Goal: Transaction & Acquisition: Purchase product/service

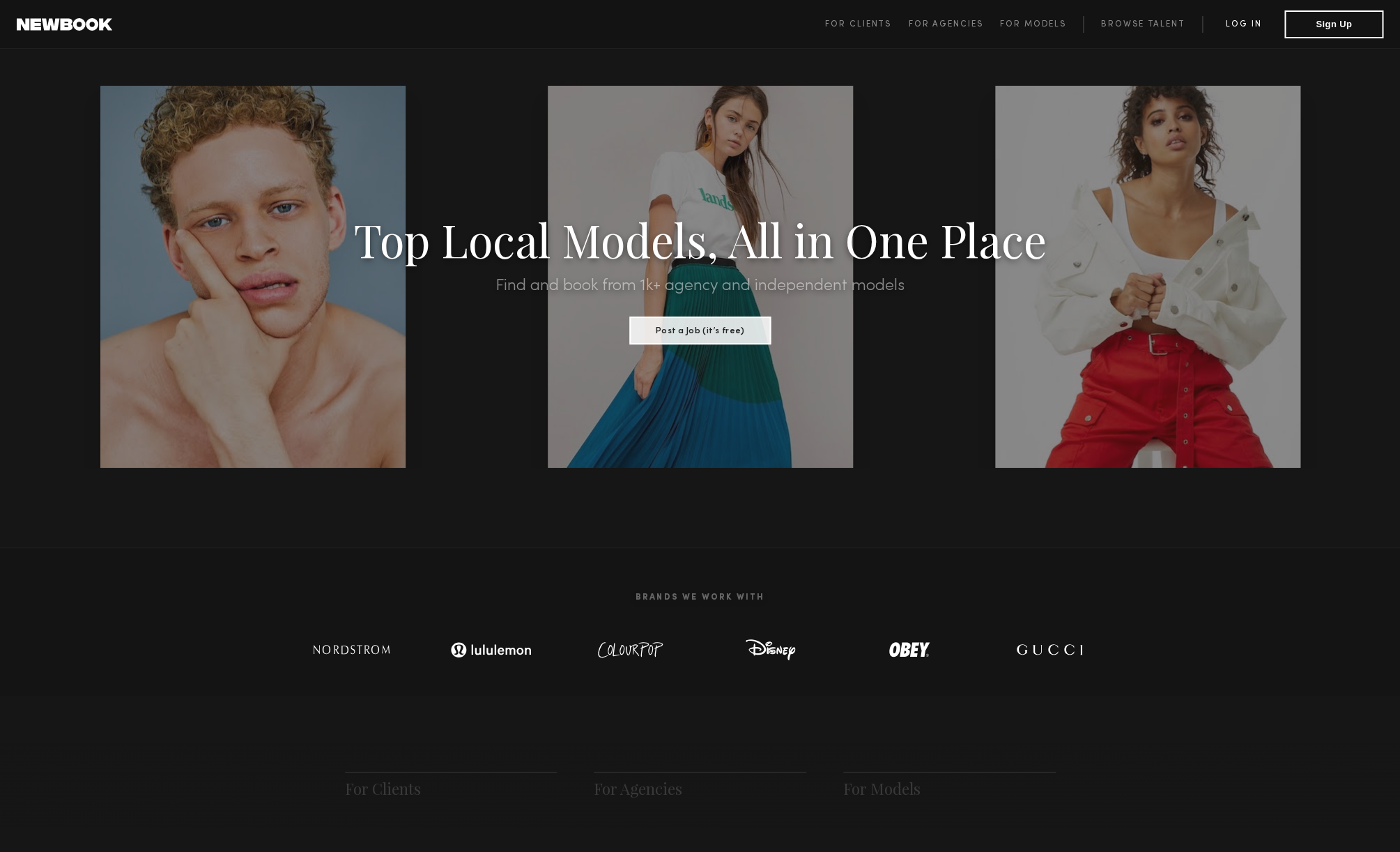
click at [1248, 23] on link "Log in" at bounding box center [1243, 24] width 82 height 16
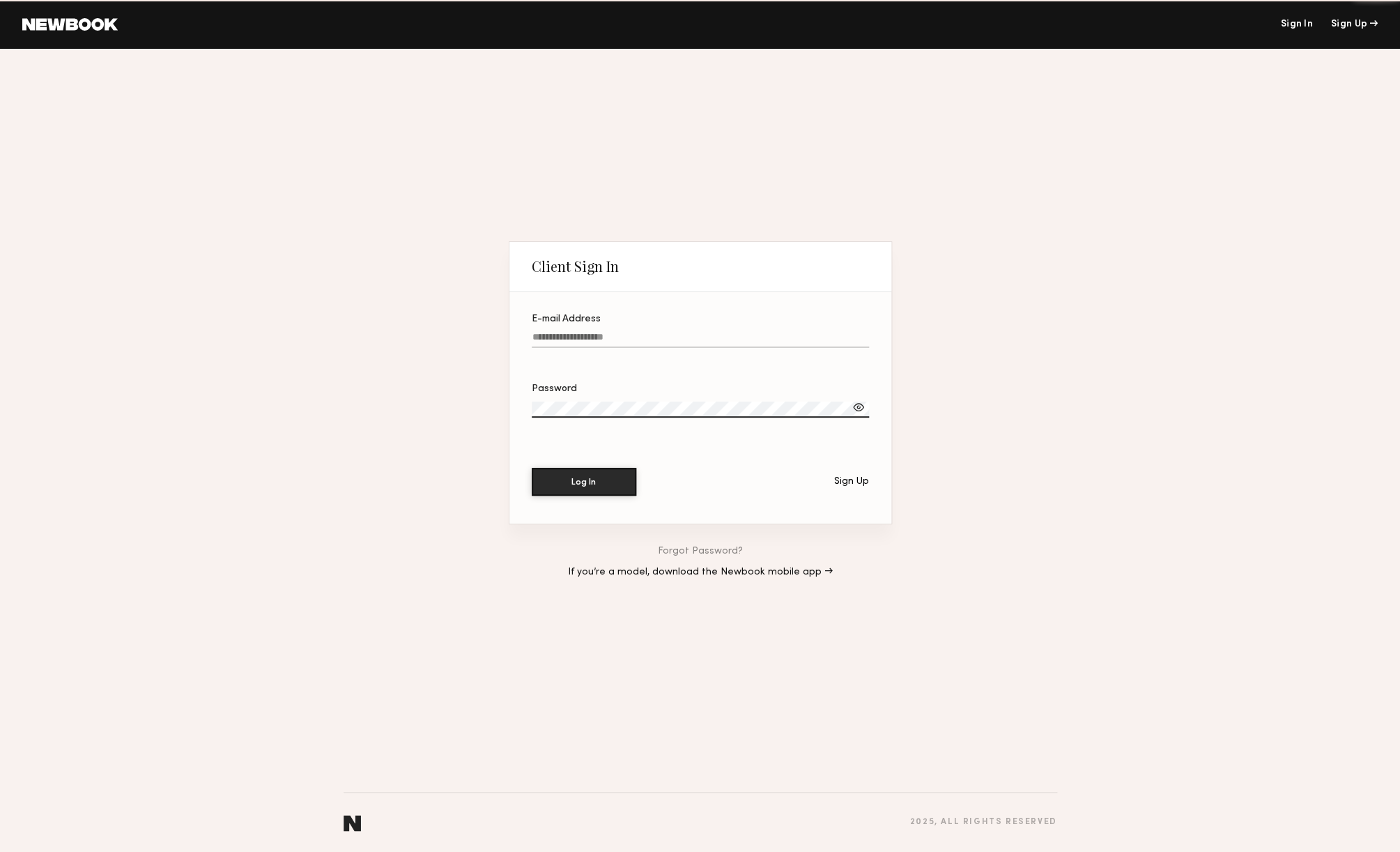
type input "**********"
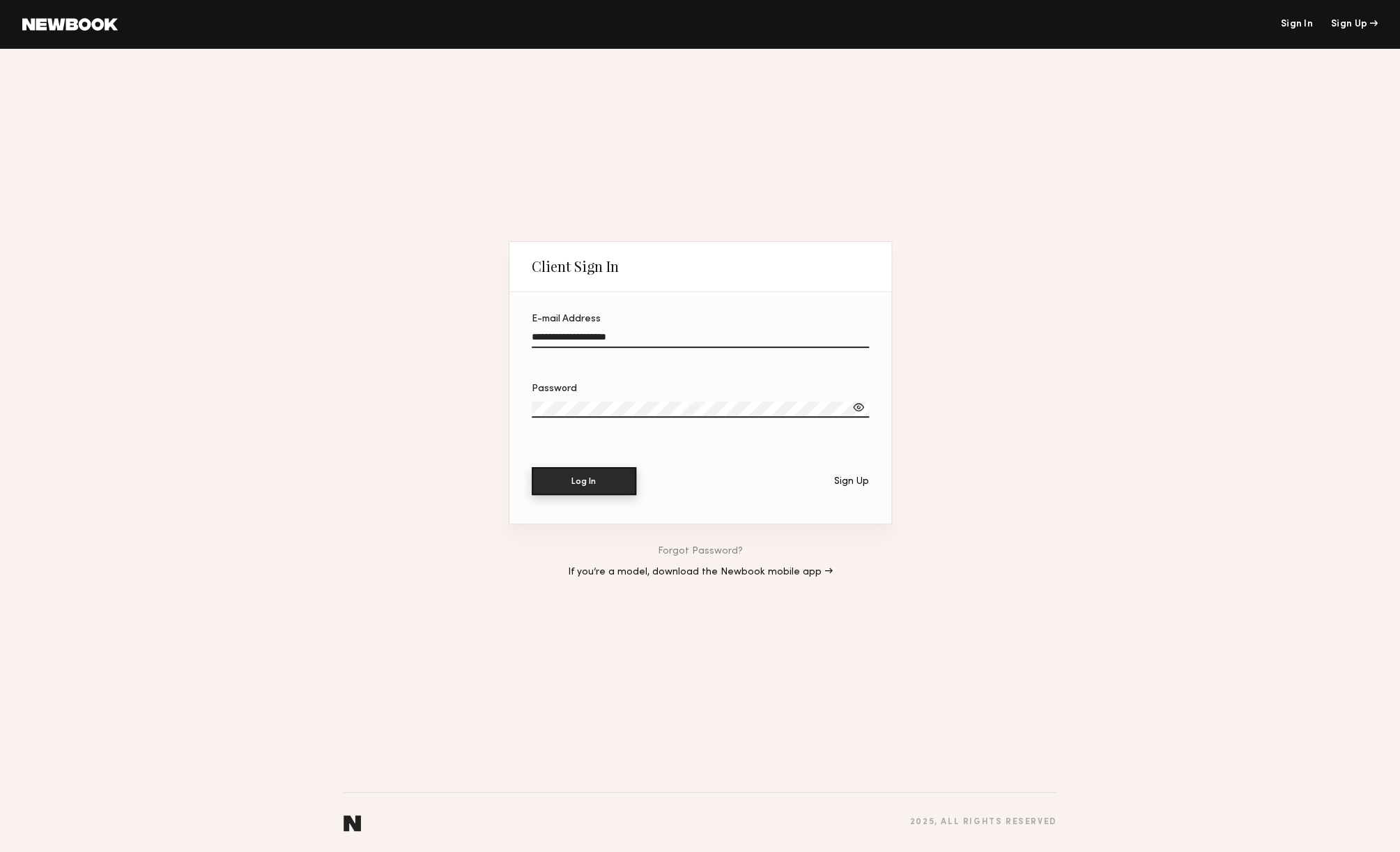
click at [605, 477] on button "Log In" at bounding box center [584, 481] width 105 height 28
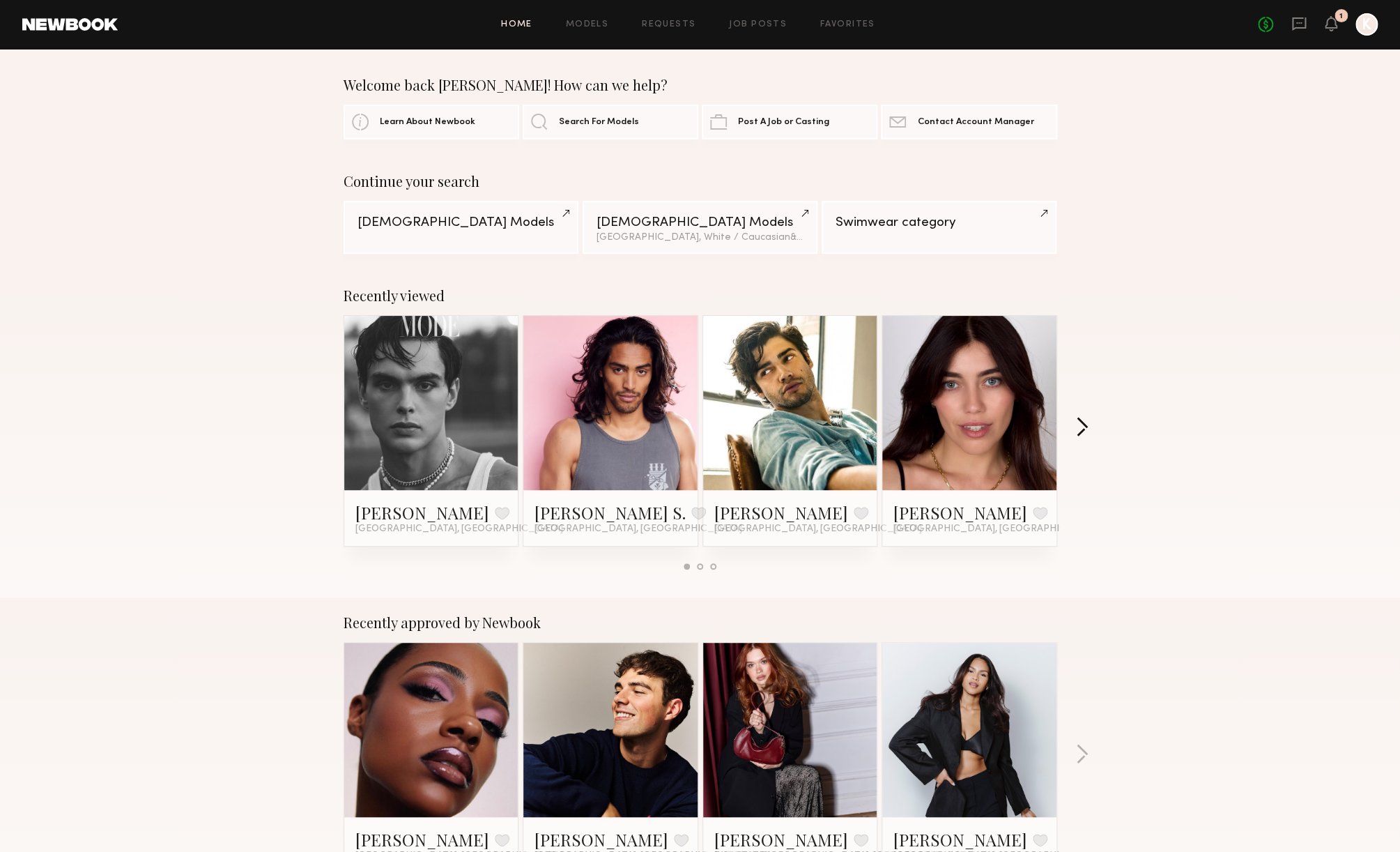
click at [1084, 428] on button "button" at bounding box center [1082, 428] width 13 height 23
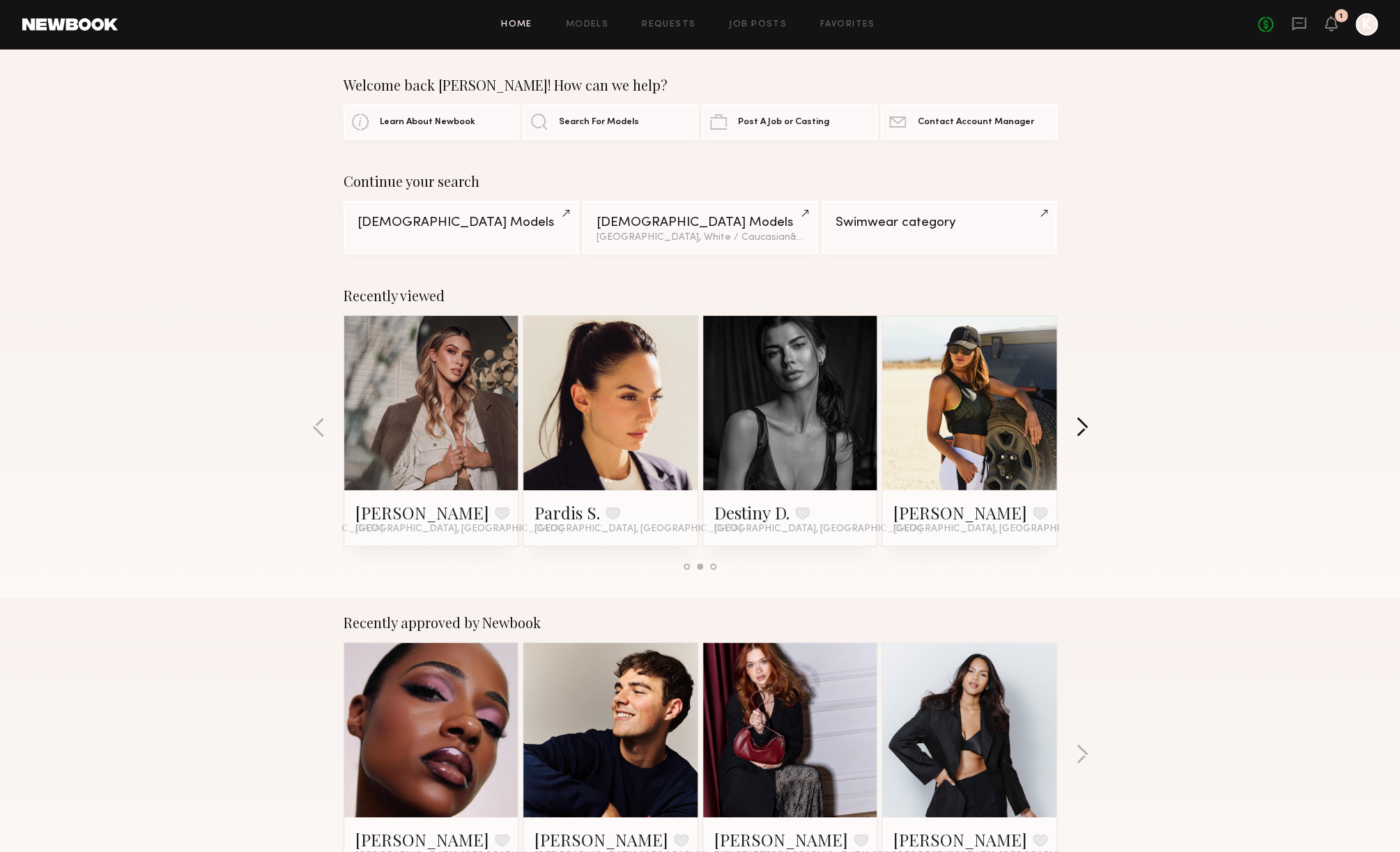
click at [1082, 424] on button "button" at bounding box center [1082, 428] width 13 height 23
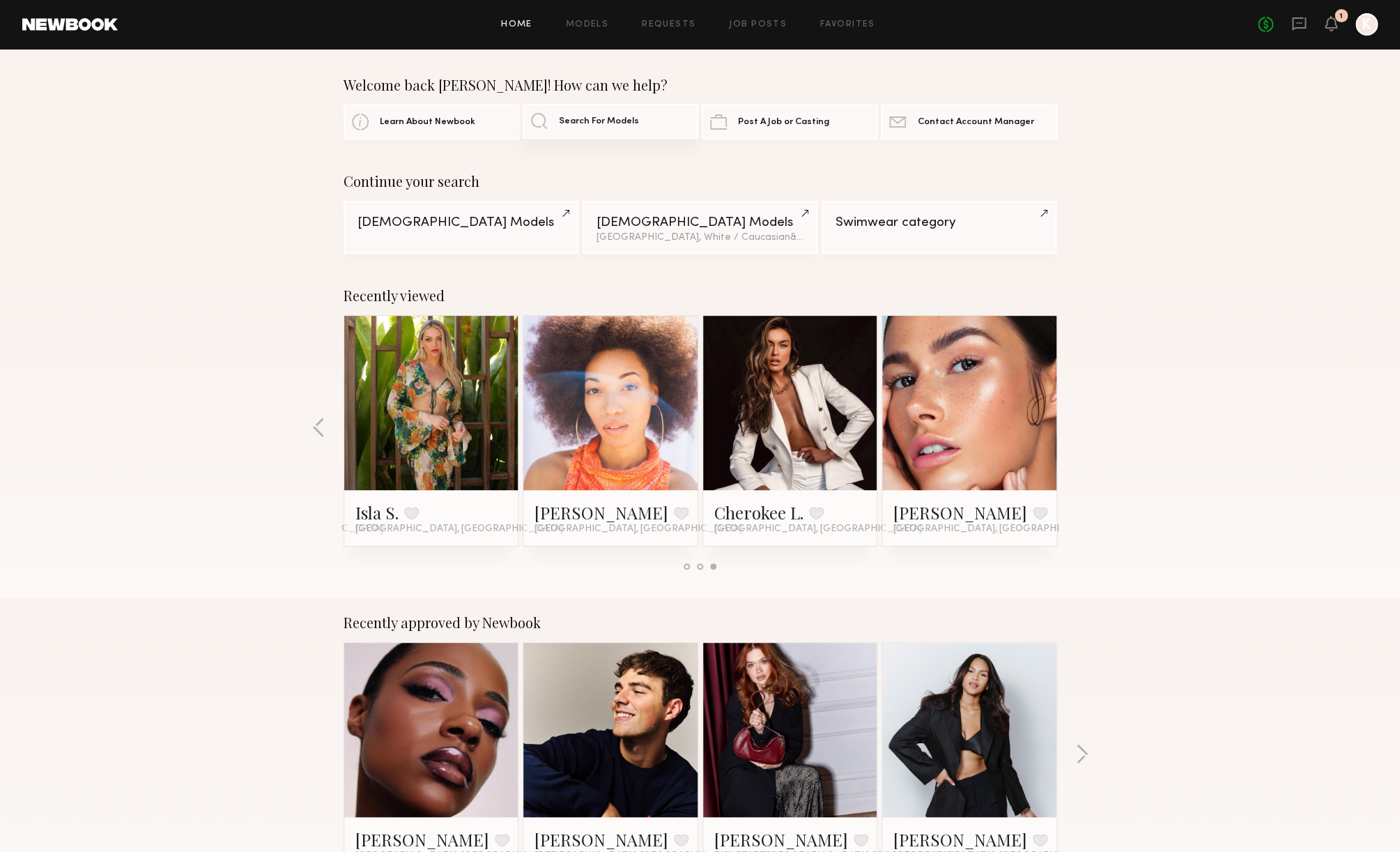
click at [622, 130] on link "Search For Models" at bounding box center [611, 121] width 176 height 35
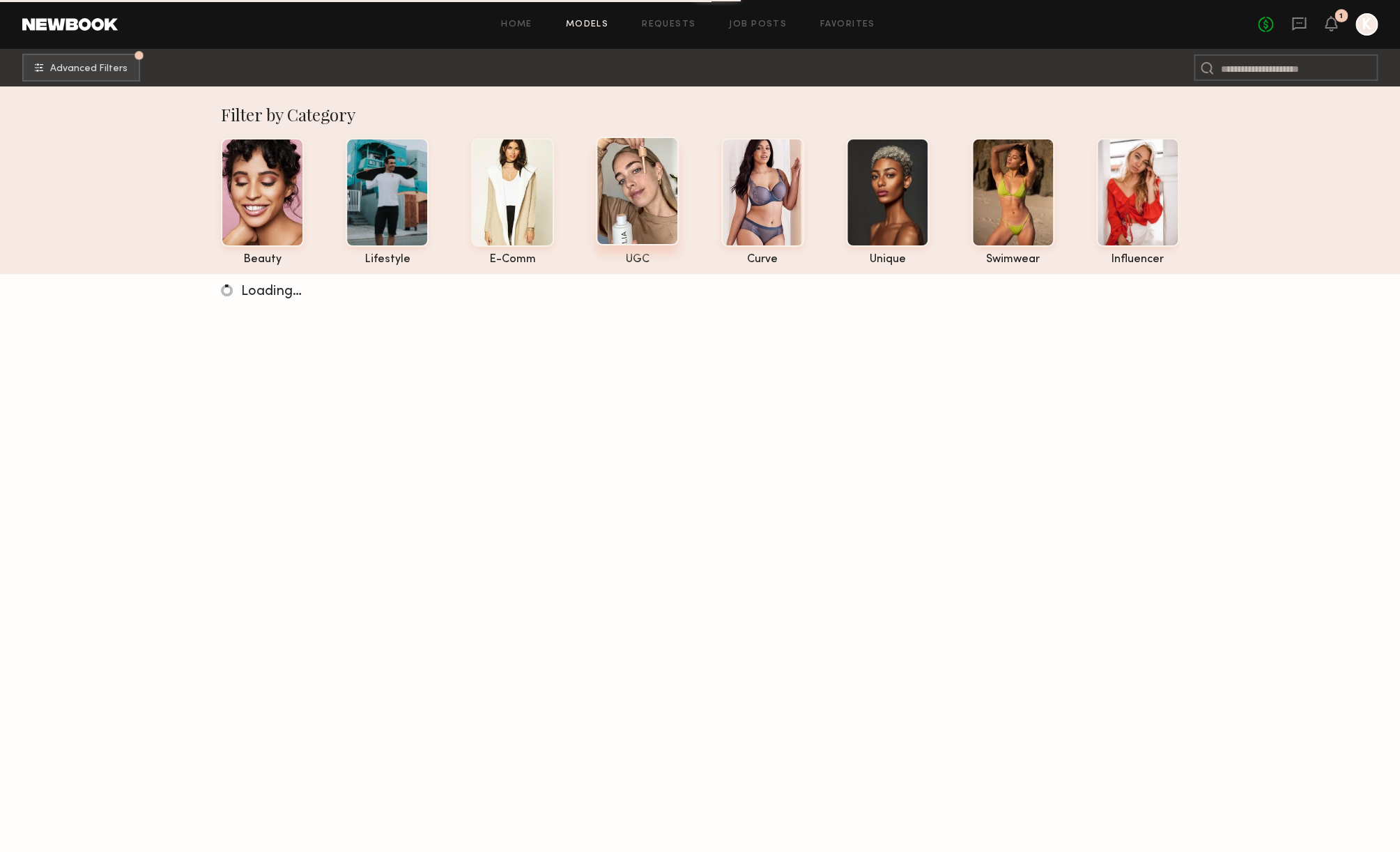
click at [652, 227] on div at bounding box center [637, 191] width 83 height 109
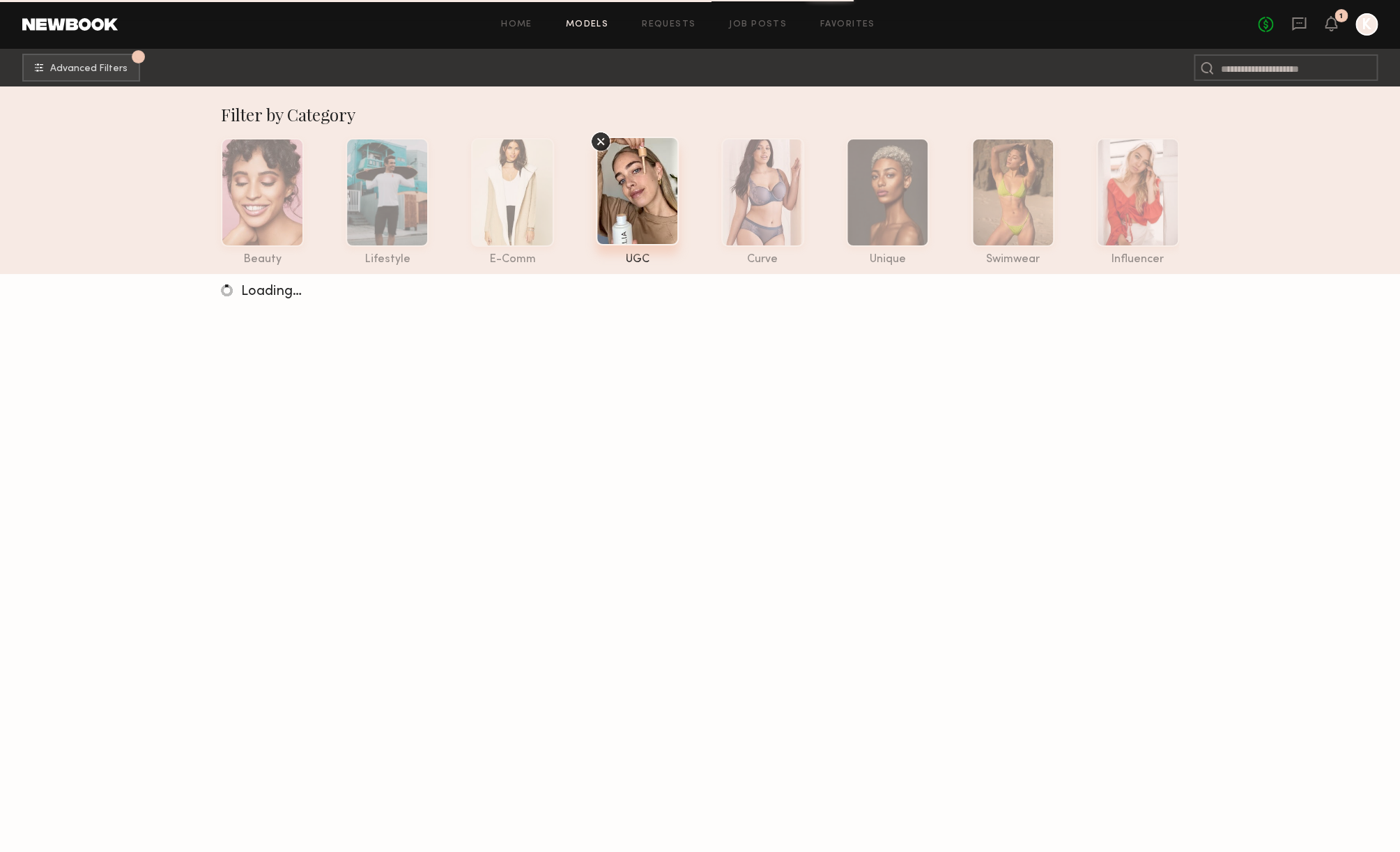
click at [599, 139] on icon at bounding box center [601, 141] width 6 height 6
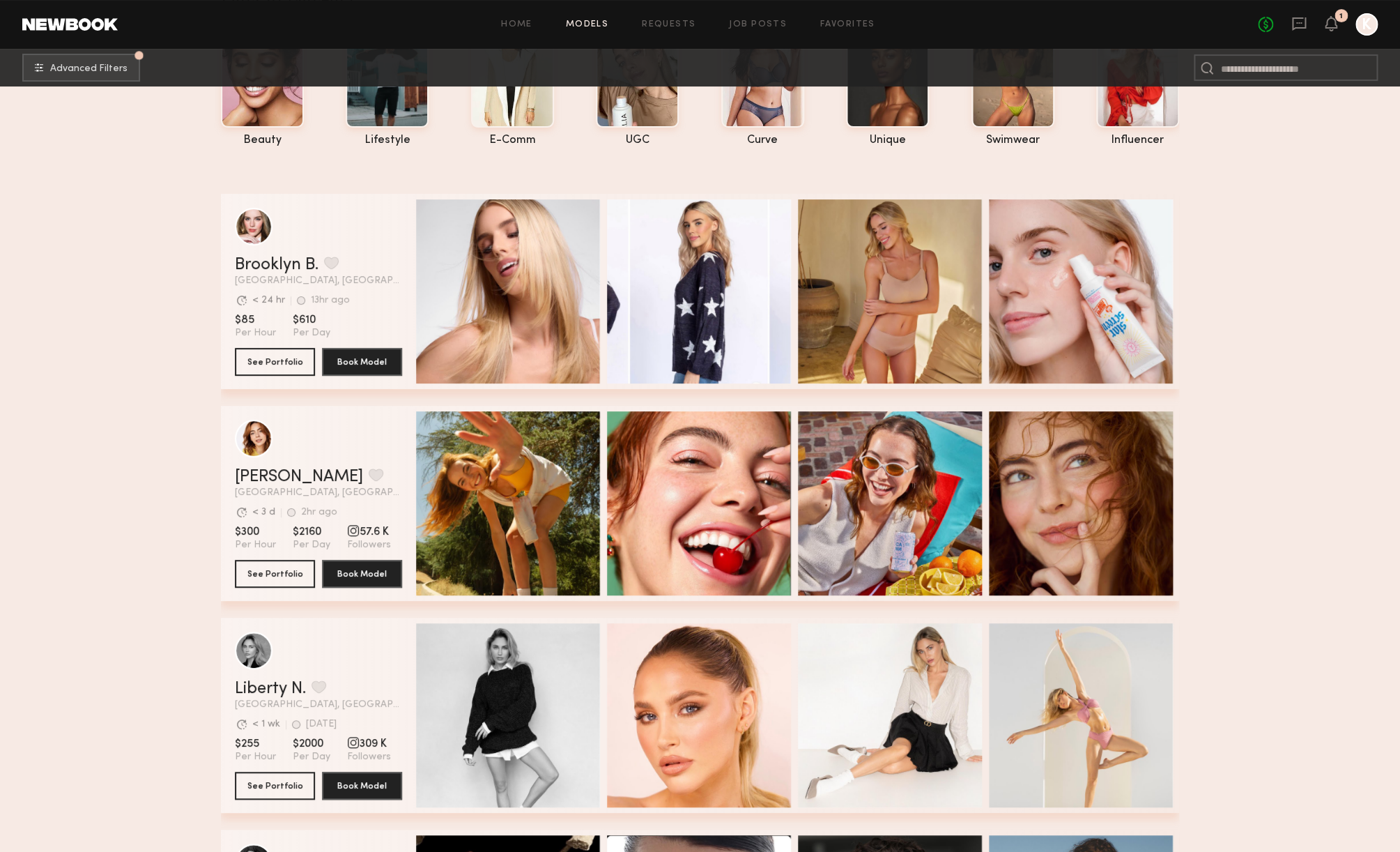
scroll to position [149, 0]
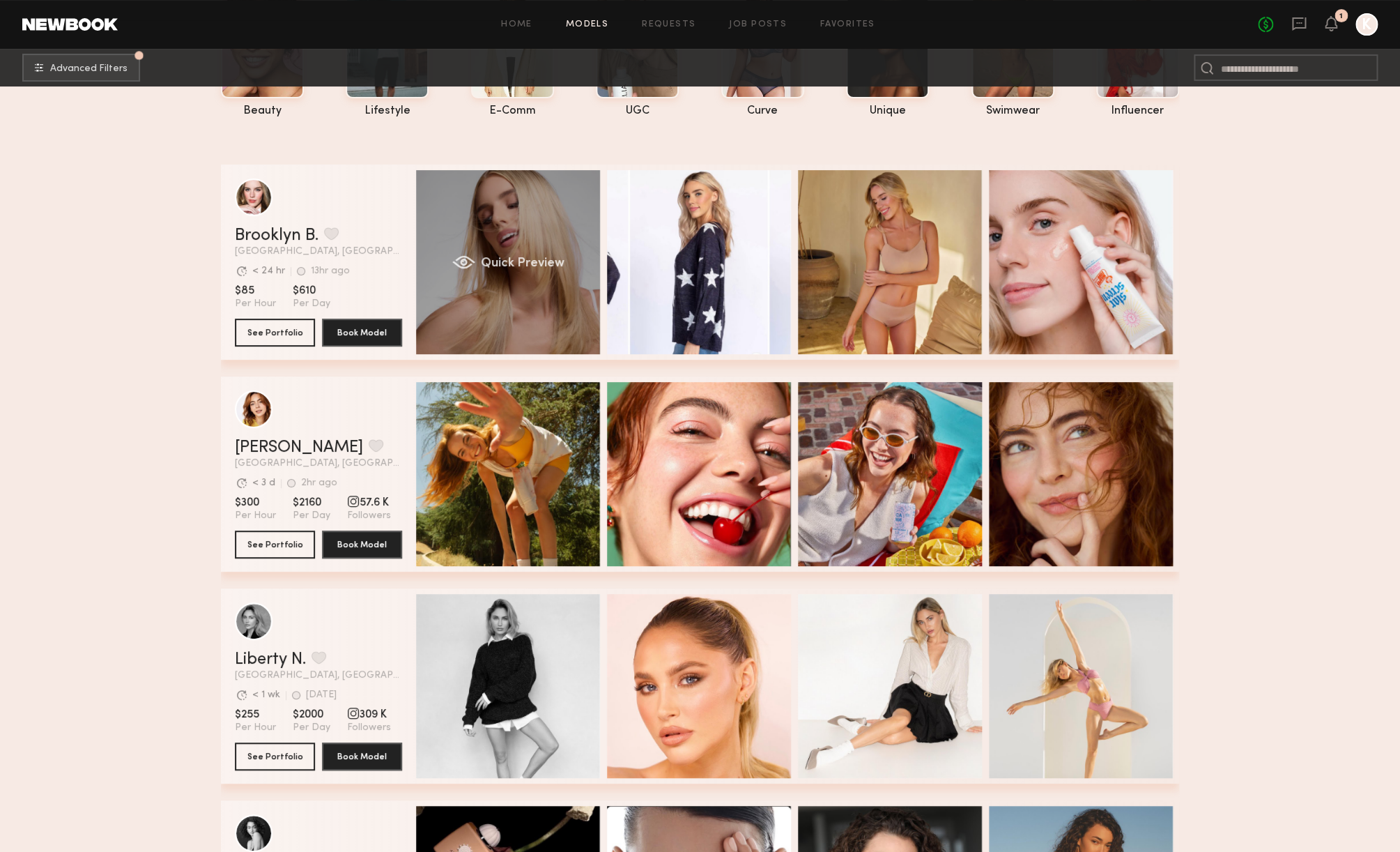
click at [560, 275] on div "Quick Preview" at bounding box center [508, 262] width 184 height 184
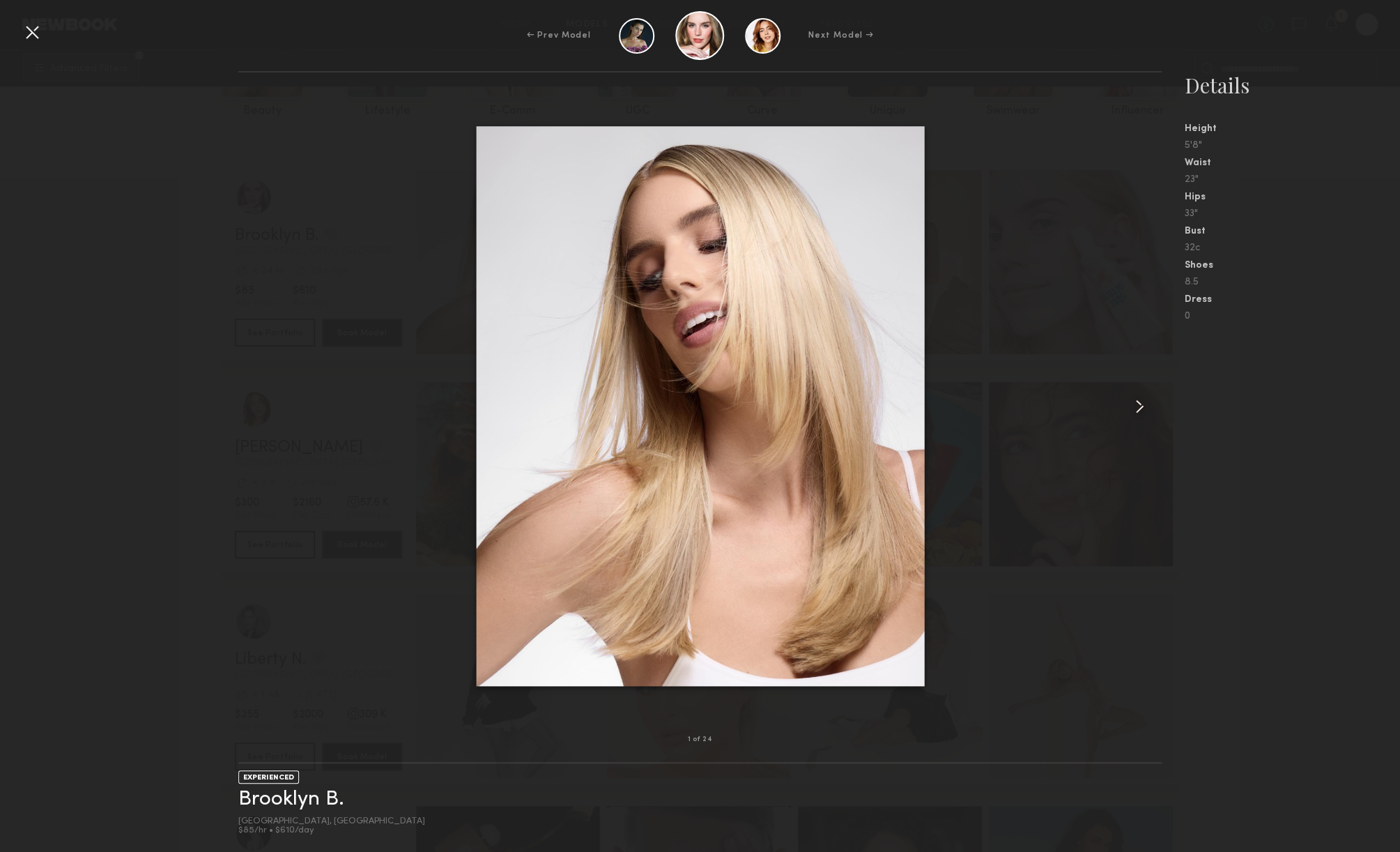
click at [1137, 407] on common-icon at bounding box center [1140, 407] width 22 height 22
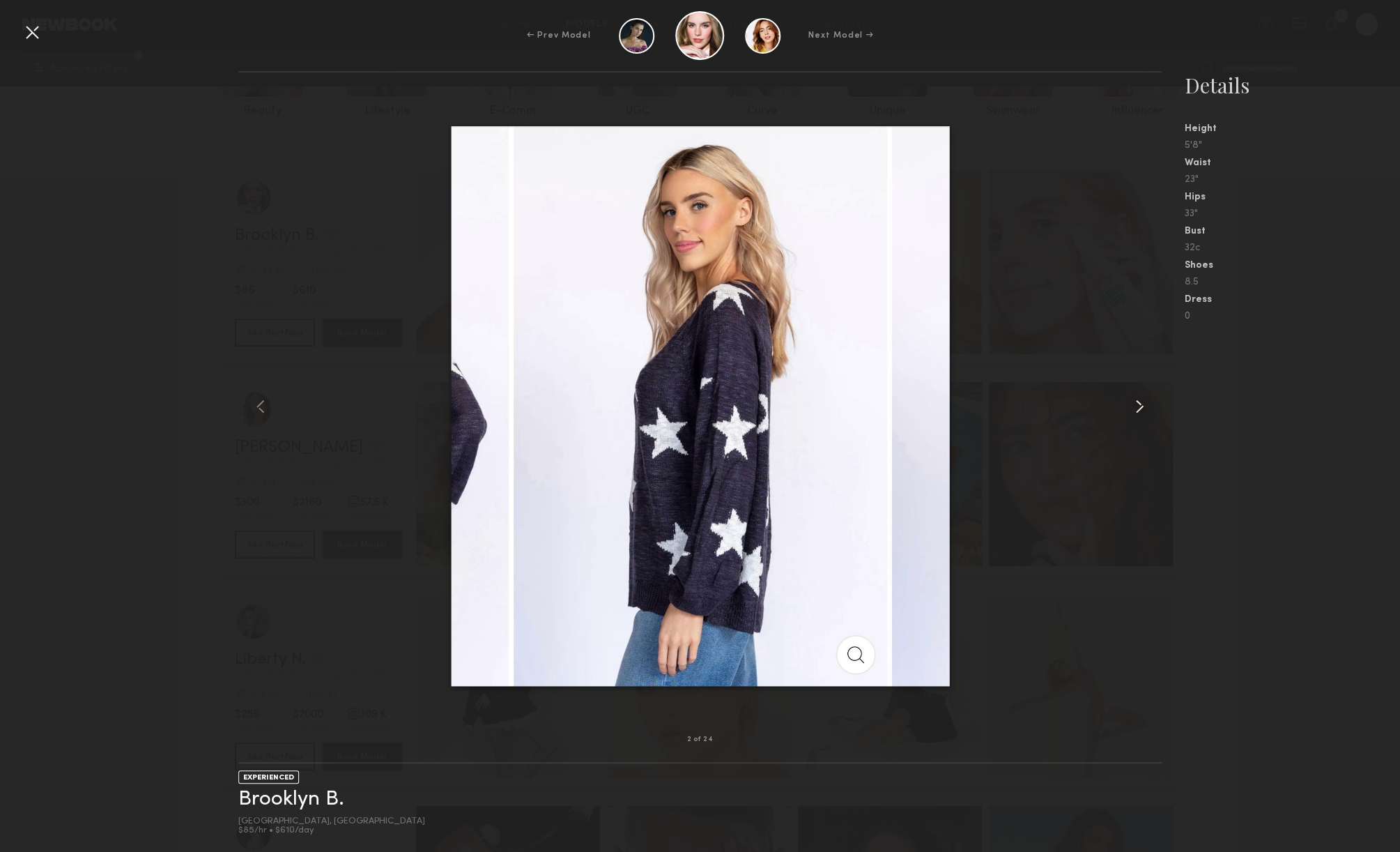
click at [1137, 407] on common-icon at bounding box center [1140, 407] width 22 height 22
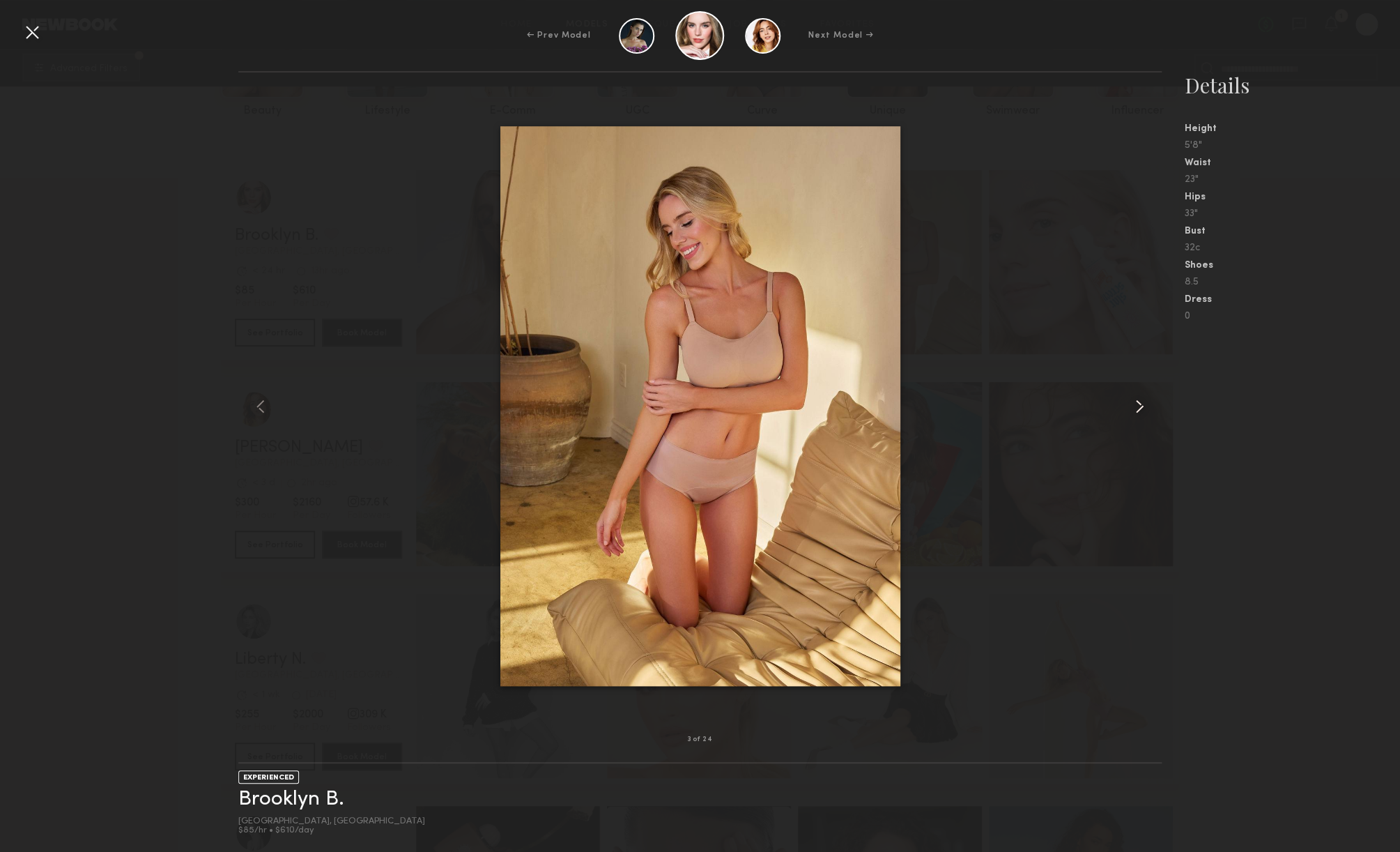
click at [1137, 407] on common-icon at bounding box center [1140, 407] width 22 height 22
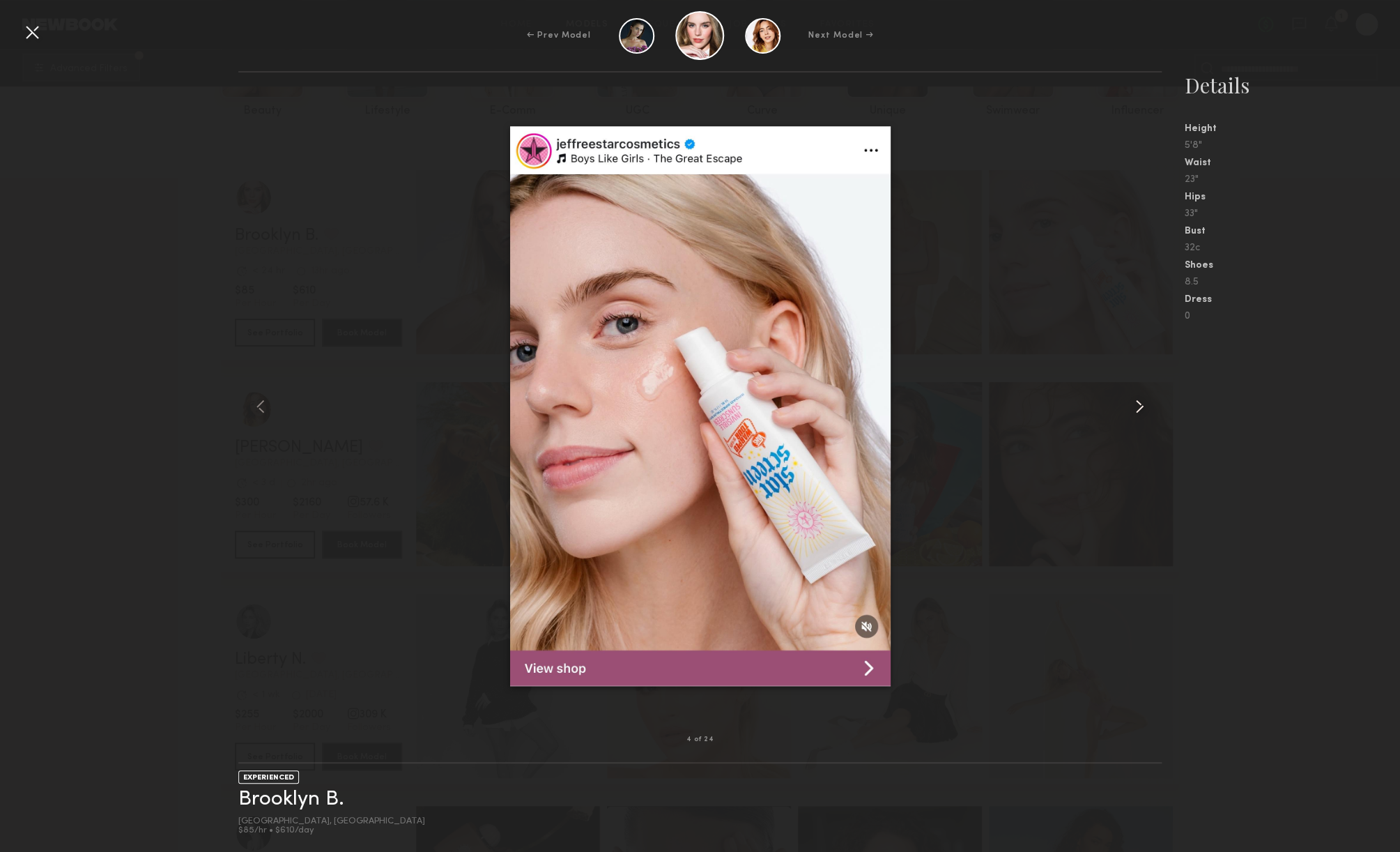
click at [1141, 406] on common-icon at bounding box center [1140, 407] width 22 height 22
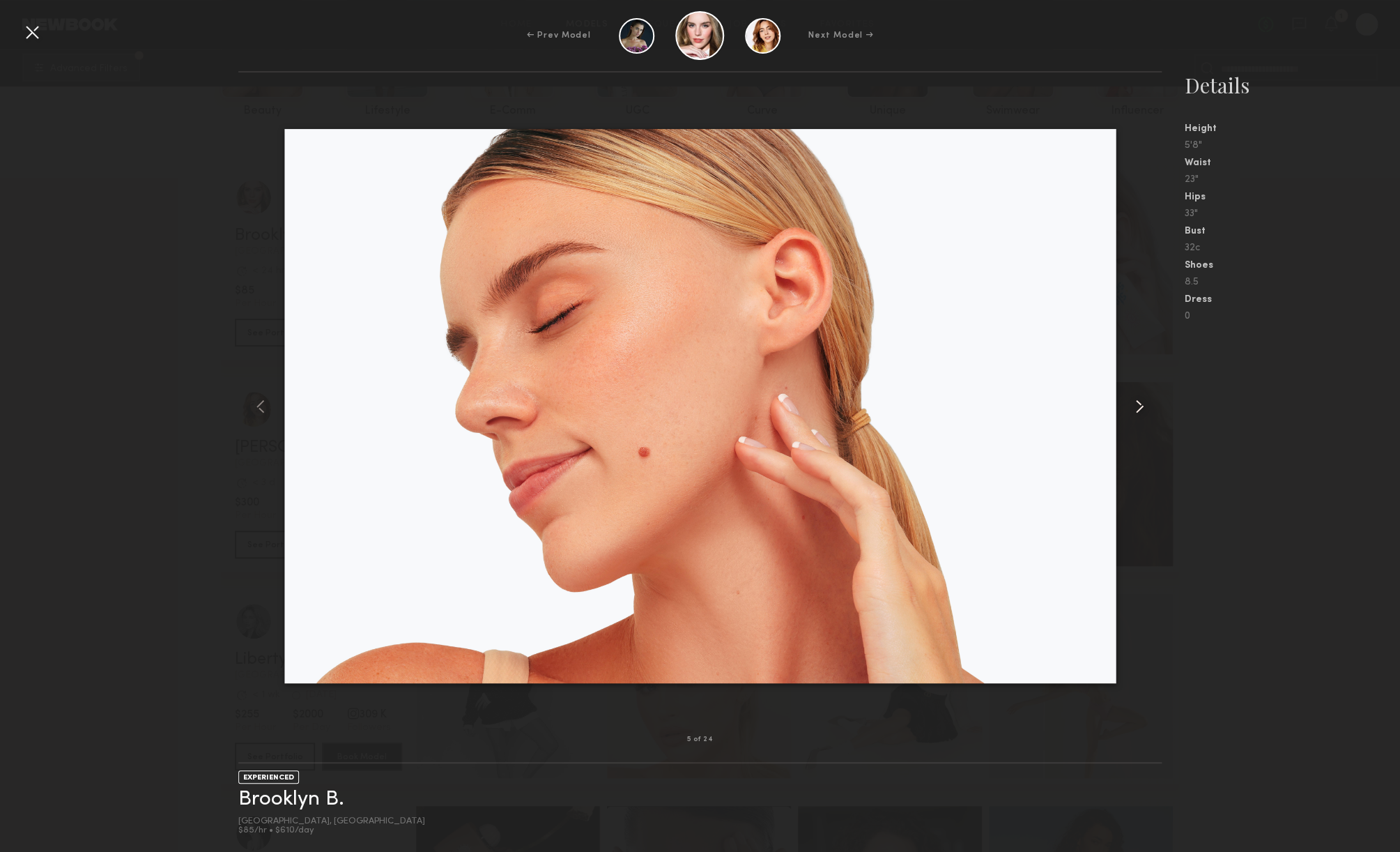
click at [1141, 406] on common-icon at bounding box center [1140, 407] width 22 height 22
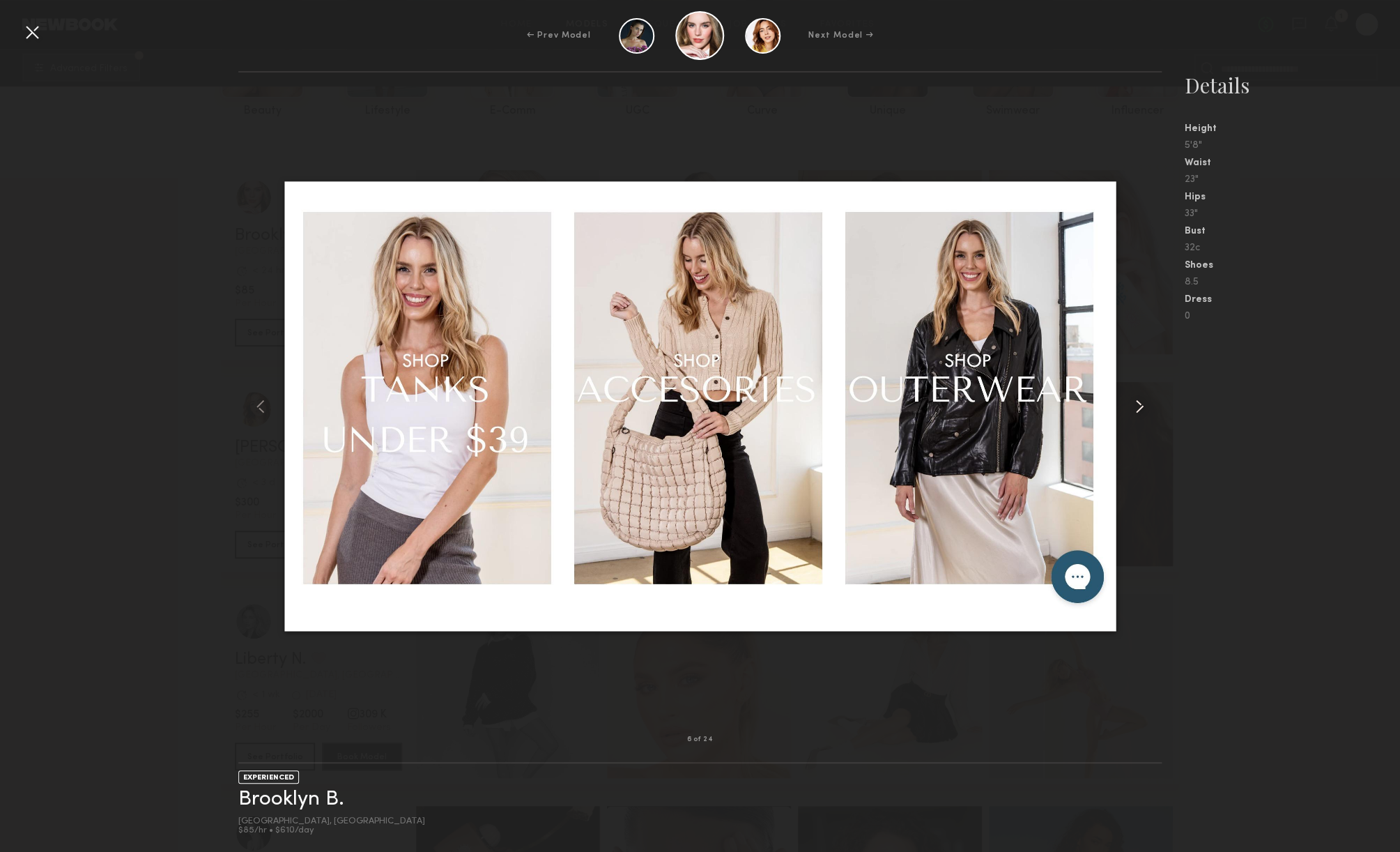
click at [1142, 408] on common-icon at bounding box center [1140, 407] width 22 height 22
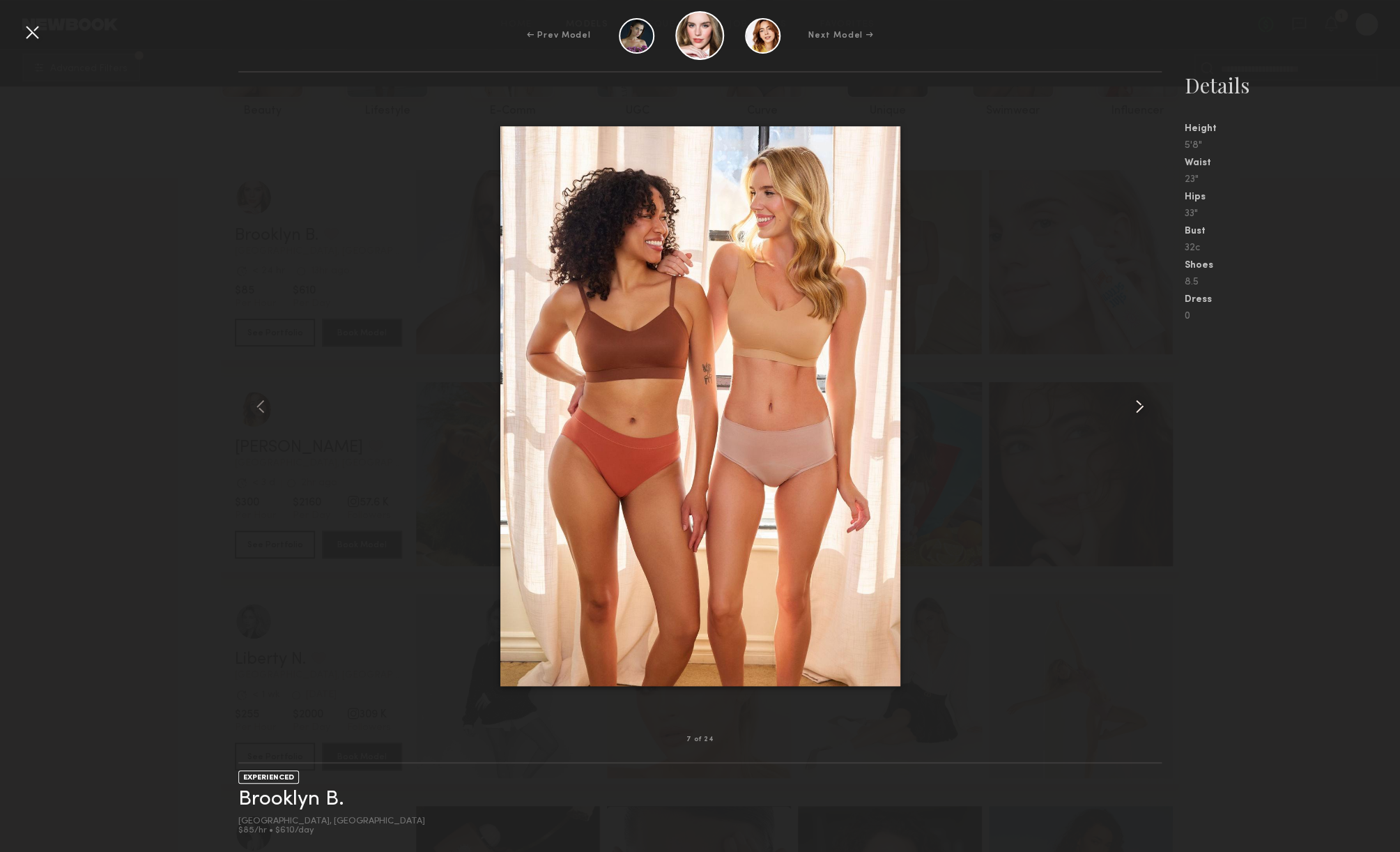
click at [1142, 407] on common-icon at bounding box center [1140, 407] width 22 height 22
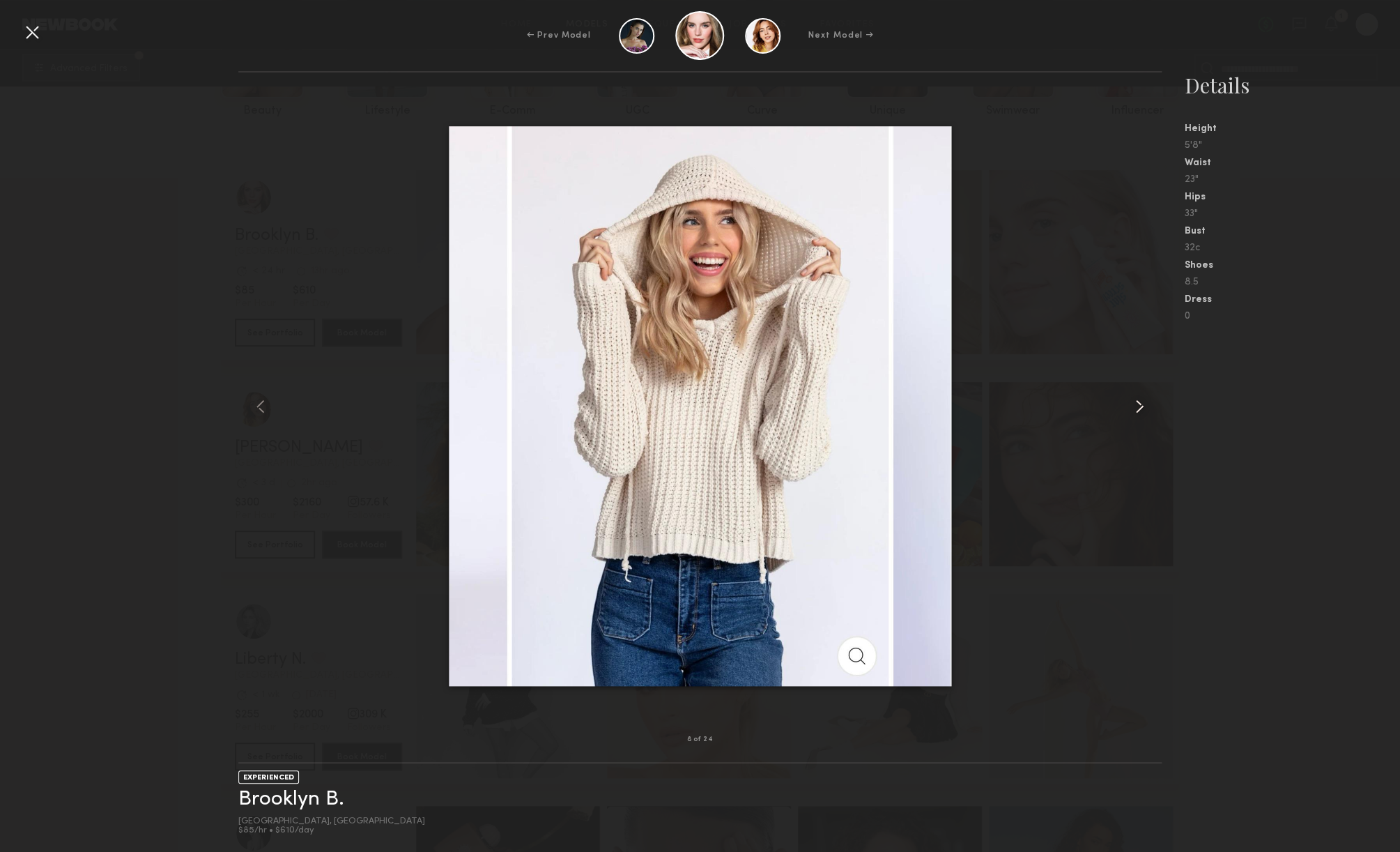
click at [1142, 407] on common-icon at bounding box center [1140, 407] width 22 height 22
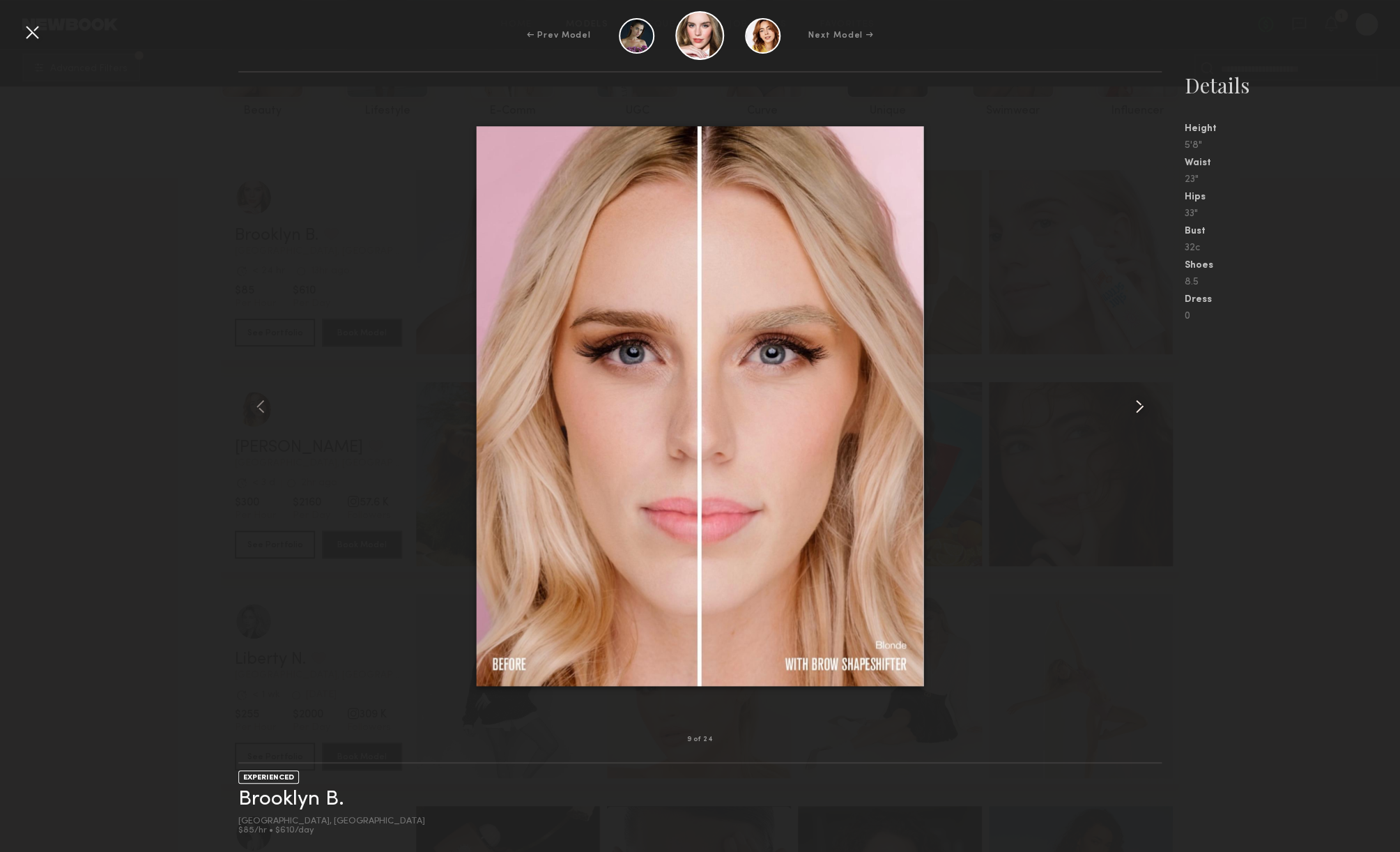
click at [1142, 407] on common-icon at bounding box center [1140, 407] width 22 height 22
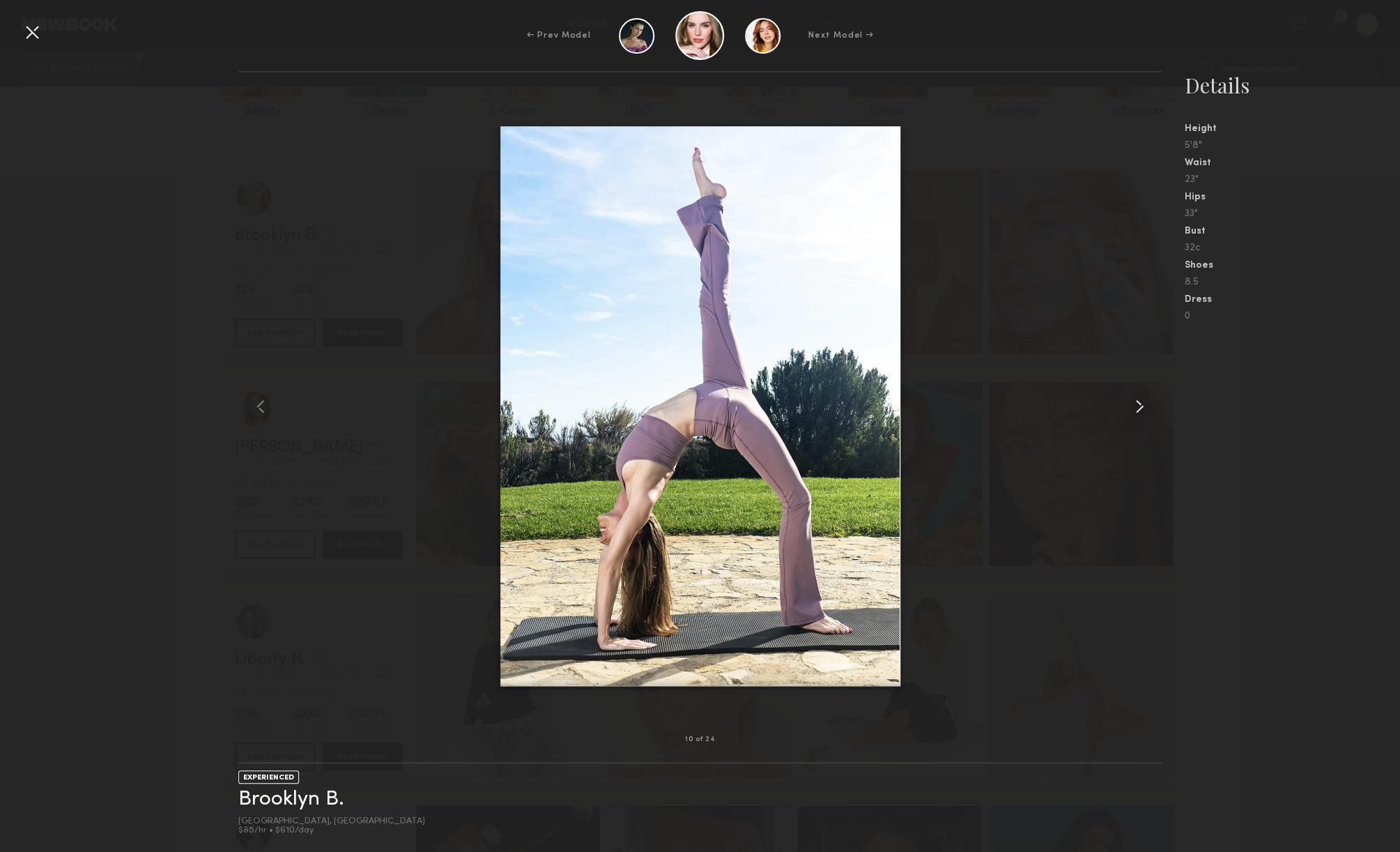
click at [1142, 407] on common-icon at bounding box center [1140, 407] width 22 height 22
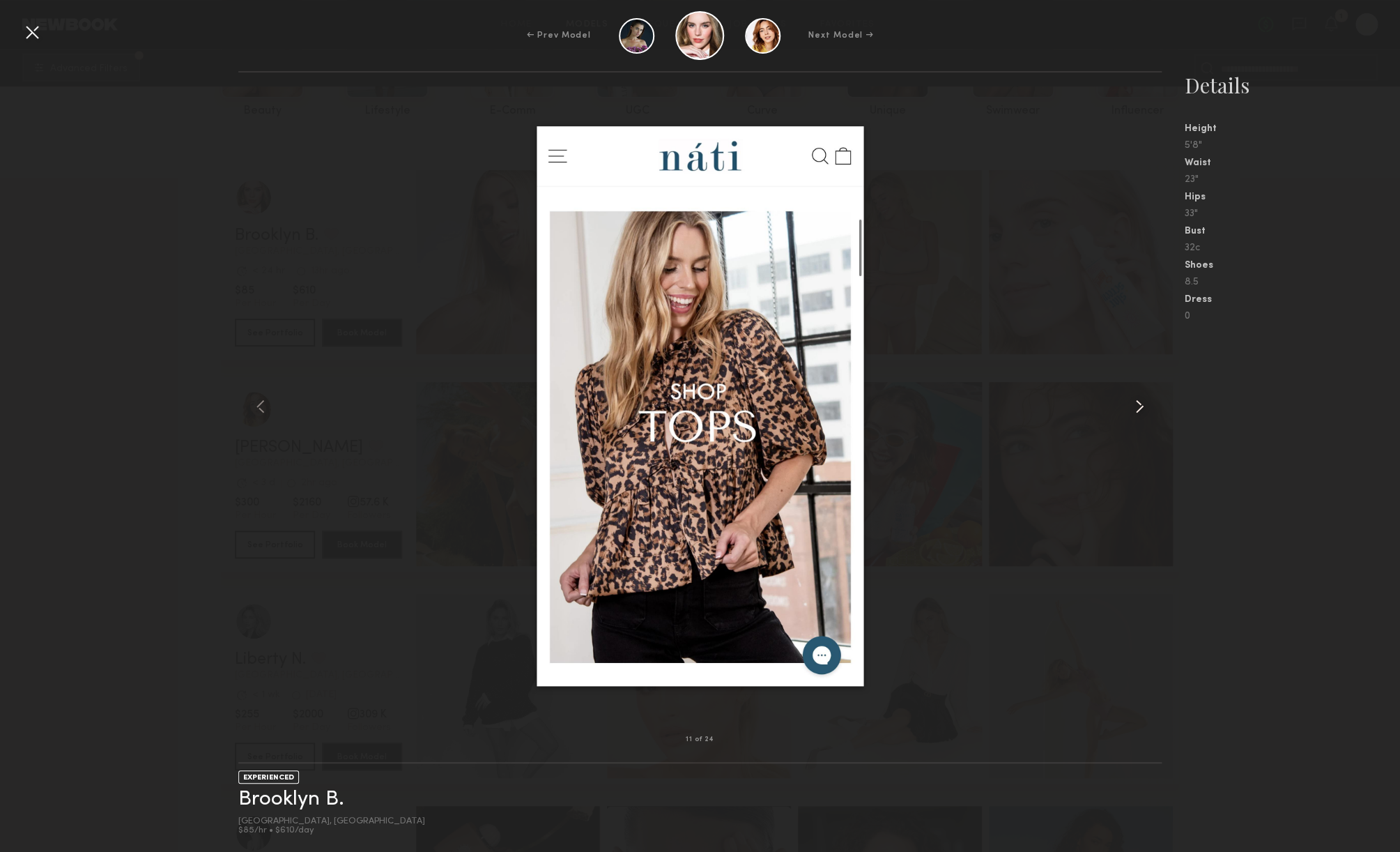
click at [1142, 407] on common-icon at bounding box center [1140, 407] width 22 height 22
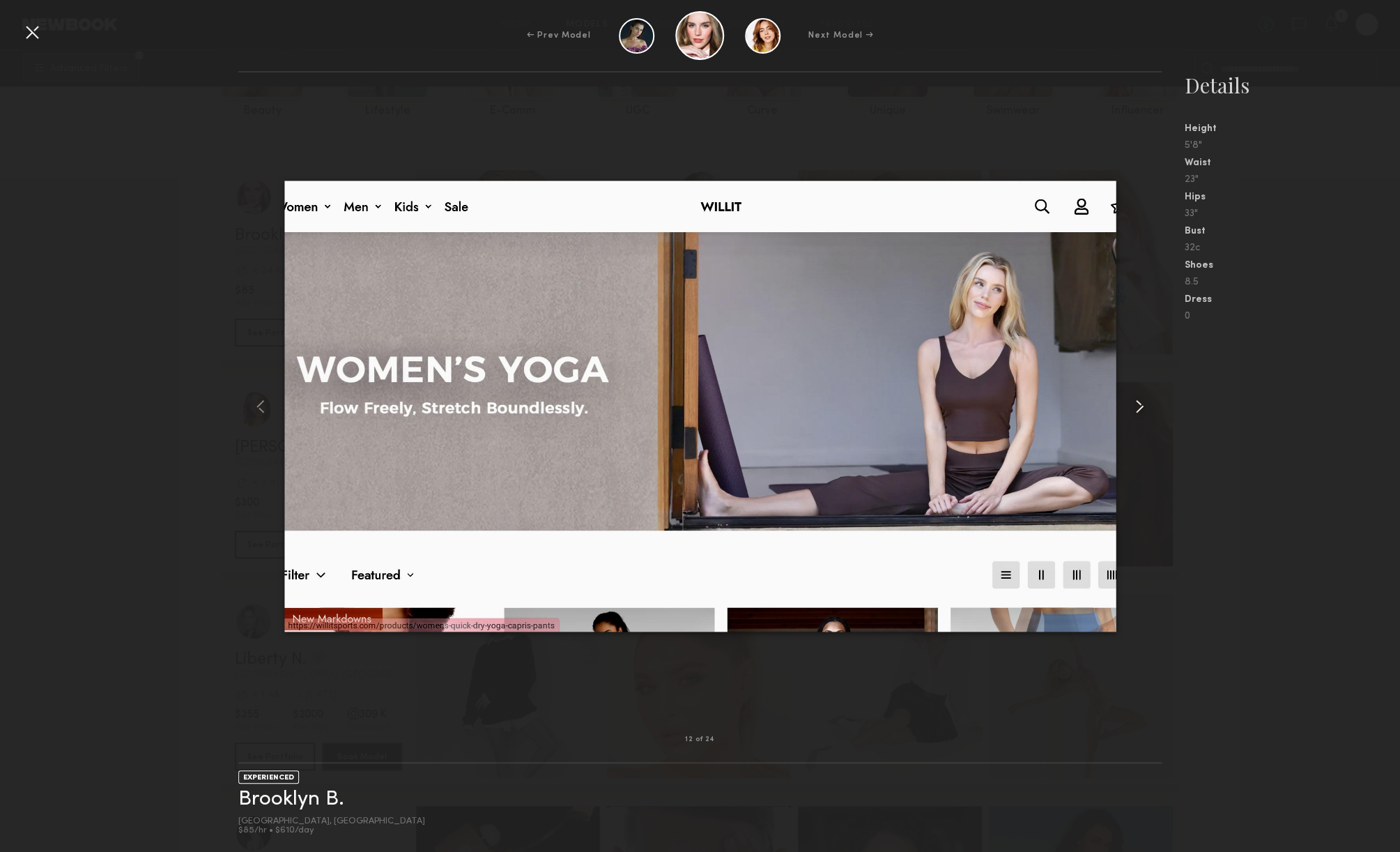
click at [1142, 407] on common-icon at bounding box center [1140, 407] width 22 height 22
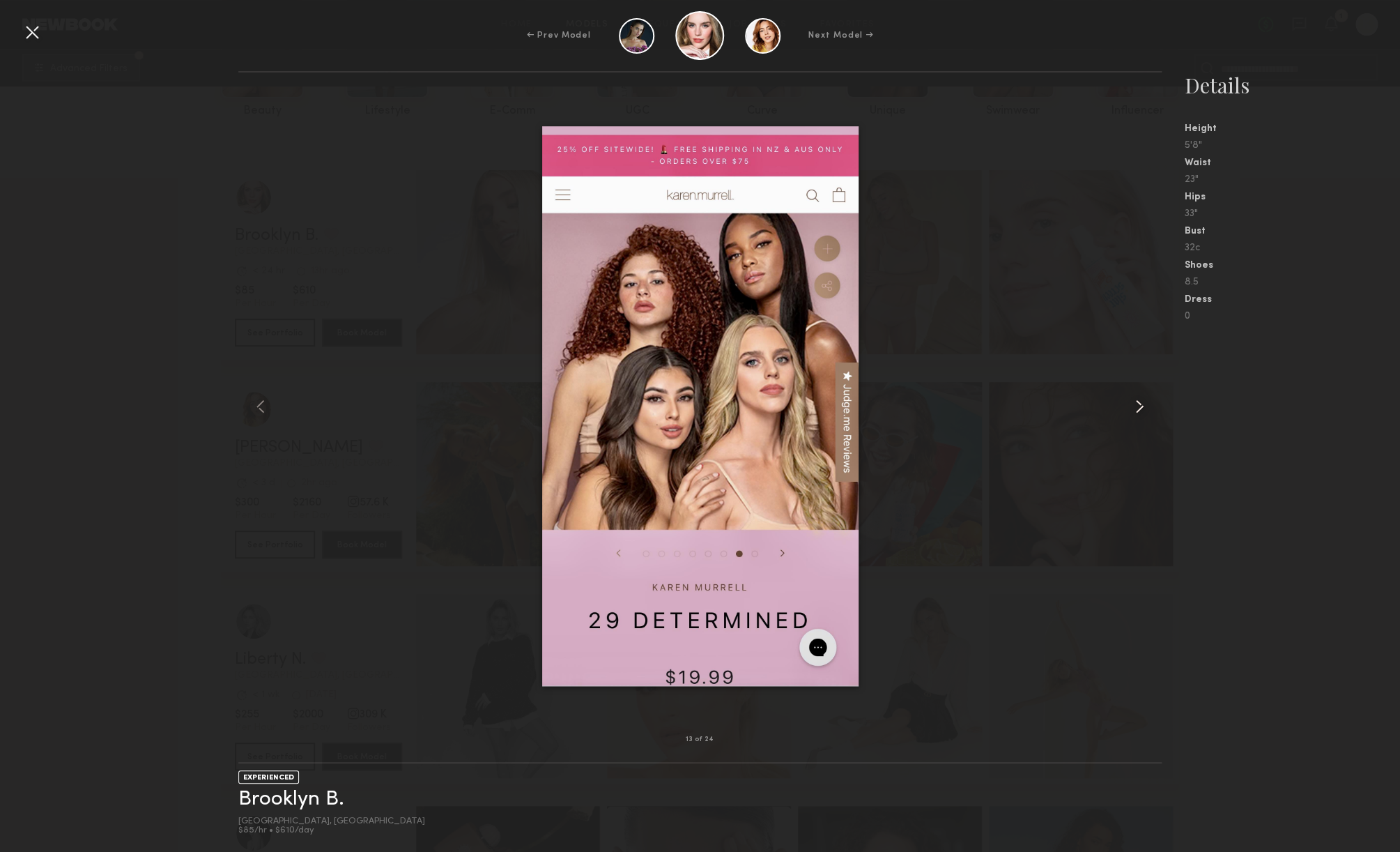
click at [1142, 407] on common-icon at bounding box center [1140, 407] width 22 height 22
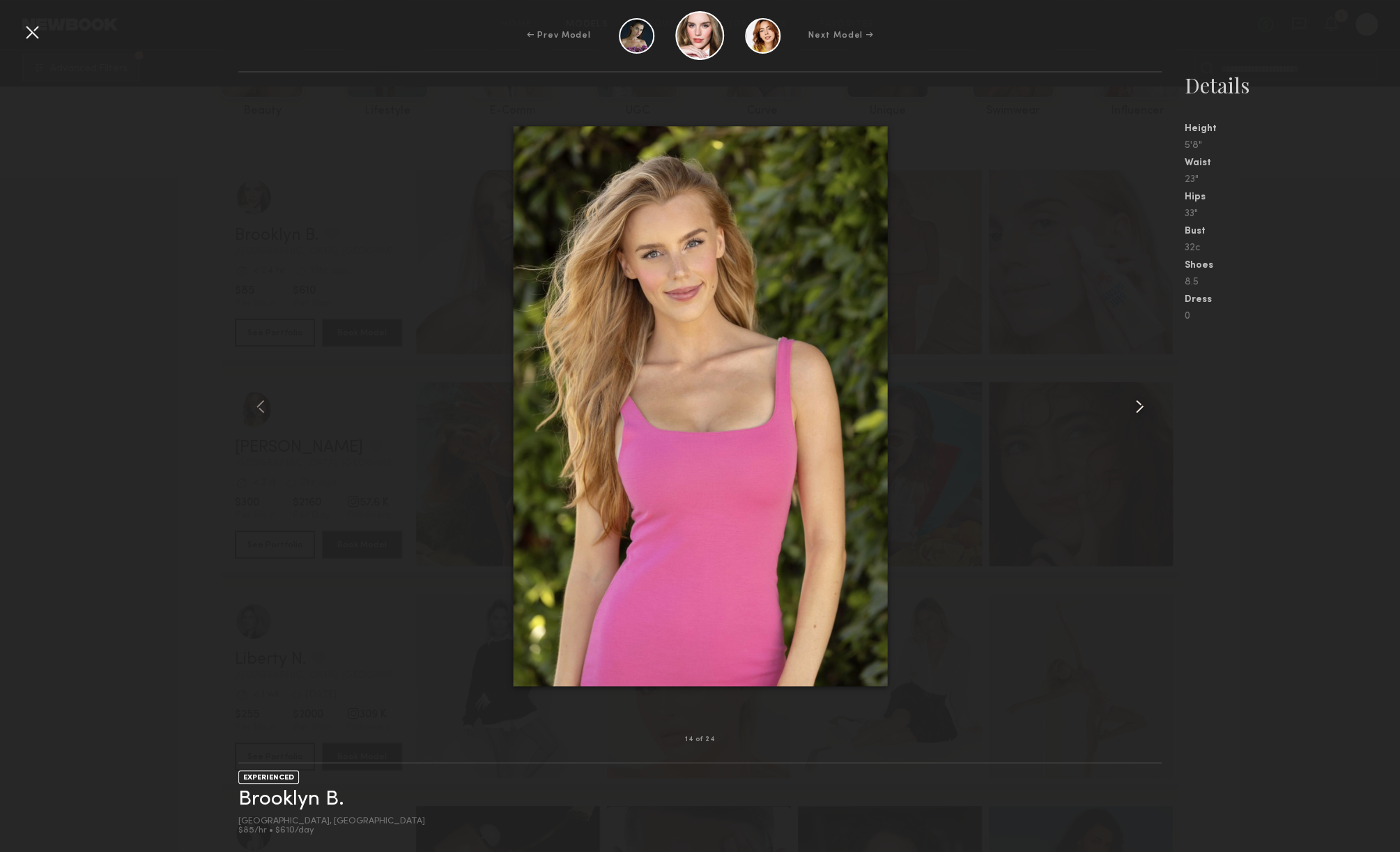
click at [1142, 407] on common-icon at bounding box center [1140, 407] width 22 height 22
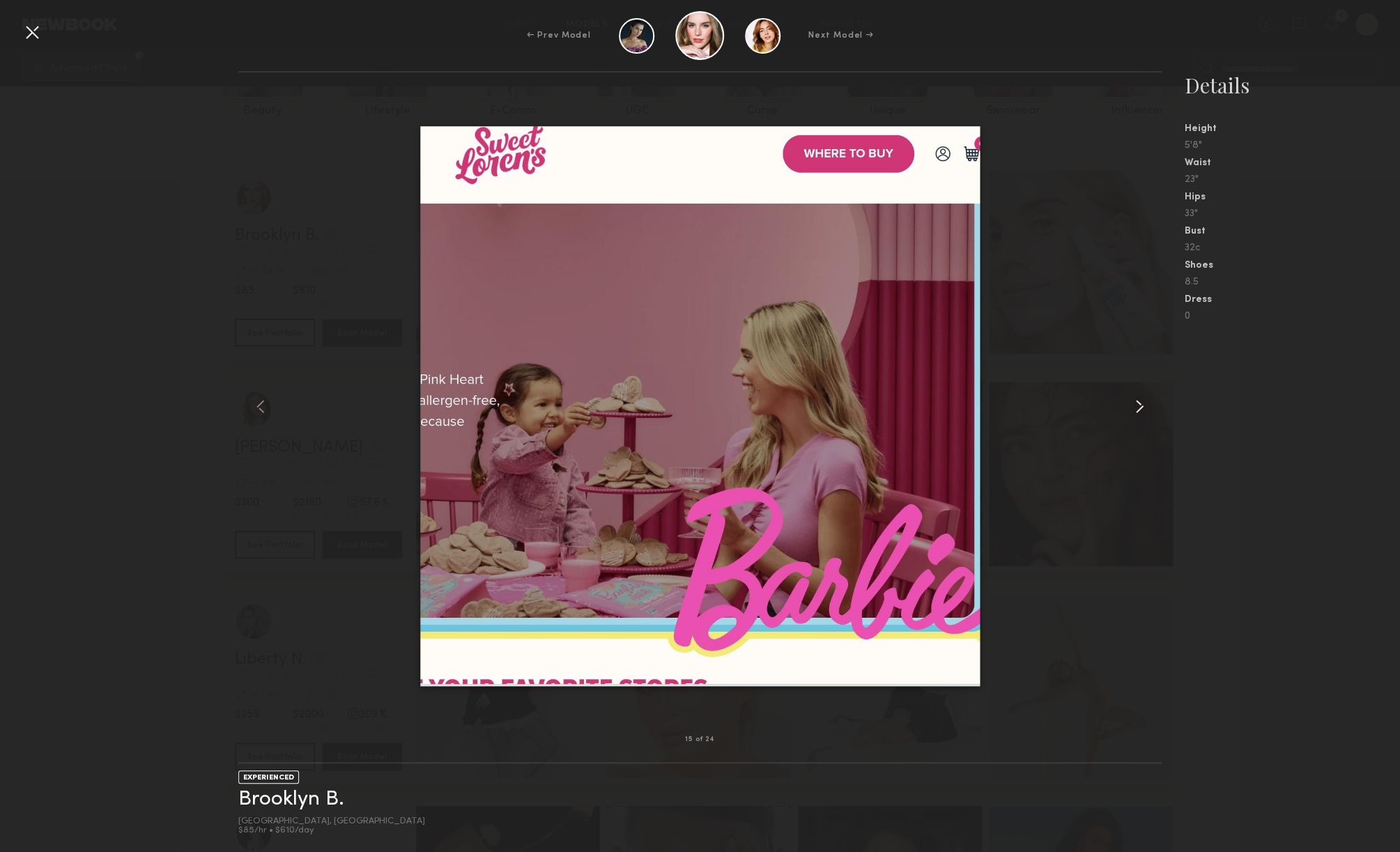
click at [1142, 407] on common-icon at bounding box center [1140, 407] width 22 height 22
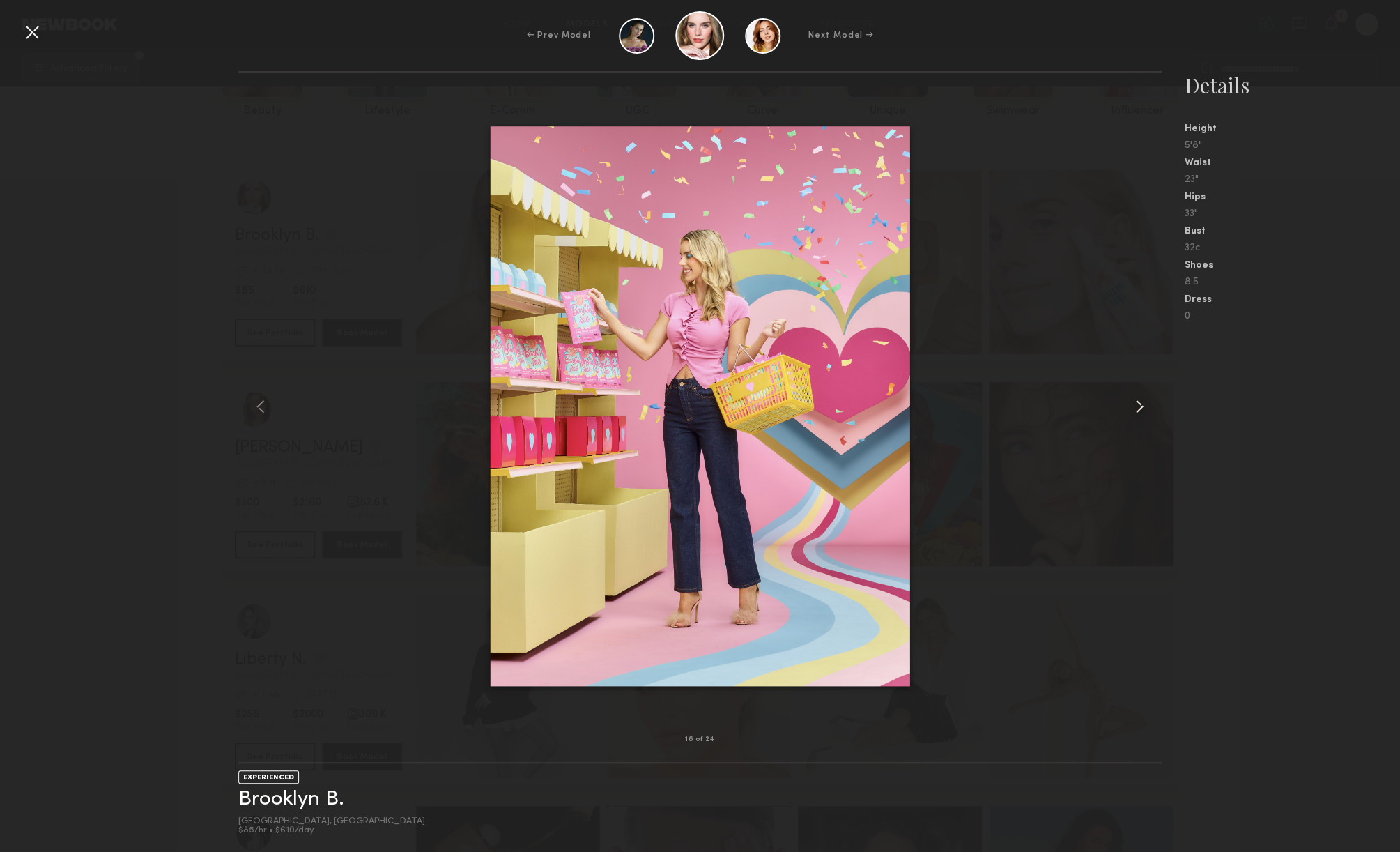
click at [1142, 407] on common-icon at bounding box center [1140, 407] width 22 height 22
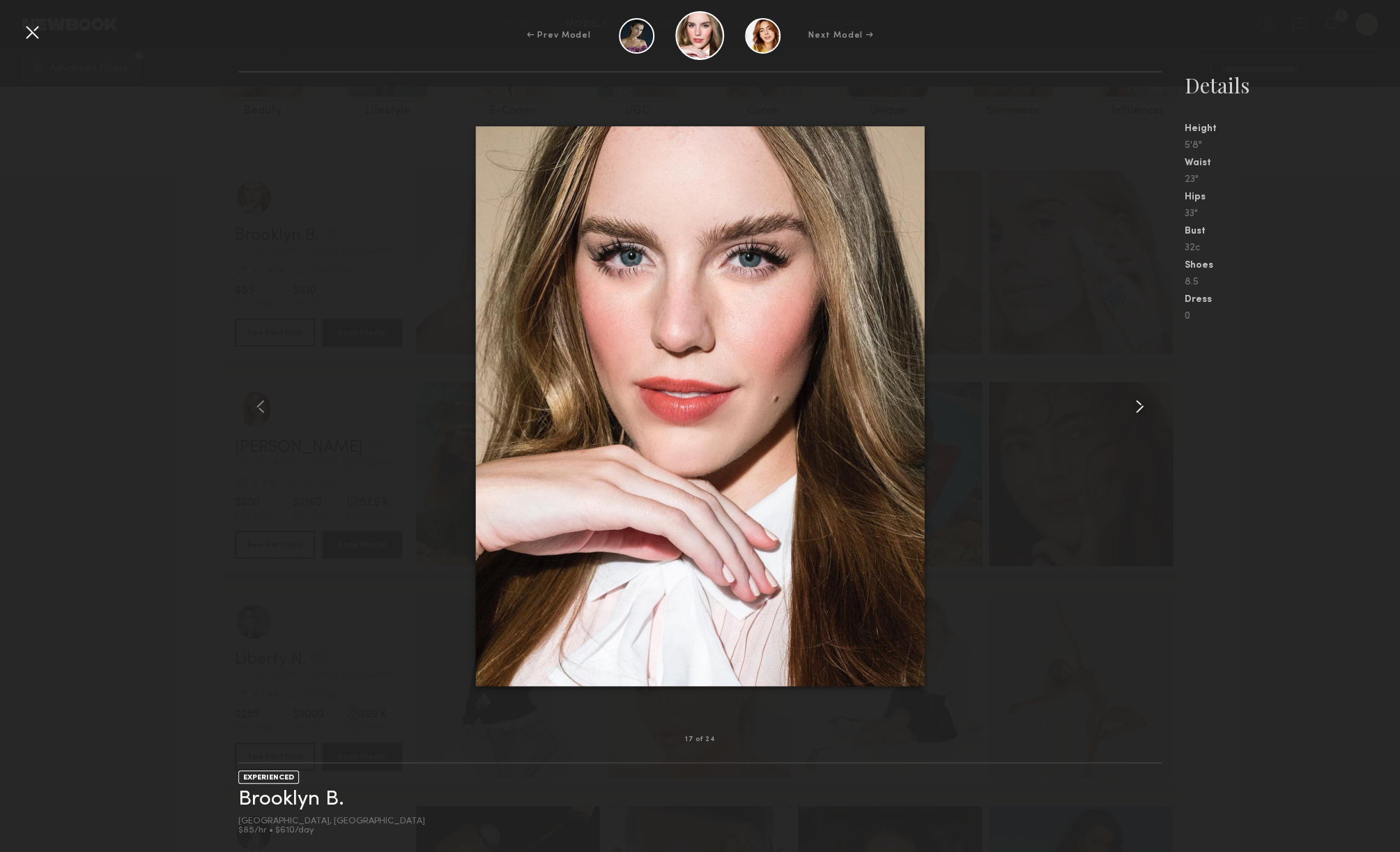
click at [1142, 407] on common-icon at bounding box center [1140, 407] width 22 height 22
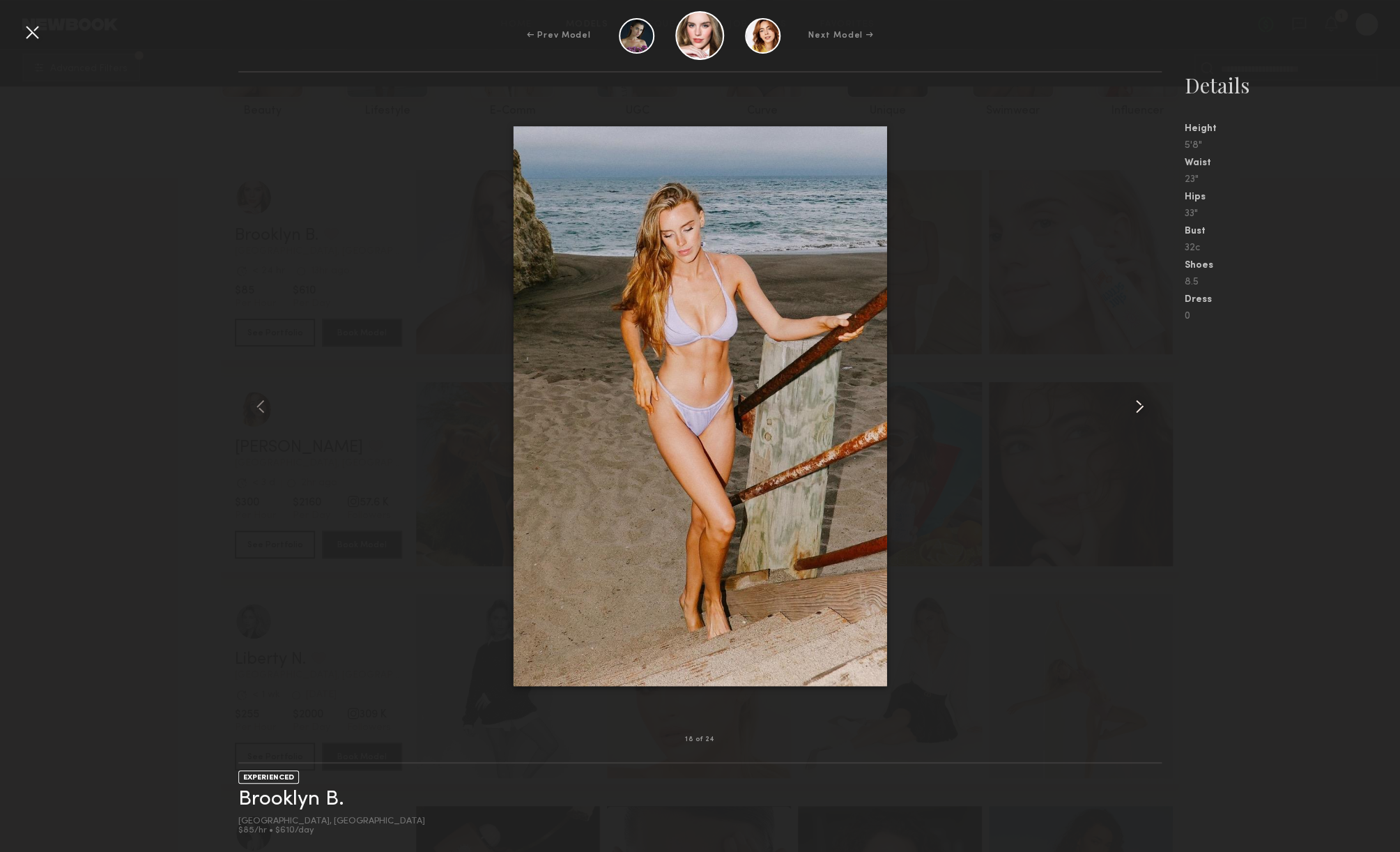
click at [1142, 407] on common-icon at bounding box center [1140, 407] width 22 height 22
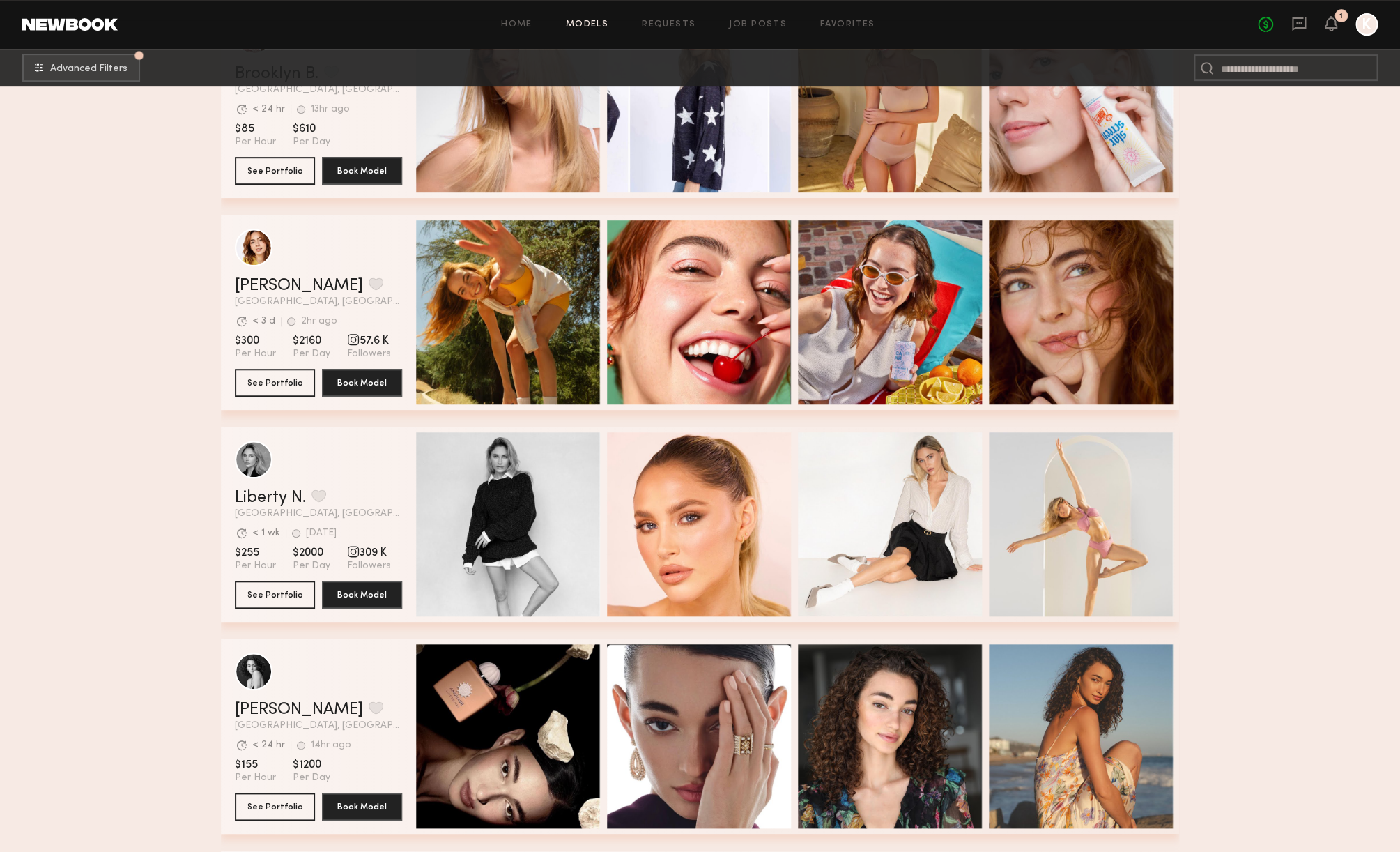
scroll to position [111, 0]
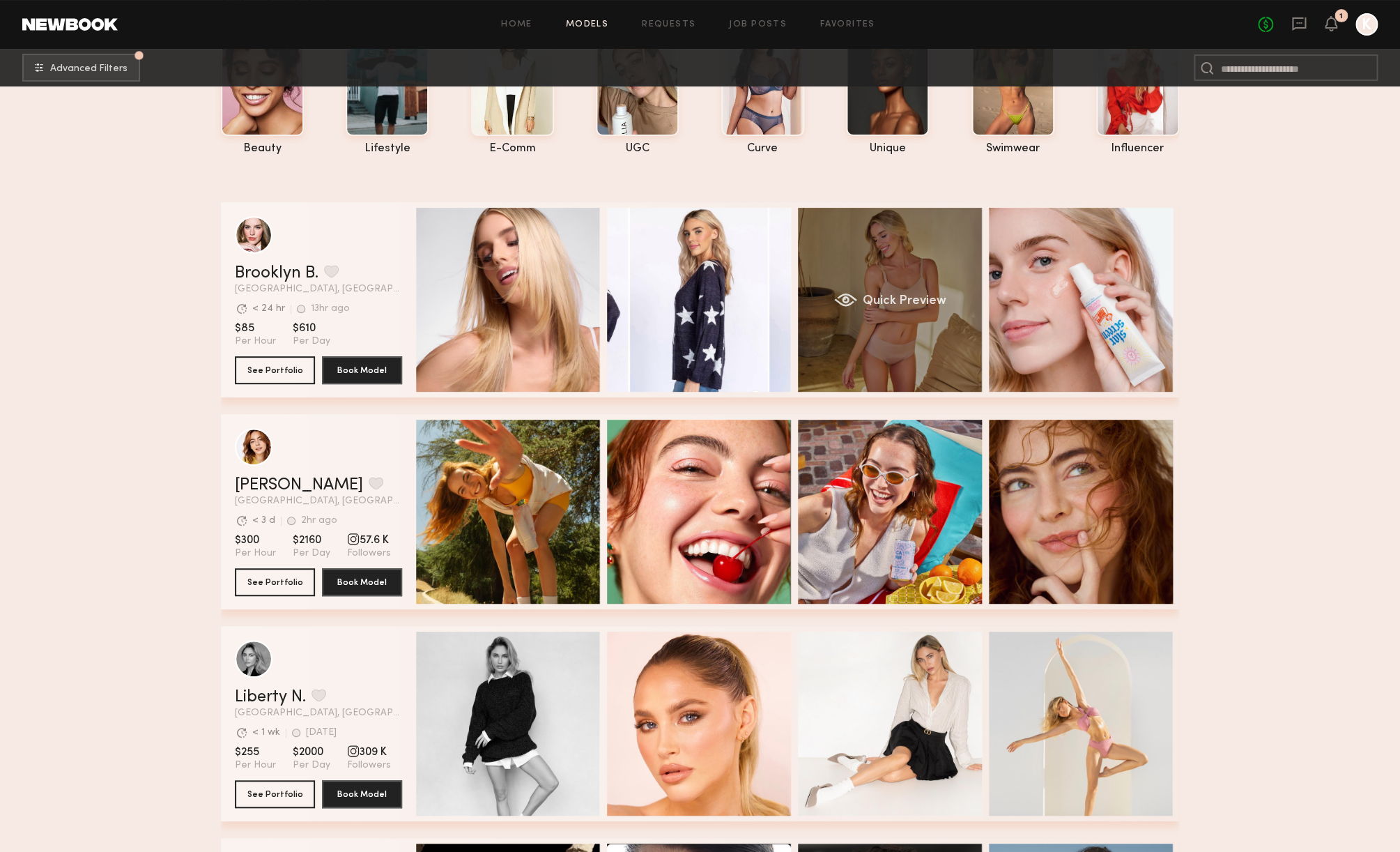
click at [936, 311] on div "Quick Preview" at bounding box center [890, 299] width 184 height 184
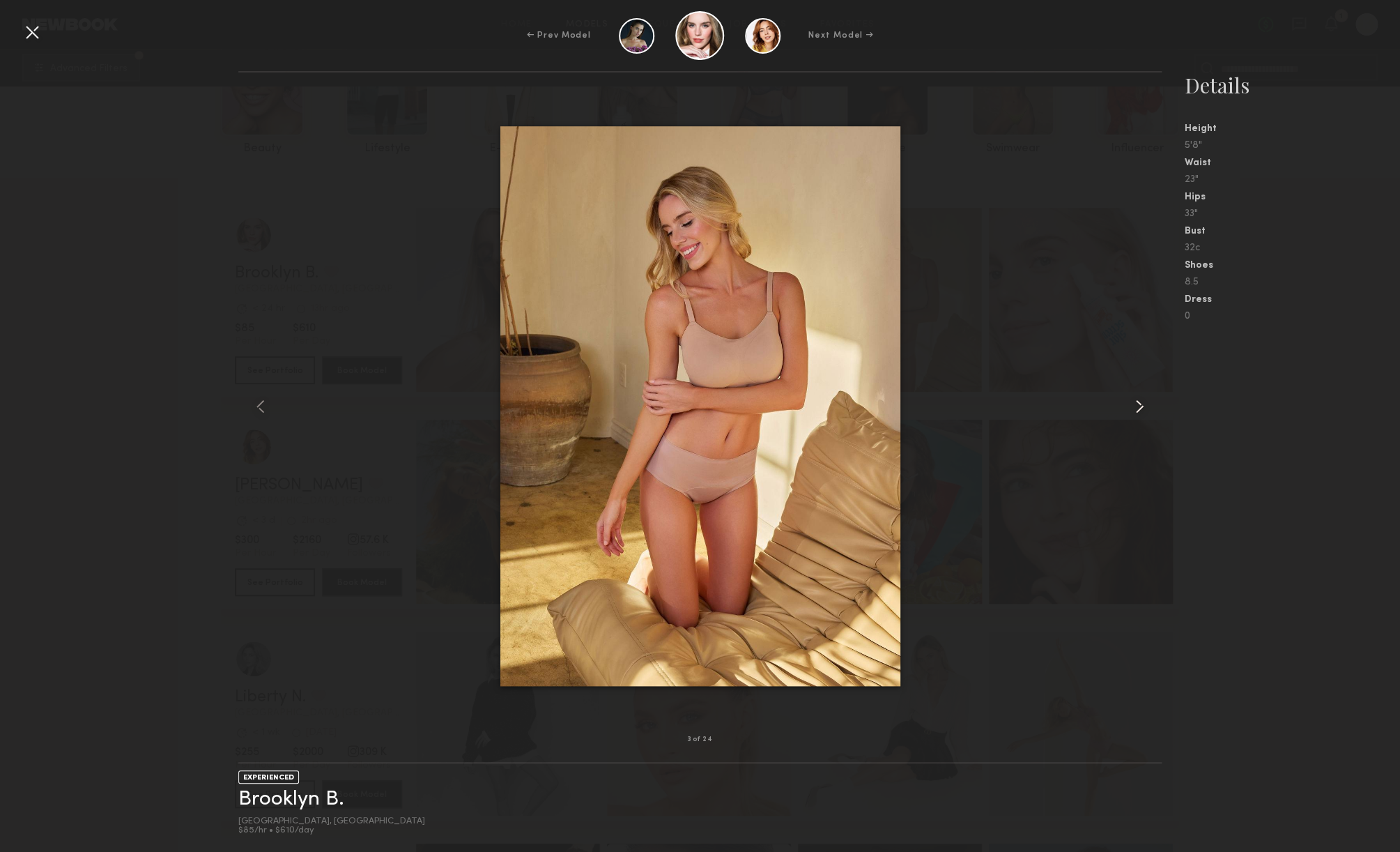
click at [1139, 407] on common-icon at bounding box center [1140, 407] width 22 height 22
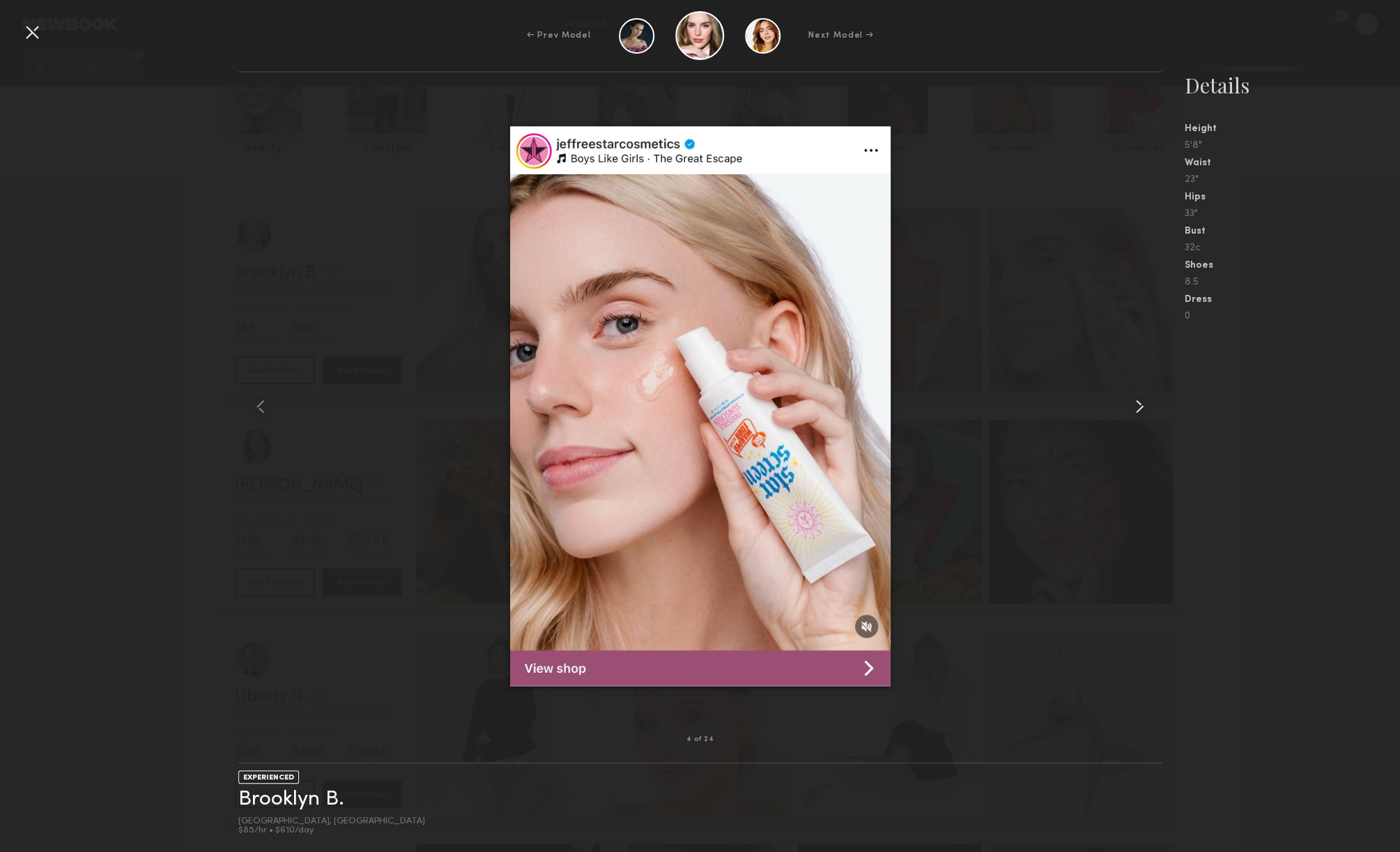
click at [1139, 407] on common-icon at bounding box center [1140, 407] width 22 height 22
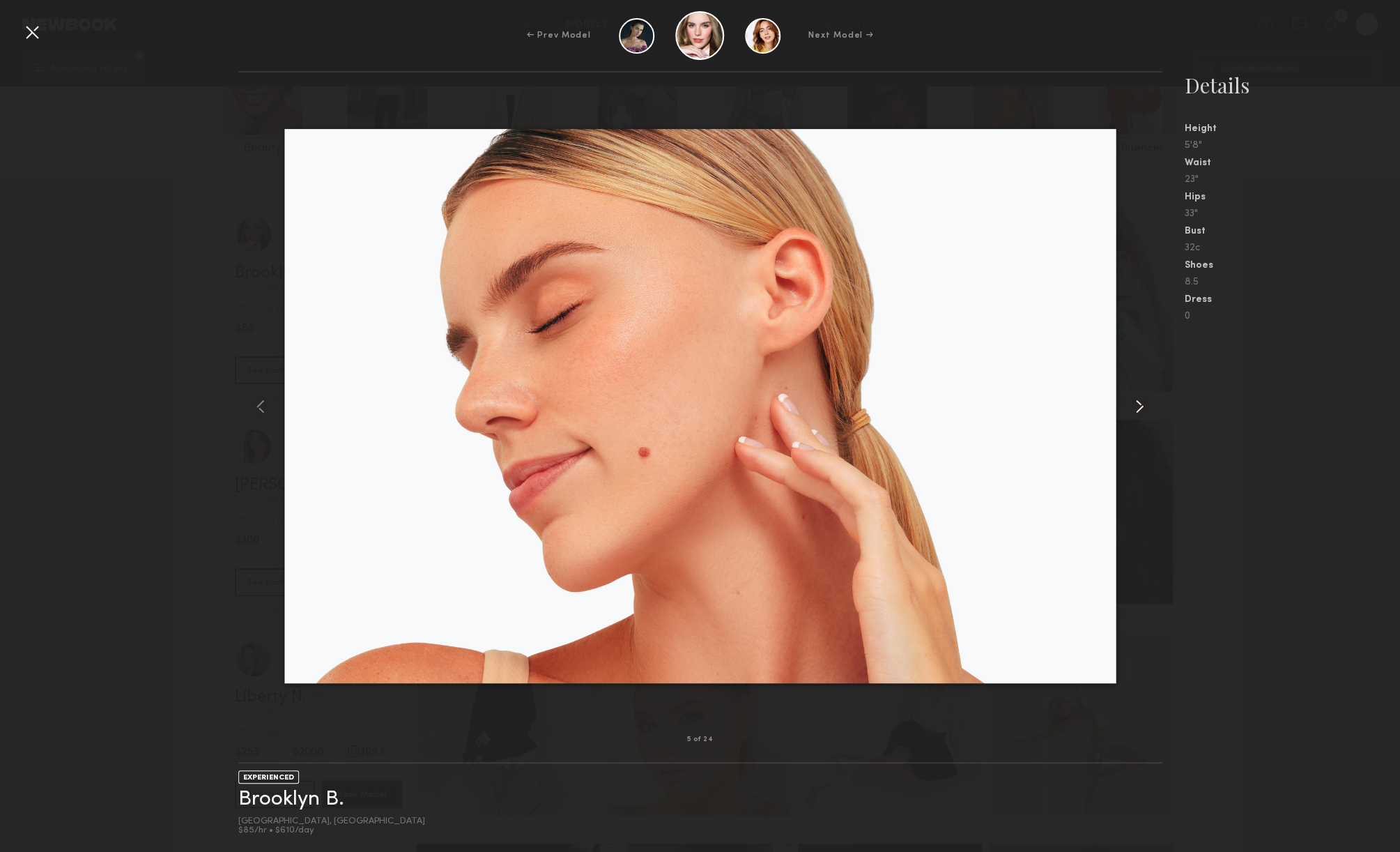
click at [1139, 407] on common-icon at bounding box center [1140, 407] width 22 height 22
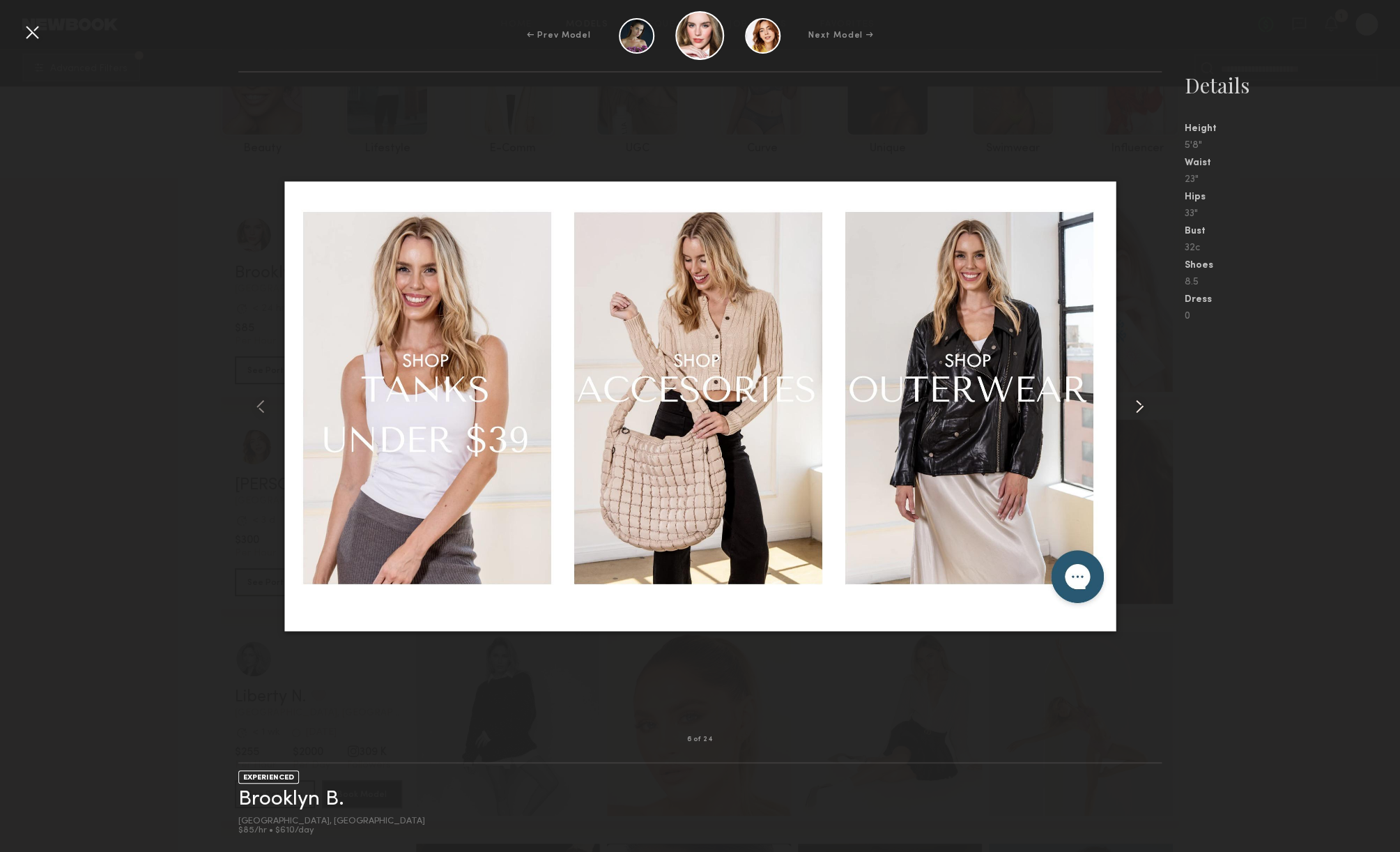
click at [1139, 407] on common-icon at bounding box center [1140, 407] width 22 height 22
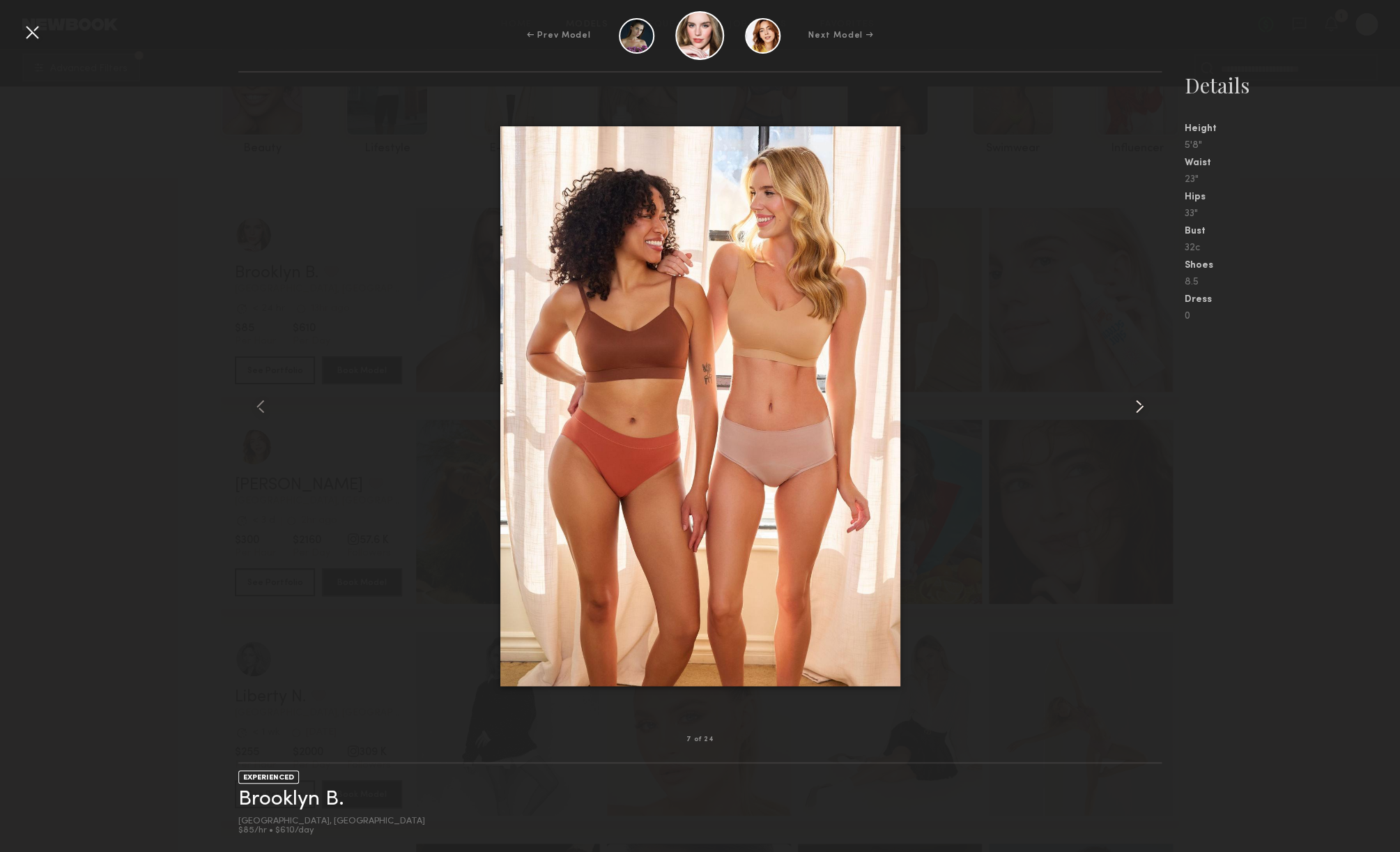
click at [1139, 407] on common-icon at bounding box center [1140, 407] width 22 height 22
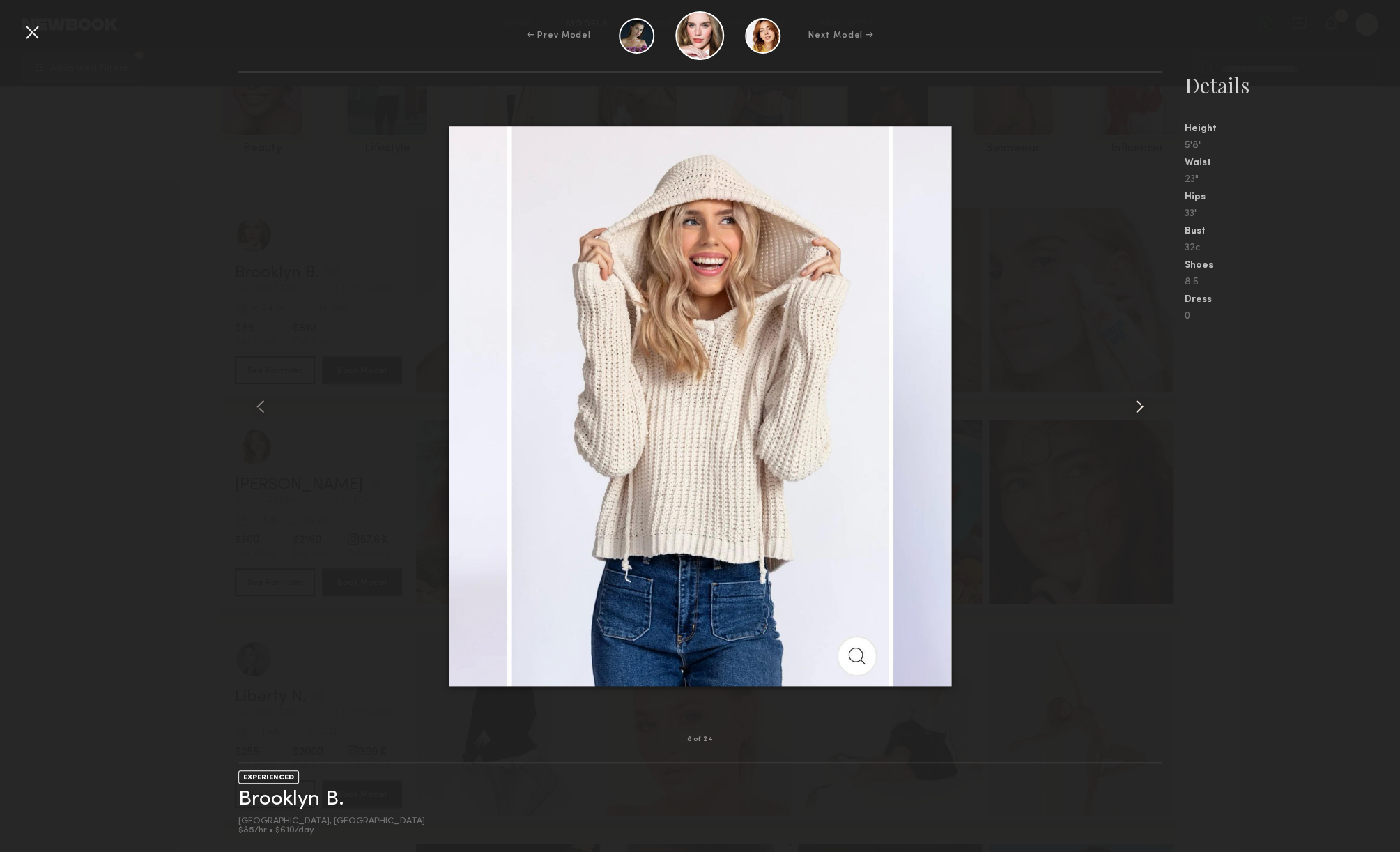
click at [1139, 407] on common-icon at bounding box center [1140, 407] width 22 height 22
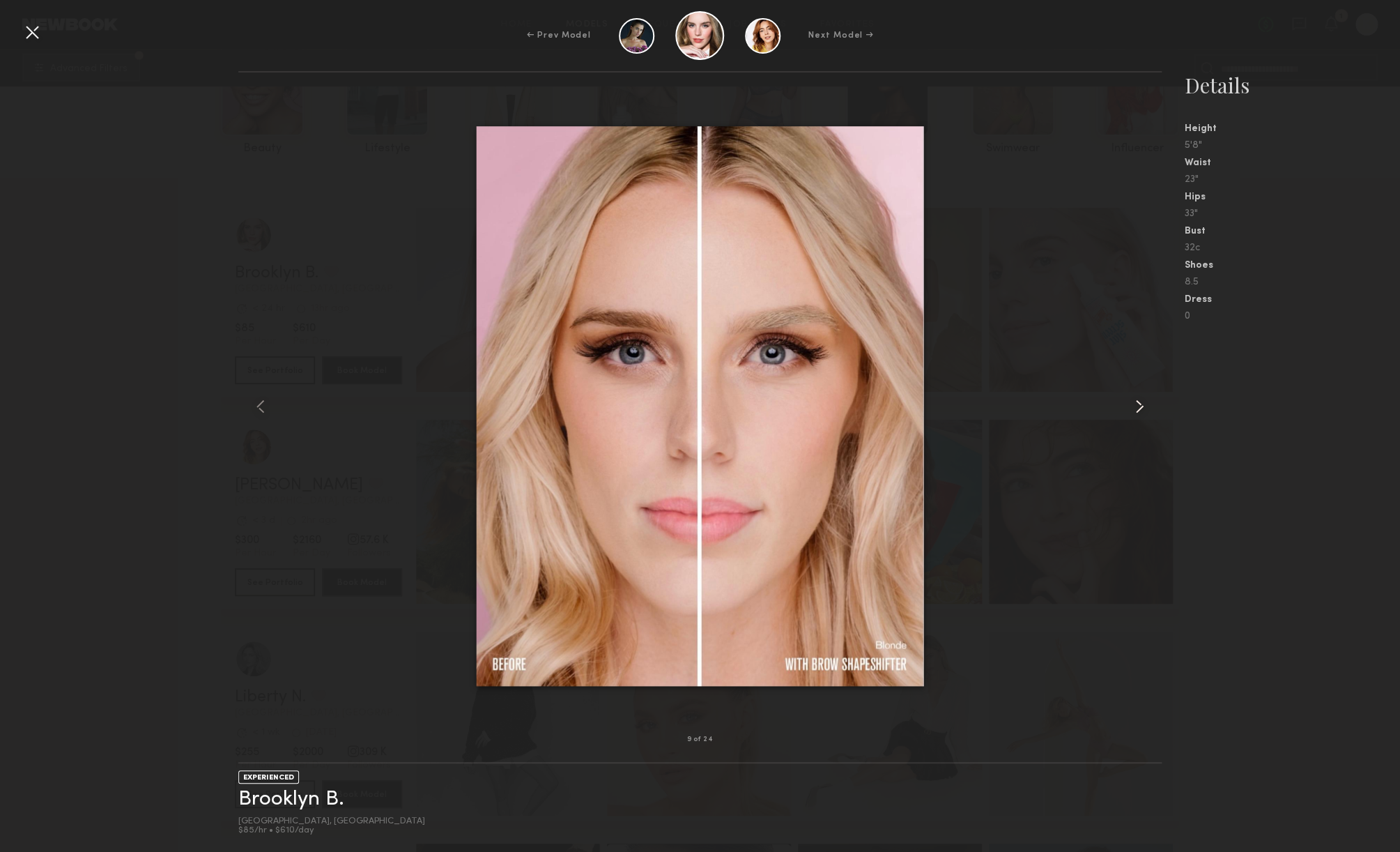
click at [1139, 407] on common-icon at bounding box center [1140, 407] width 22 height 22
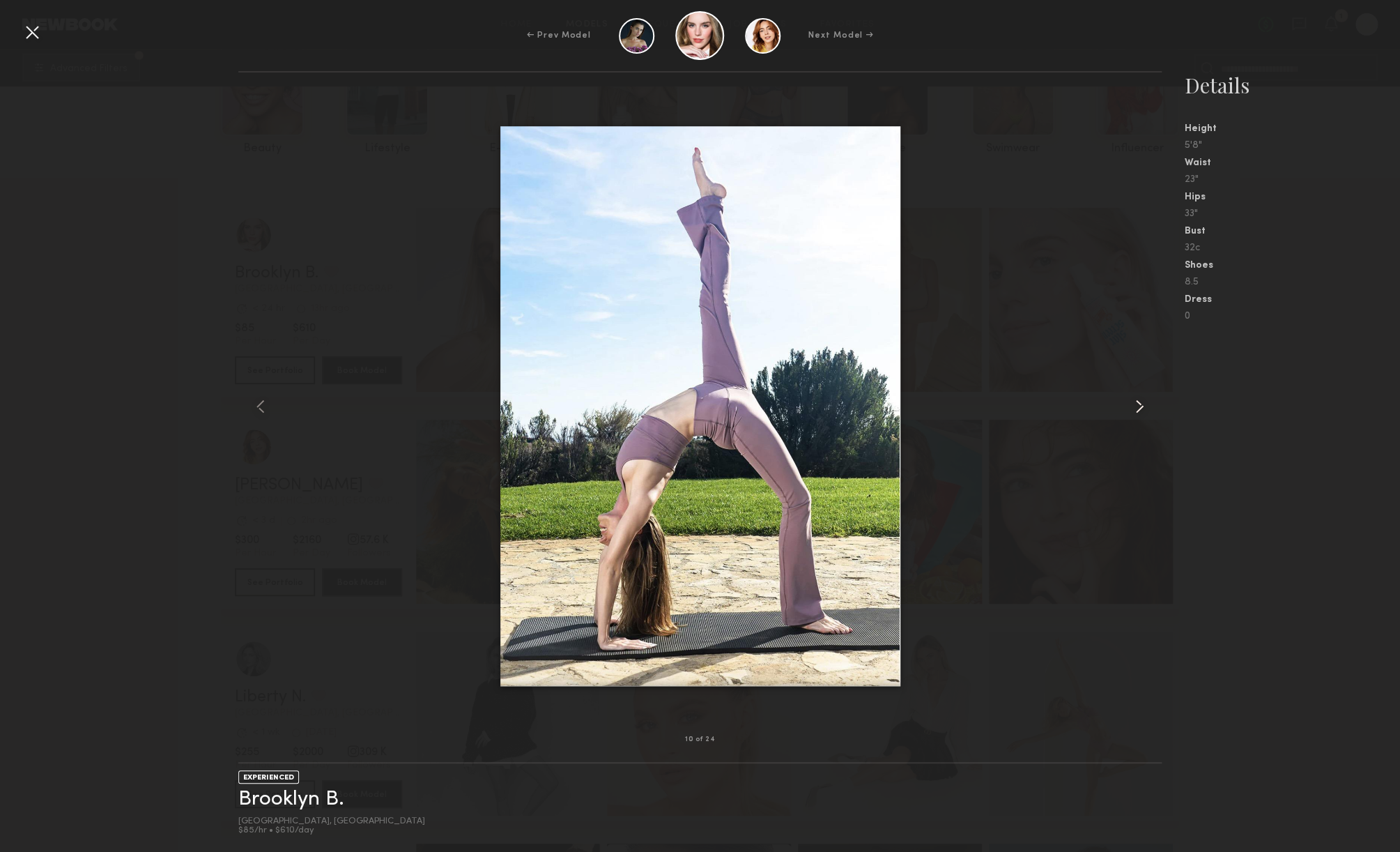
click at [1139, 407] on common-icon at bounding box center [1140, 407] width 22 height 22
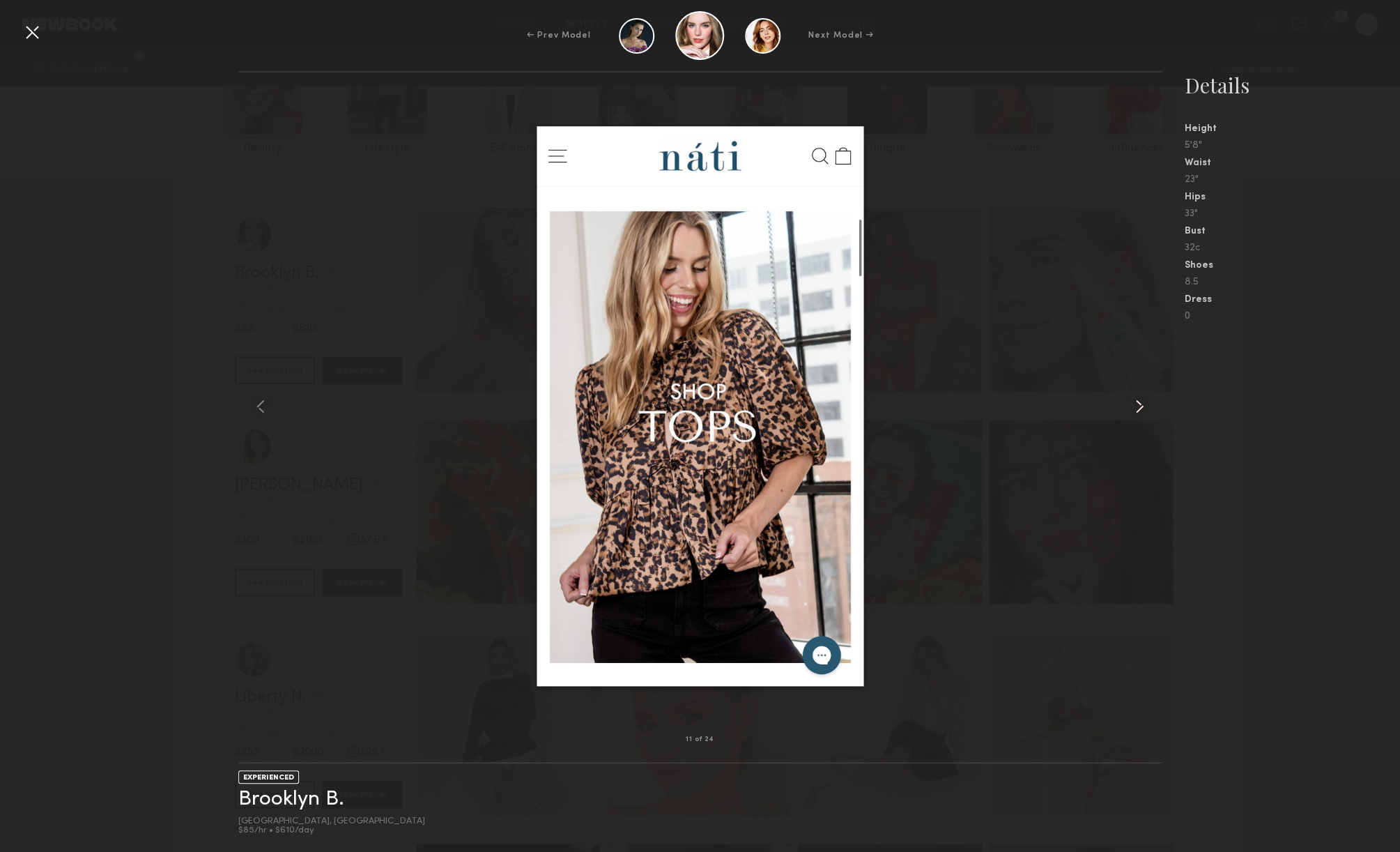
click at [1139, 407] on common-icon at bounding box center [1140, 407] width 22 height 22
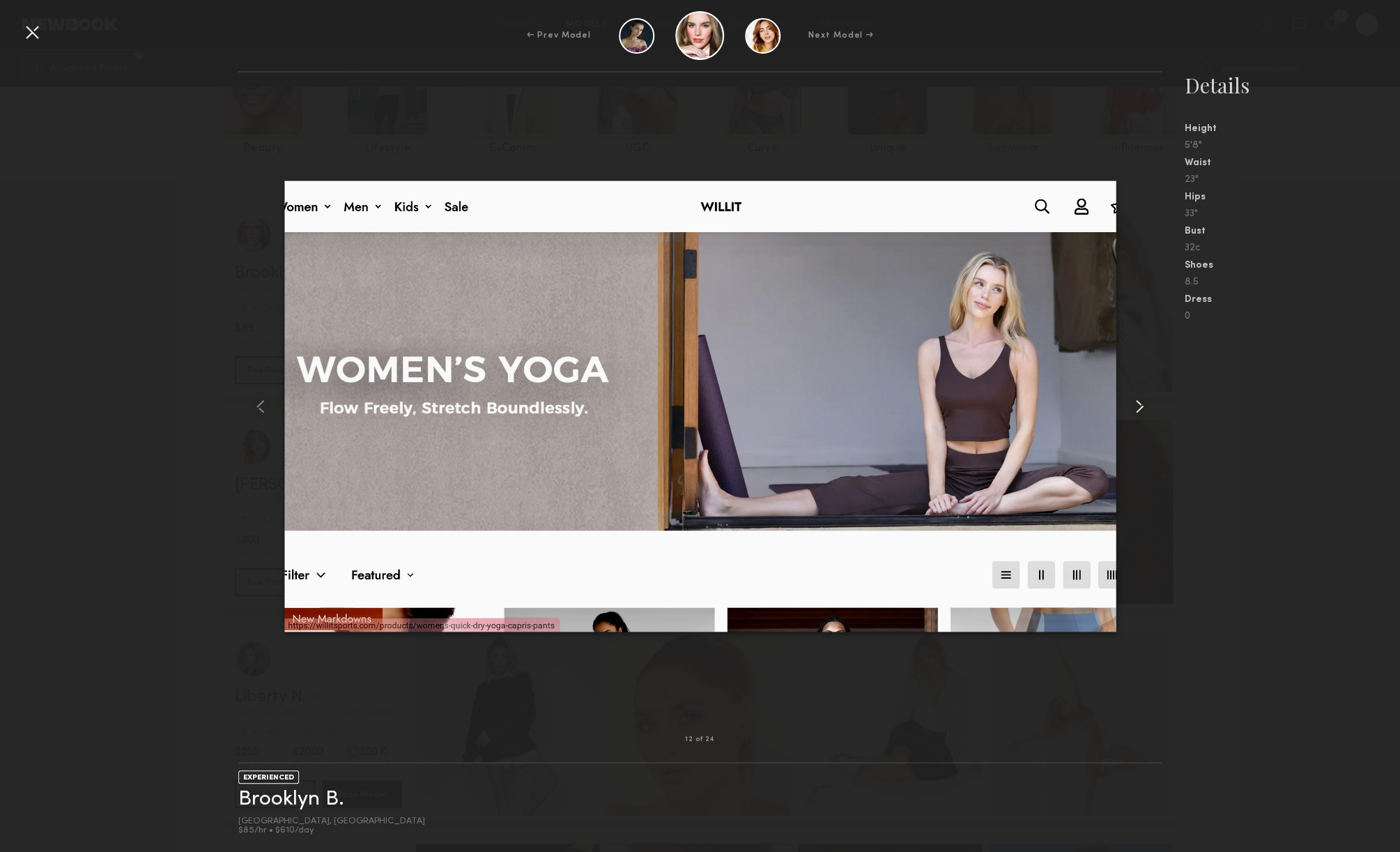
click at [1139, 407] on common-icon at bounding box center [1140, 407] width 22 height 22
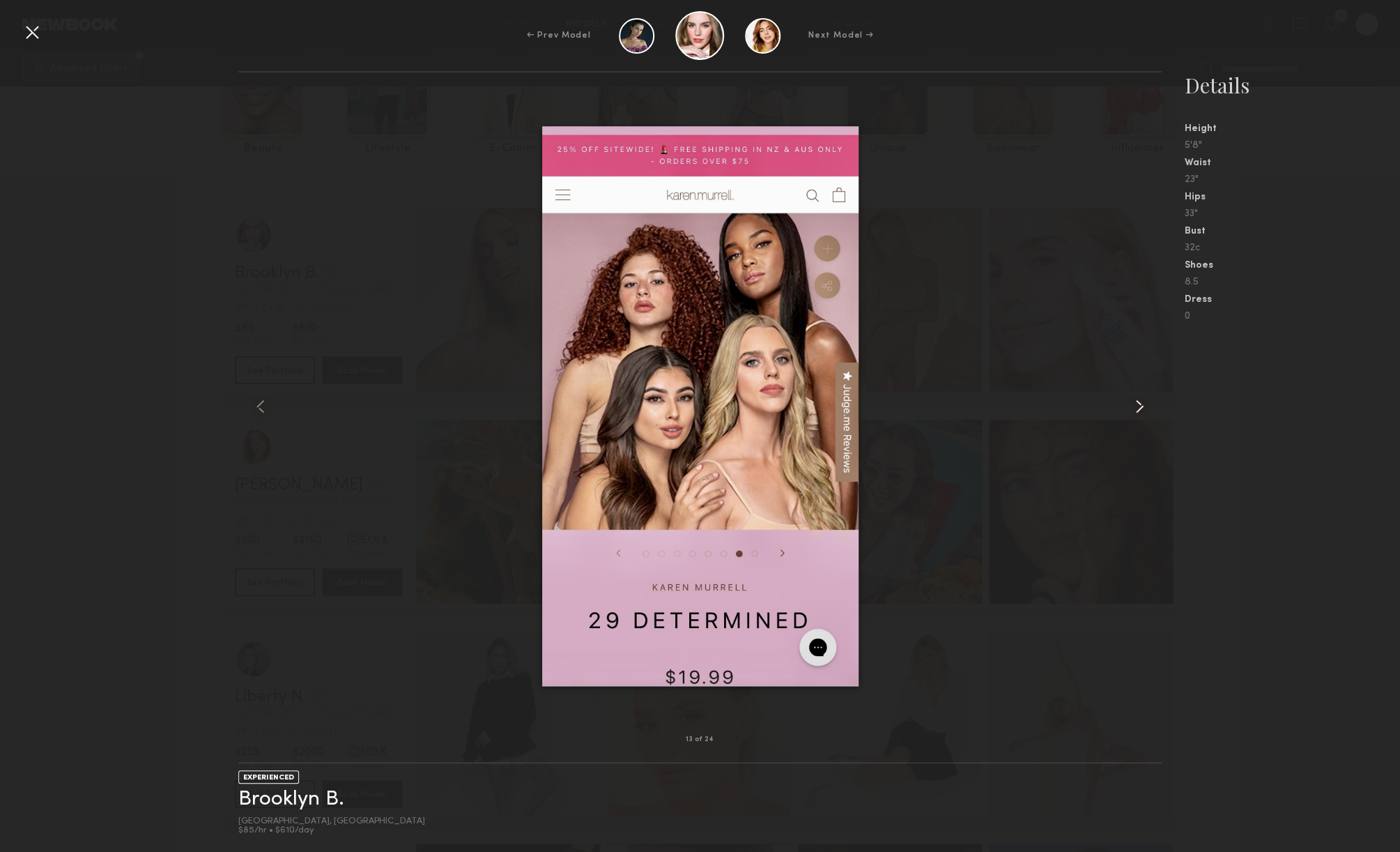
click at [1139, 407] on common-icon at bounding box center [1140, 407] width 22 height 22
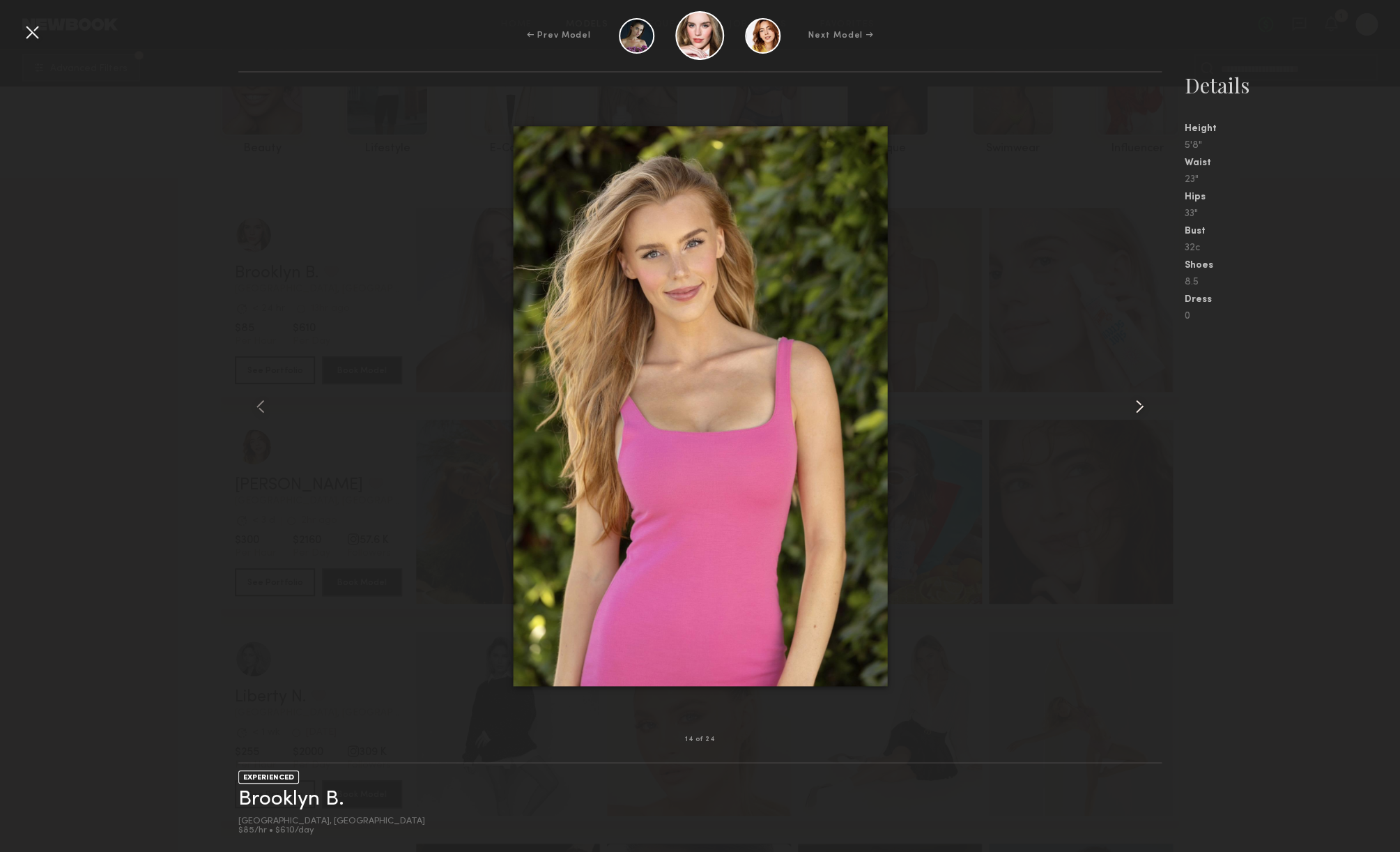
click at [1139, 407] on common-icon at bounding box center [1140, 407] width 22 height 22
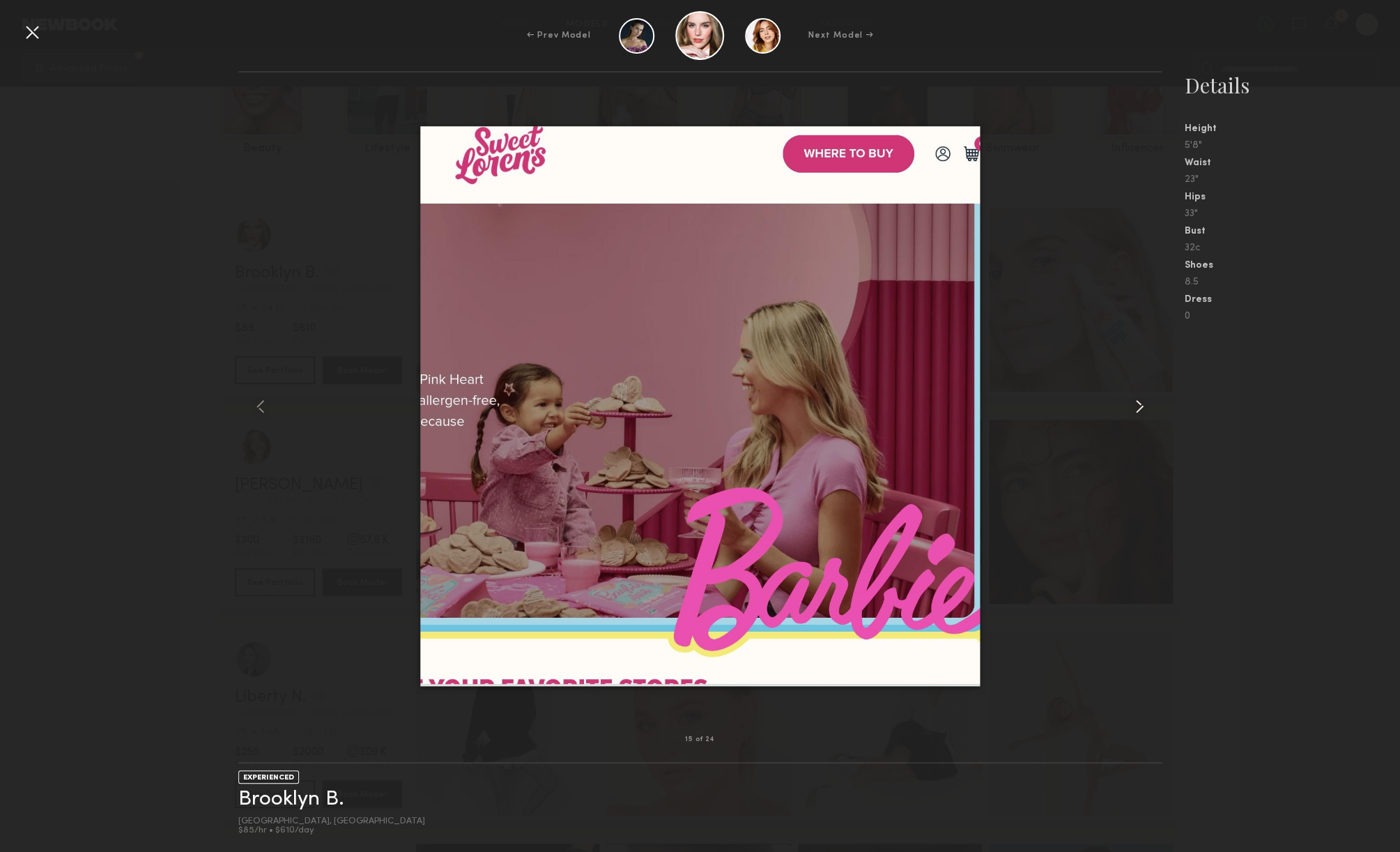
click at [1139, 407] on common-icon at bounding box center [1140, 407] width 22 height 22
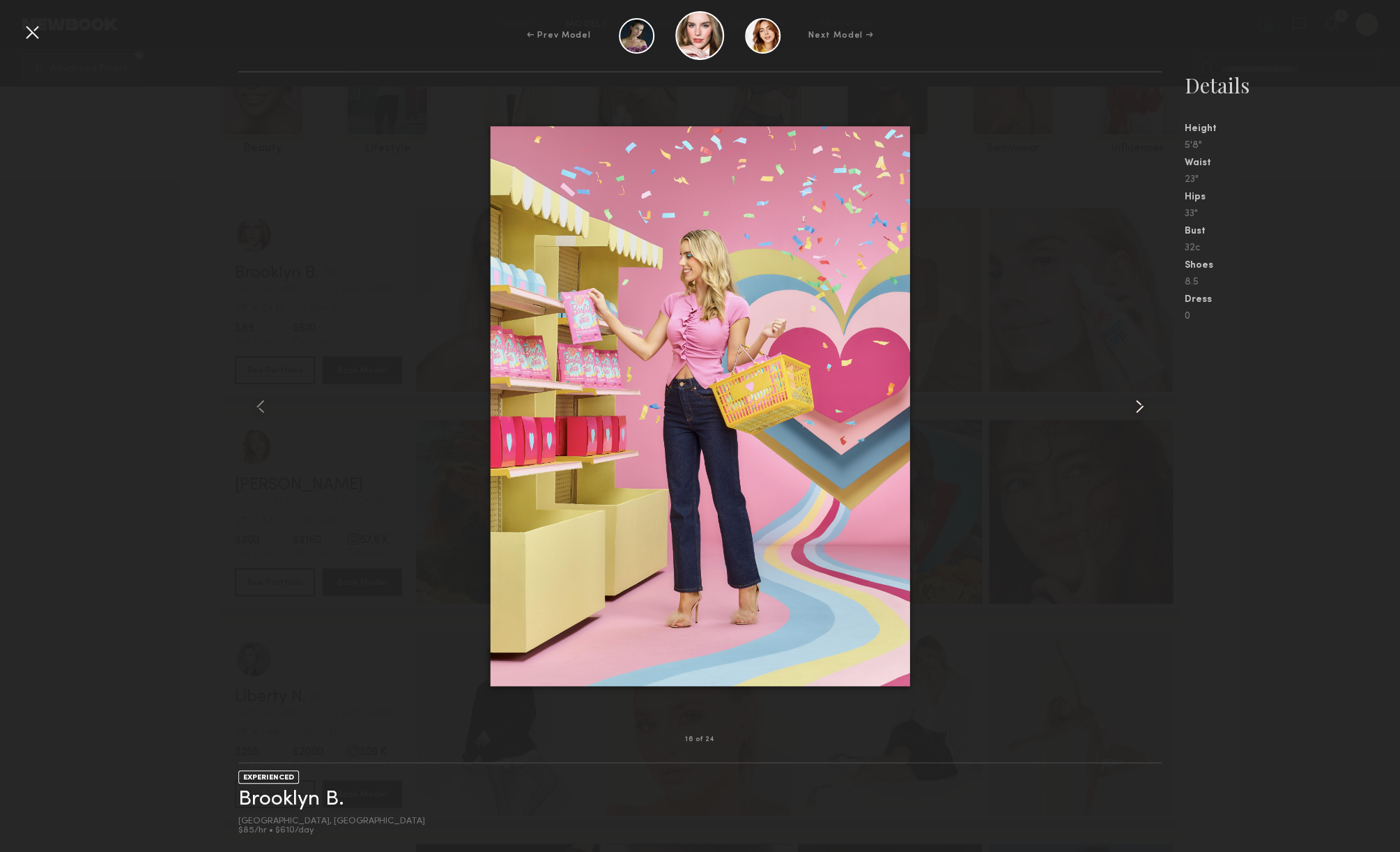
click at [1139, 407] on common-icon at bounding box center [1140, 407] width 22 height 22
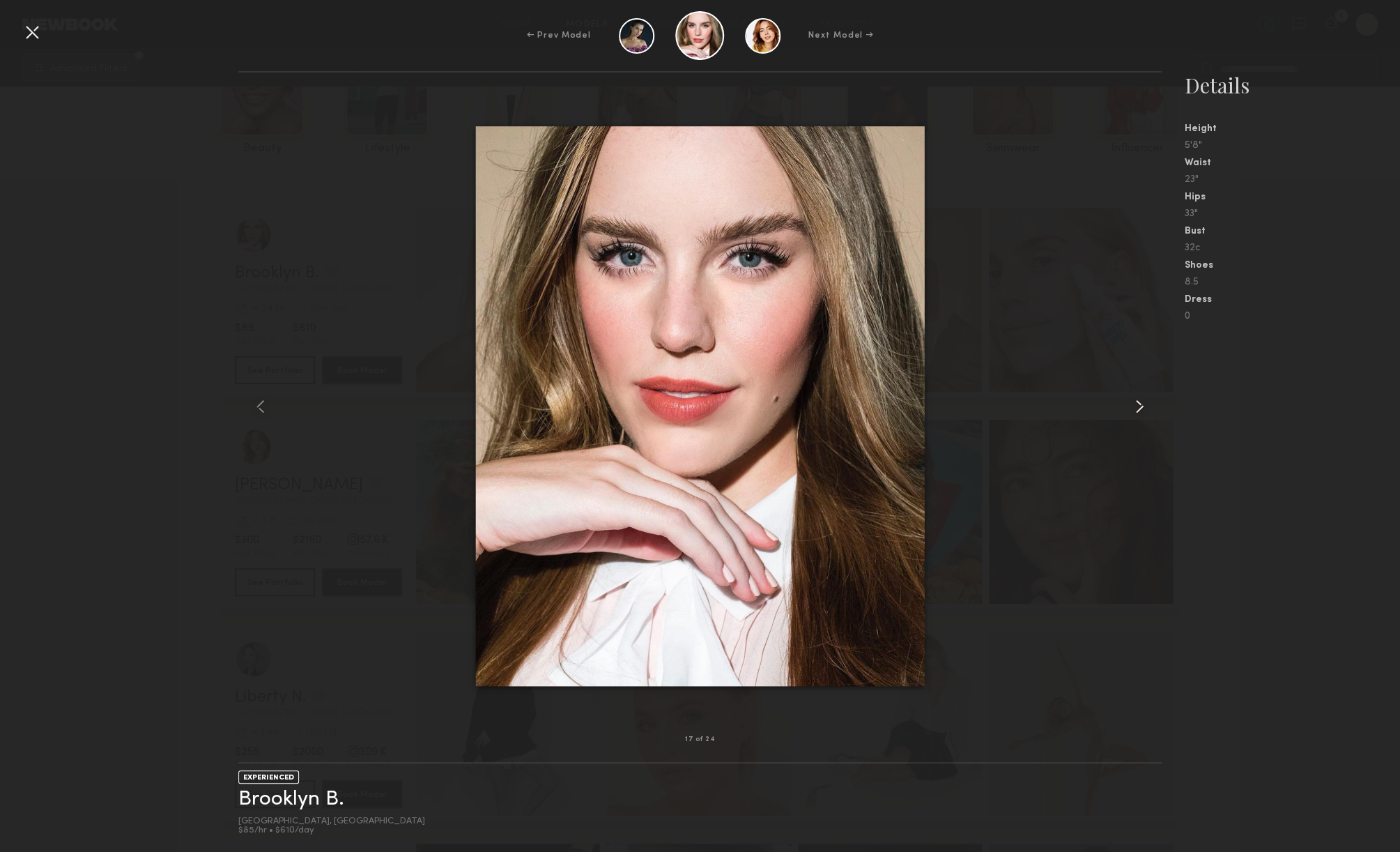
click at [1139, 407] on common-icon at bounding box center [1140, 407] width 22 height 22
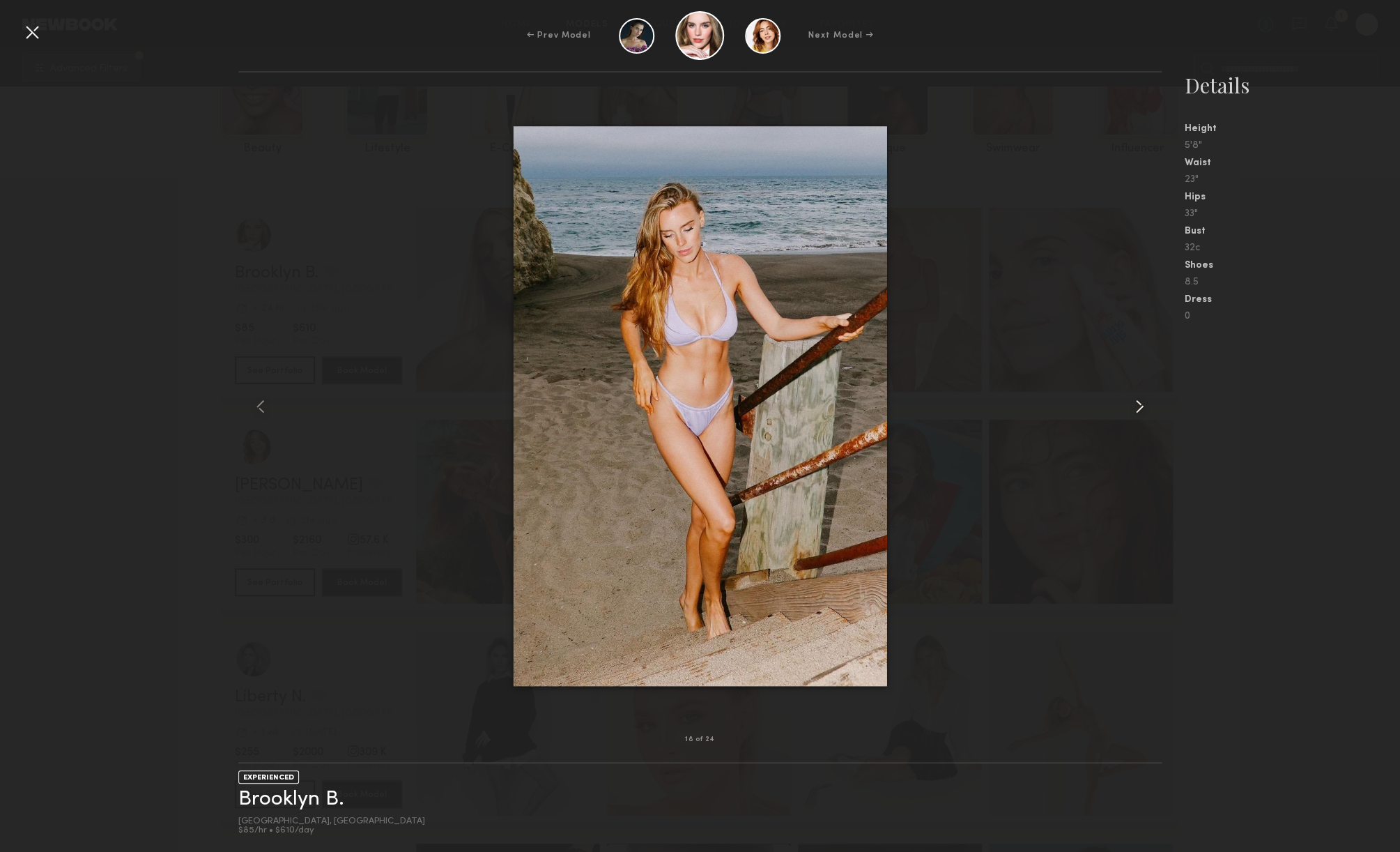
click at [1139, 407] on common-icon at bounding box center [1140, 407] width 22 height 22
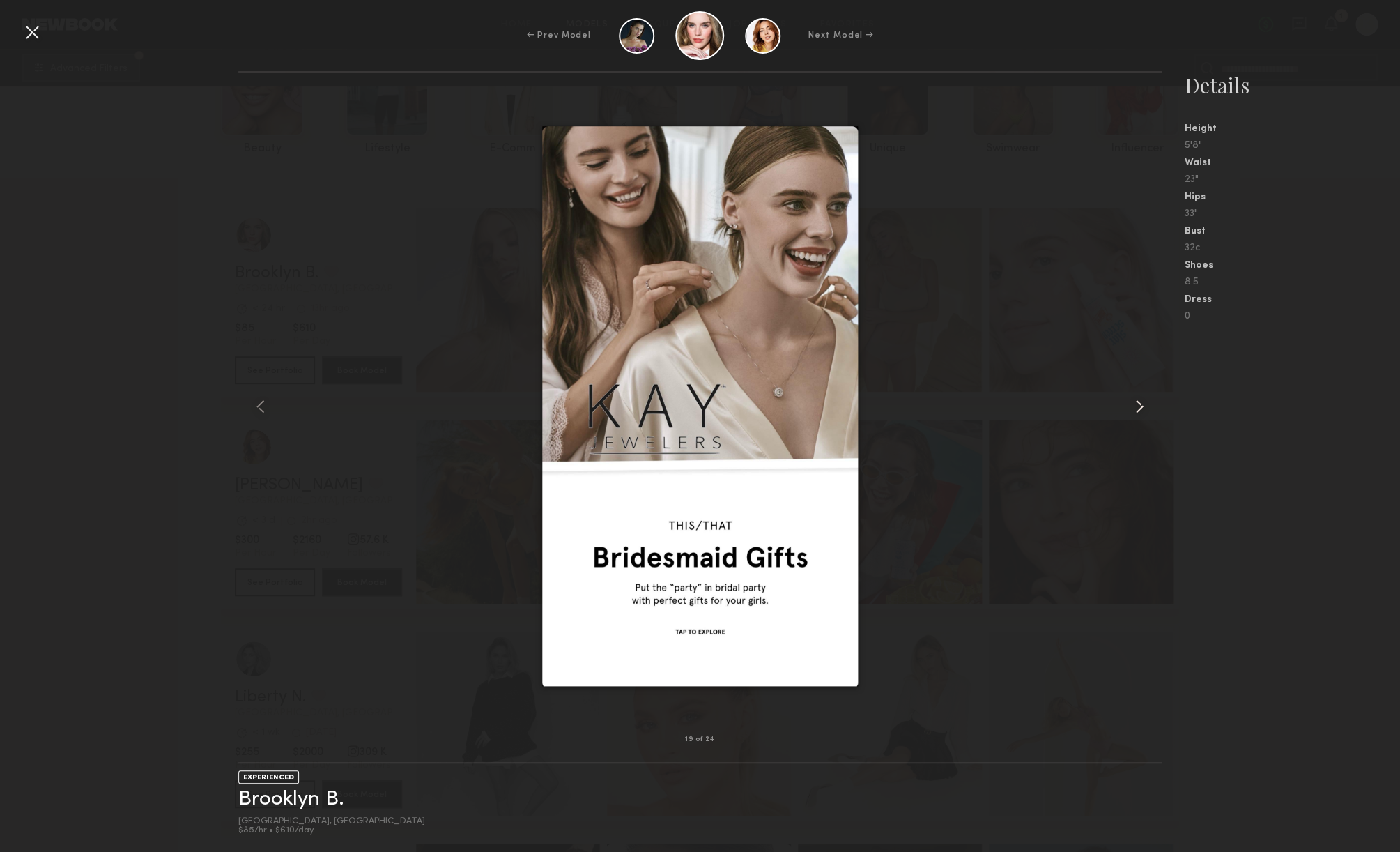
click at [1139, 407] on common-icon at bounding box center [1140, 407] width 22 height 22
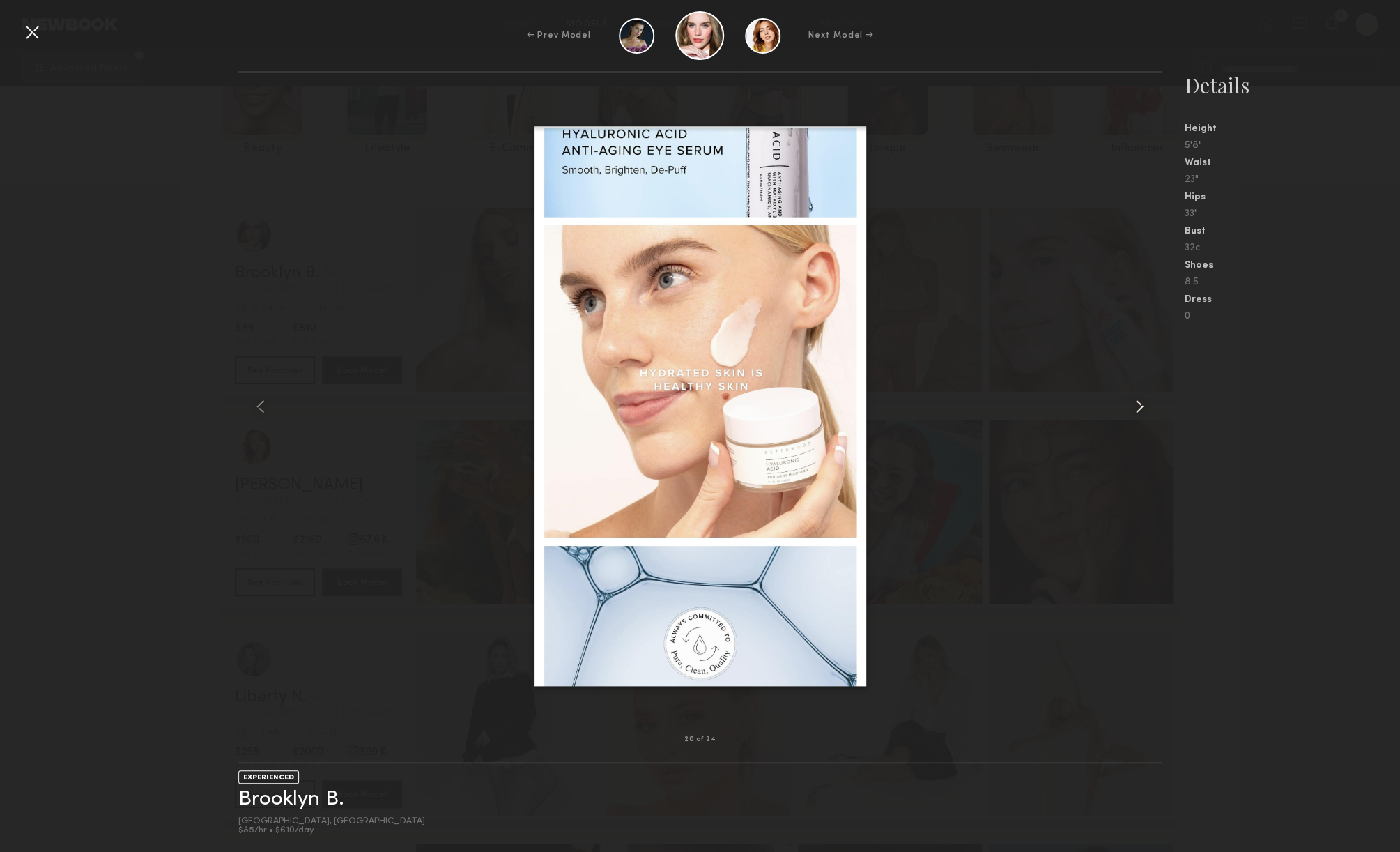
click at [1139, 407] on common-icon at bounding box center [1140, 407] width 22 height 22
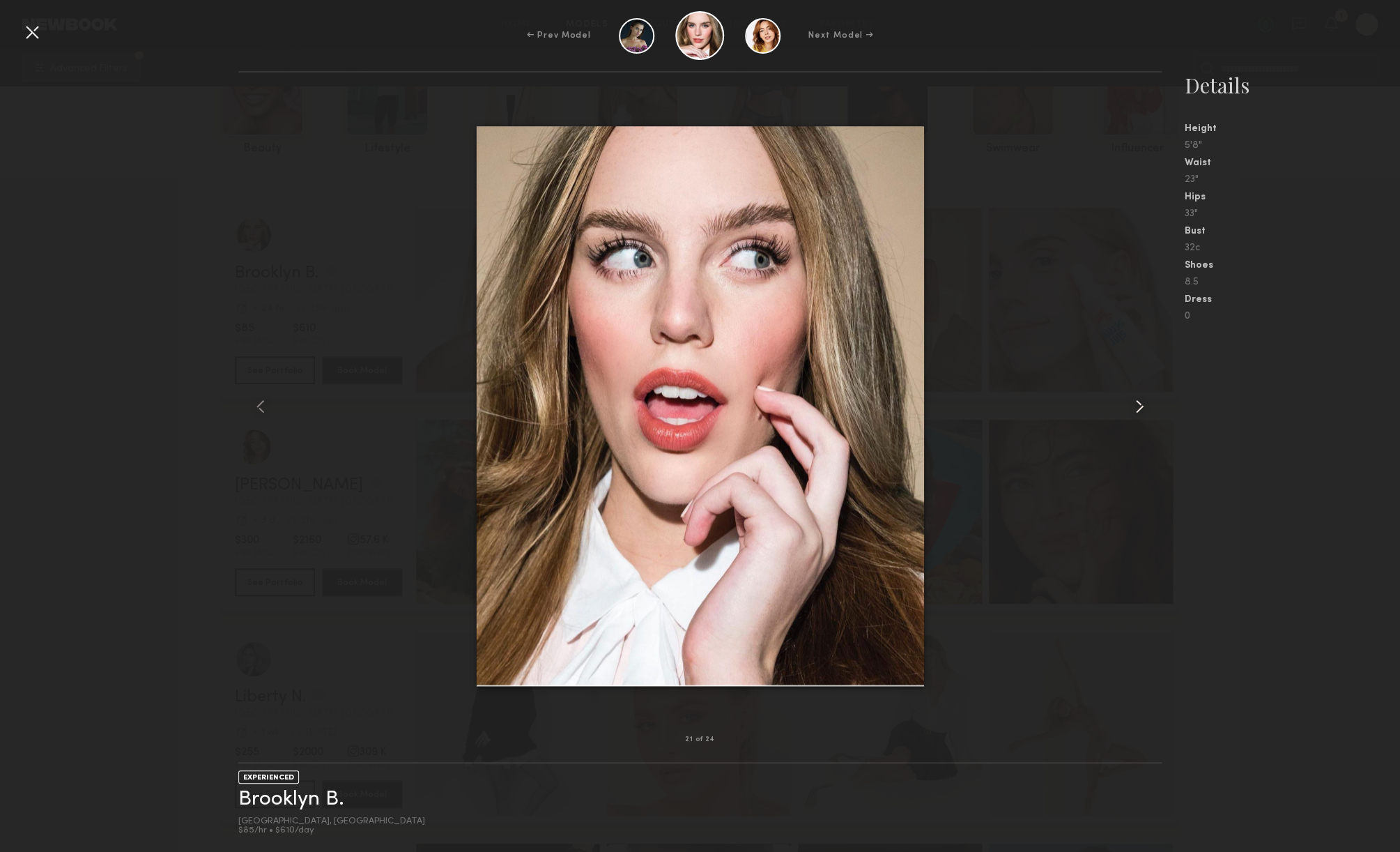
click at [1139, 407] on common-icon at bounding box center [1140, 407] width 22 height 22
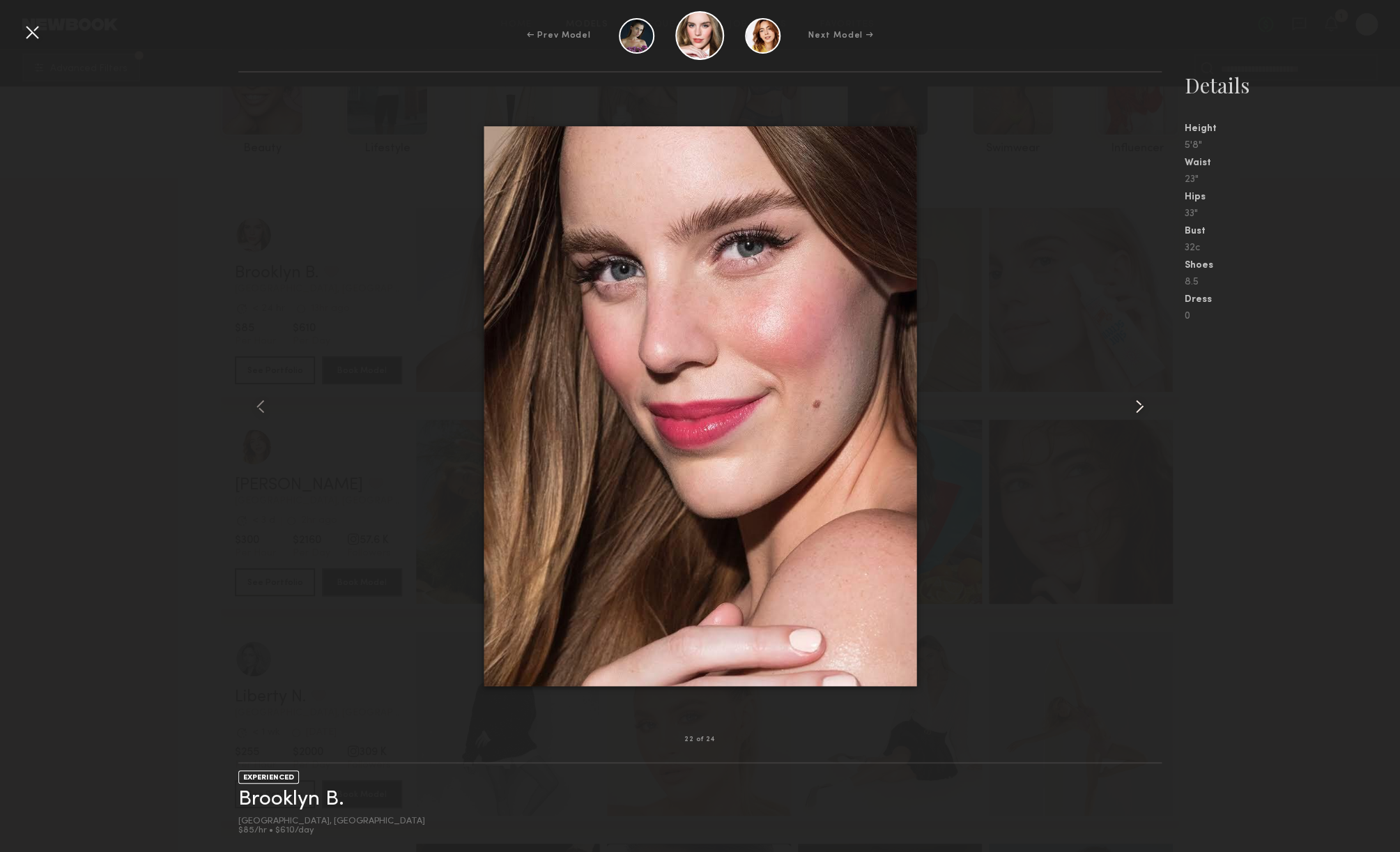
click at [1139, 407] on common-icon at bounding box center [1140, 407] width 22 height 22
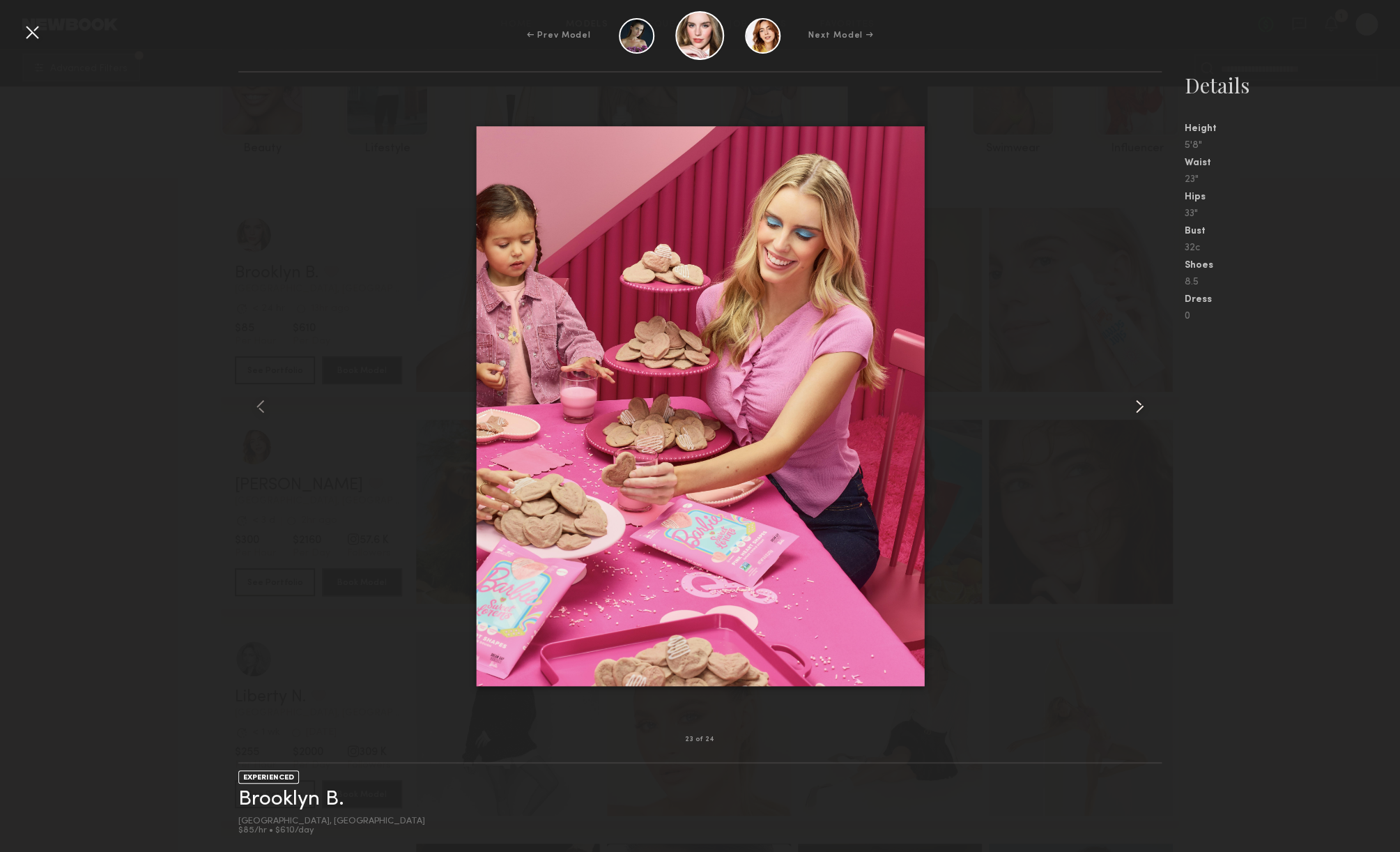
click at [1139, 407] on common-icon at bounding box center [1140, 407] width 22 height 22
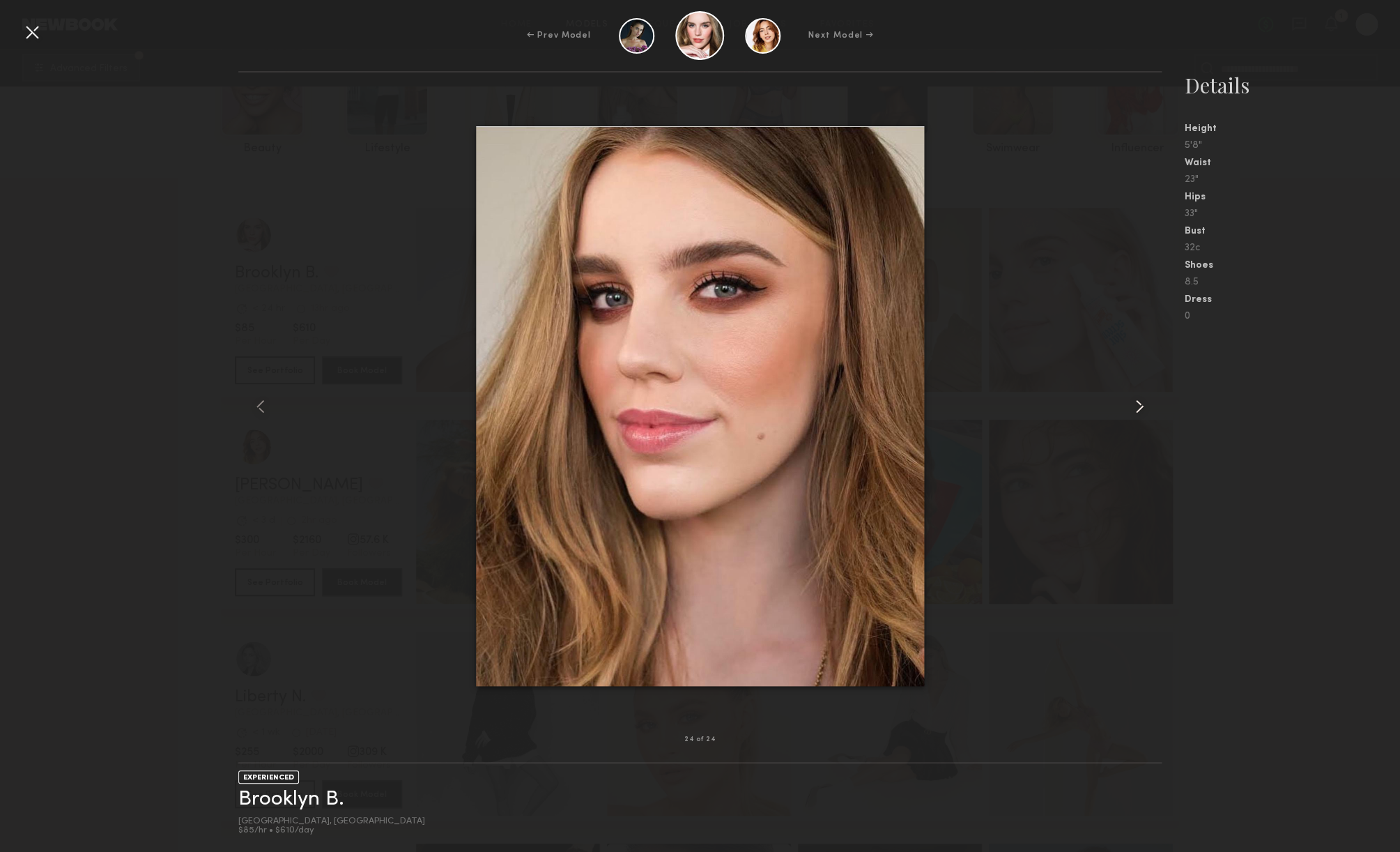
click at [1139, 407] on common-icon at bounding box center [1140, 407] width 22 height 22
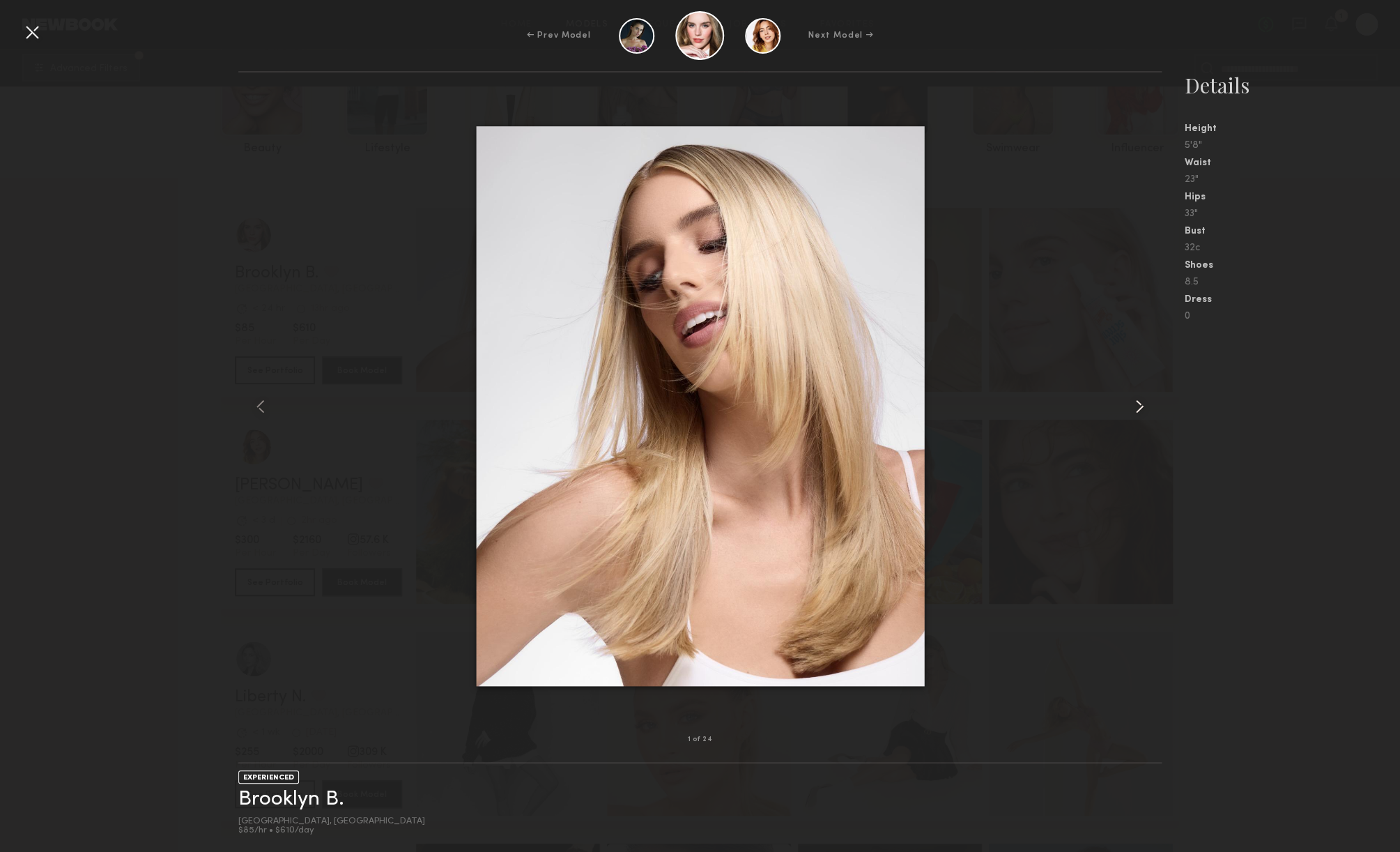
click at [1139, 407] on common-icon at bounding box center [1140, 407] width 22 height 22
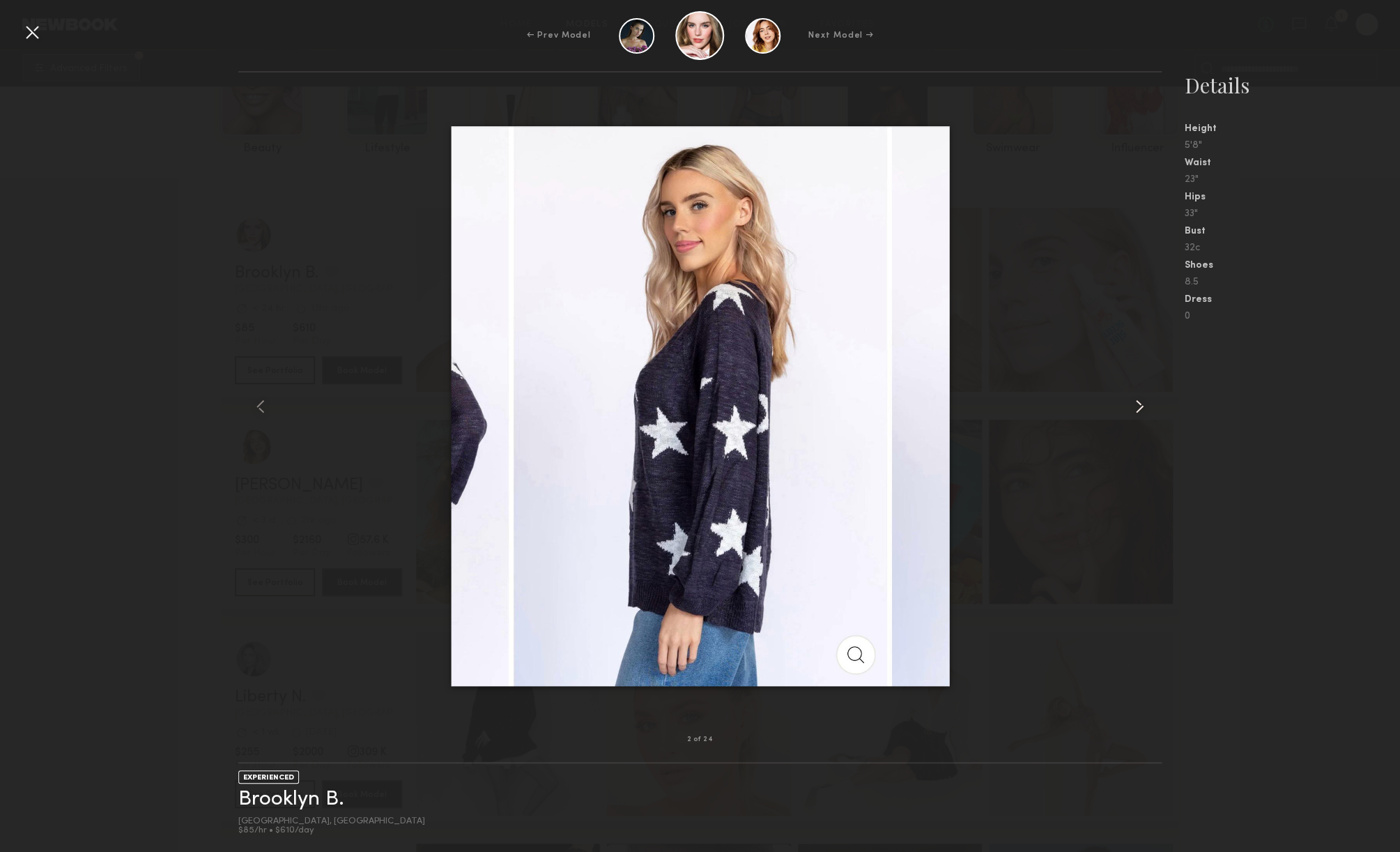
click at [1139, 407] on common-icon at bounding box center [1140, 407] width 22 height 22
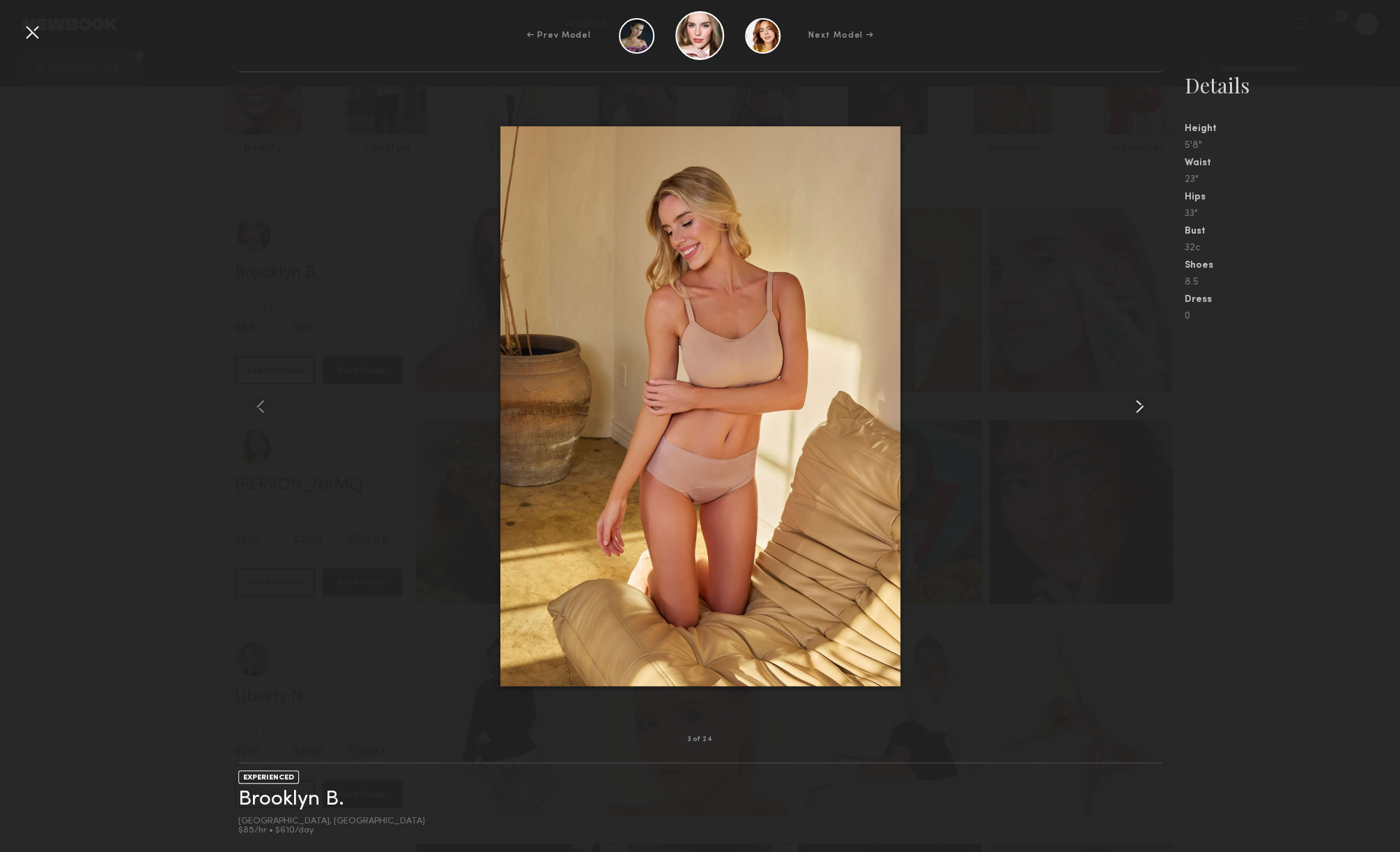
click at [1139, 407] on common-icon at bounding box center [1140, 407] width 22 height 22
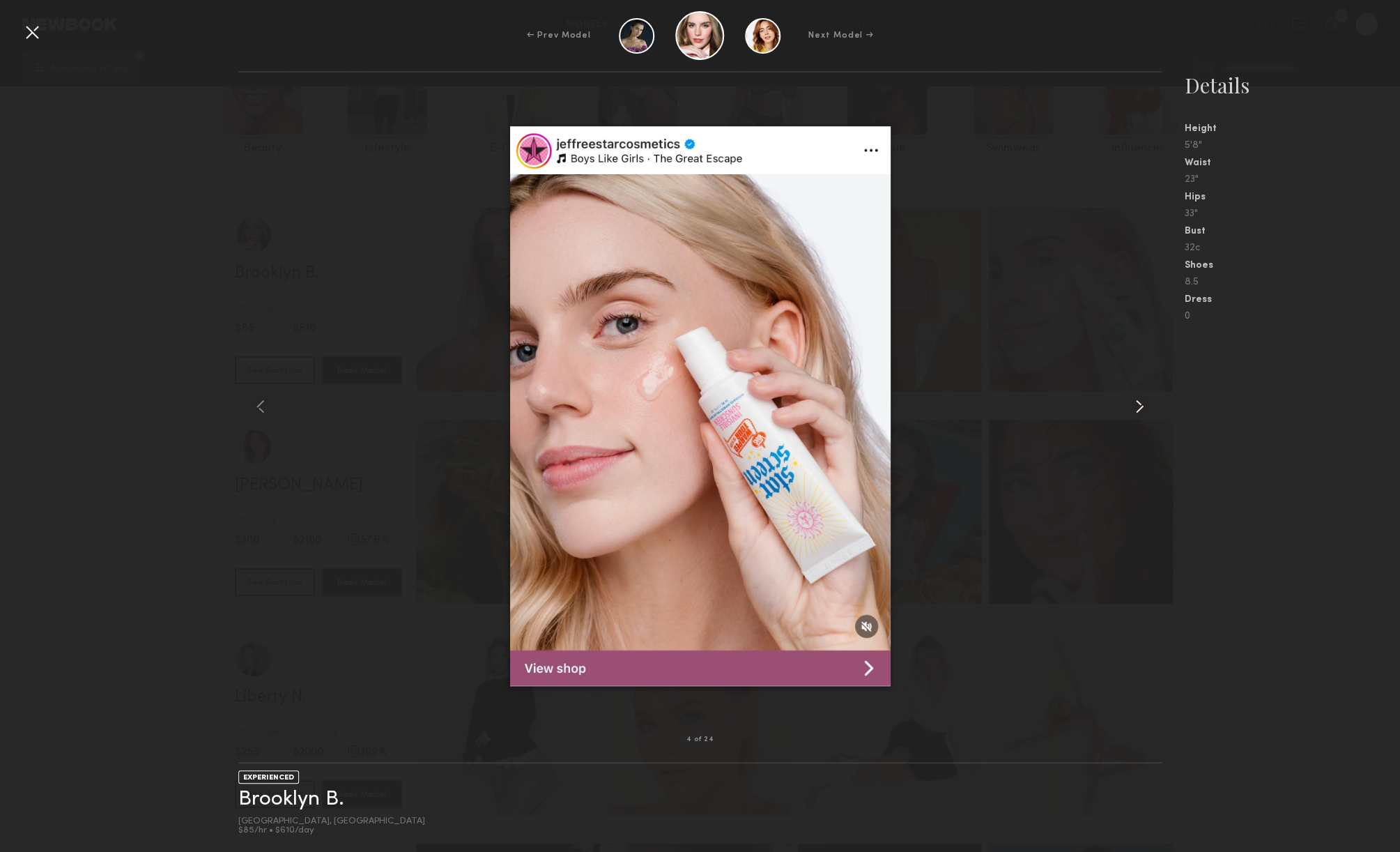
click at [1139, 407] on common-icon at bounding box center [1140, 407] width 22 height 22
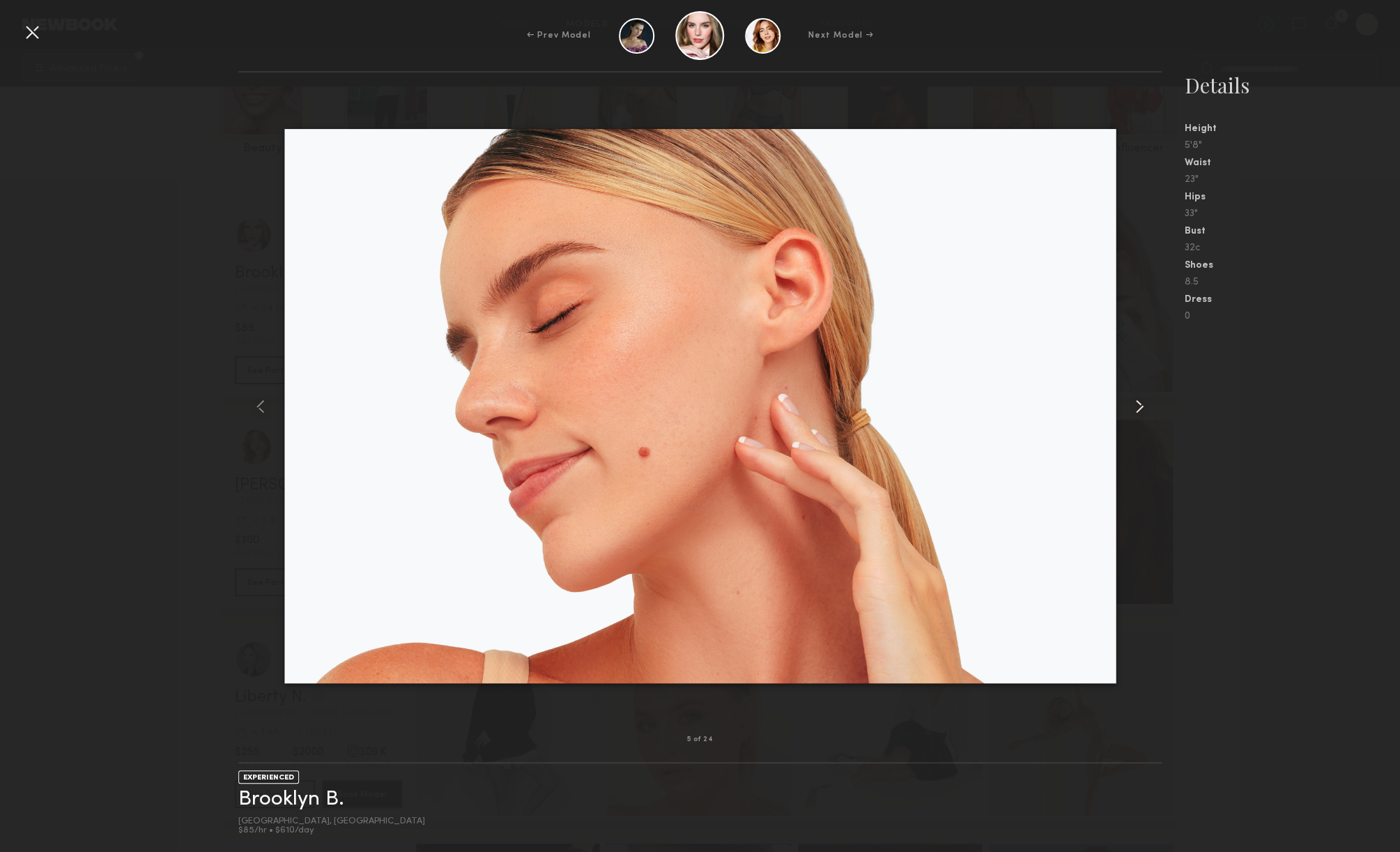
click at [1139, 407] on common-icon at bounding box center [1140, 407] width 22 height 22
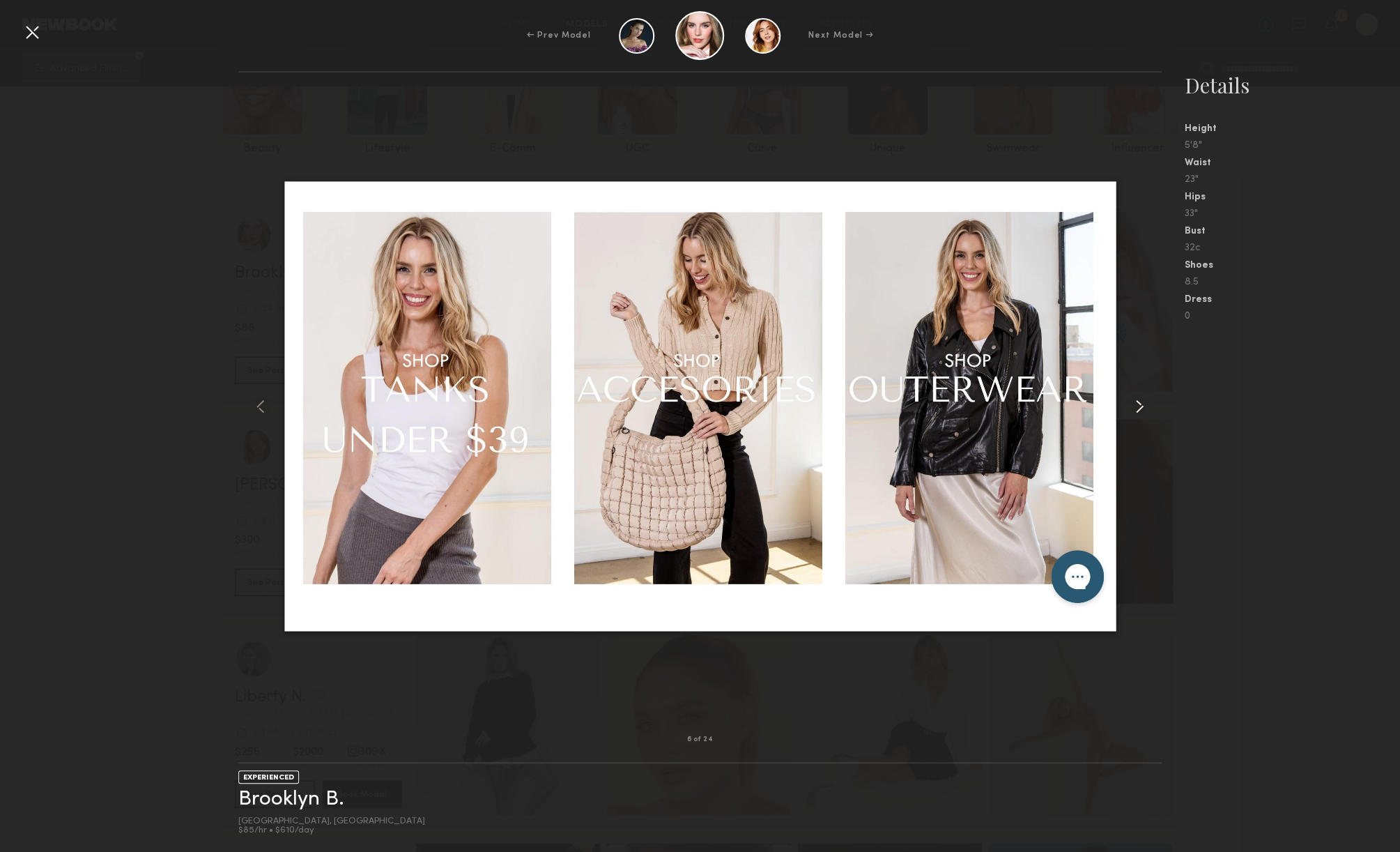
click at [1139, 407] on common-icon at bounding box center [1140, 407] width 22 height 22
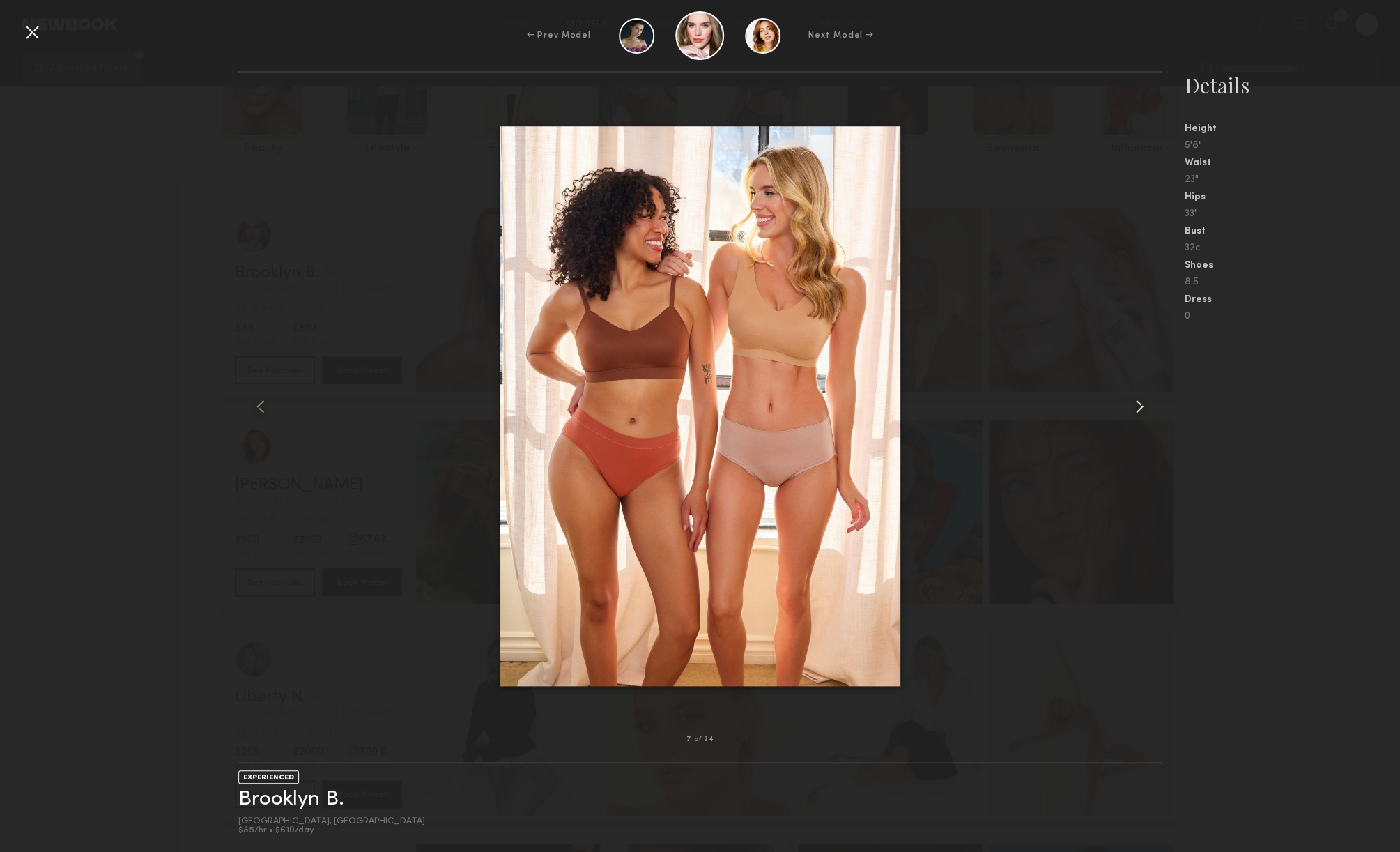
click at [1139, 407] on common-icon at bounding box center [1140, 407] width 22 height 22
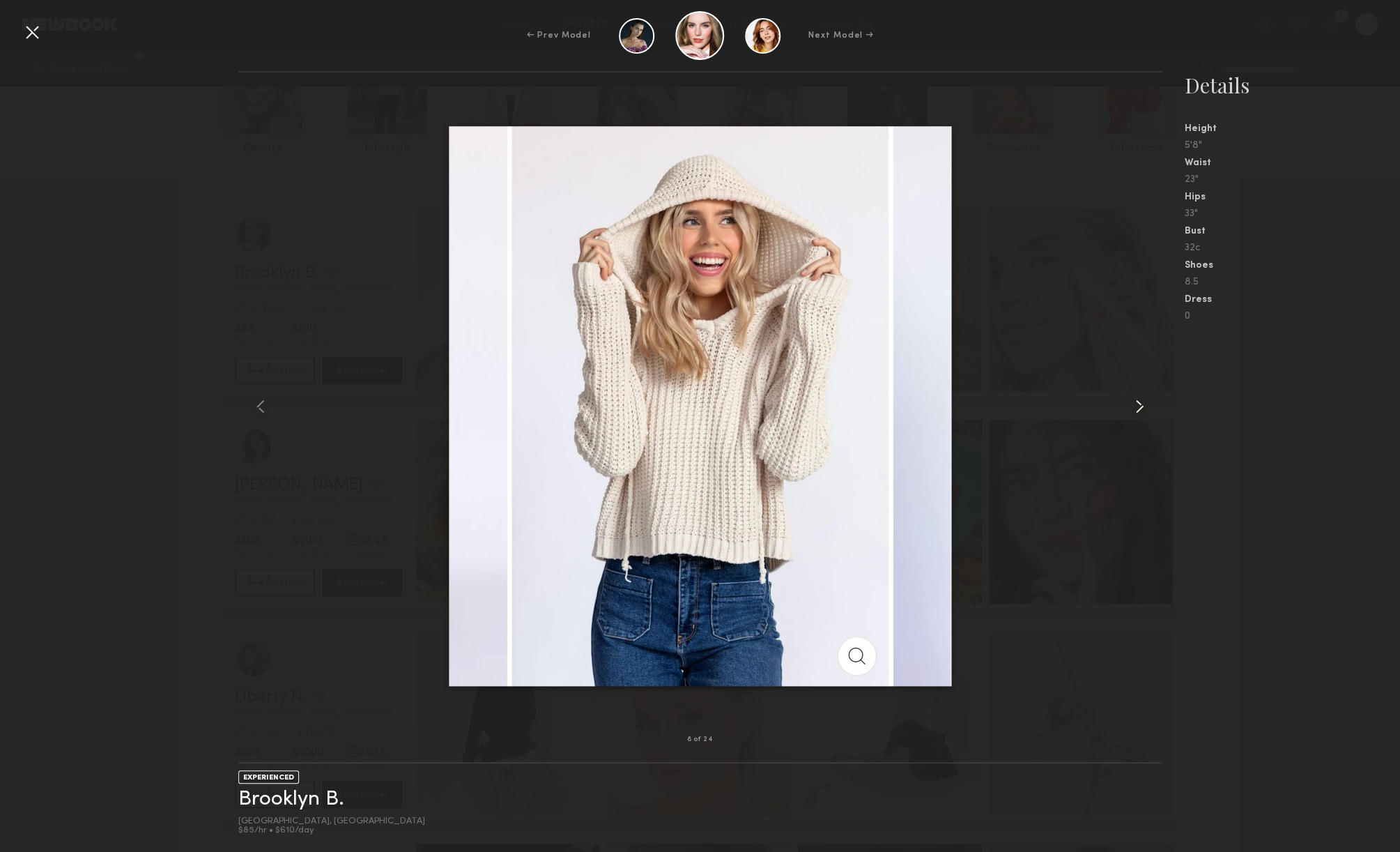
click at [1139, 407] on common-icon at bounding box center [1140, 407] width 22 height 22
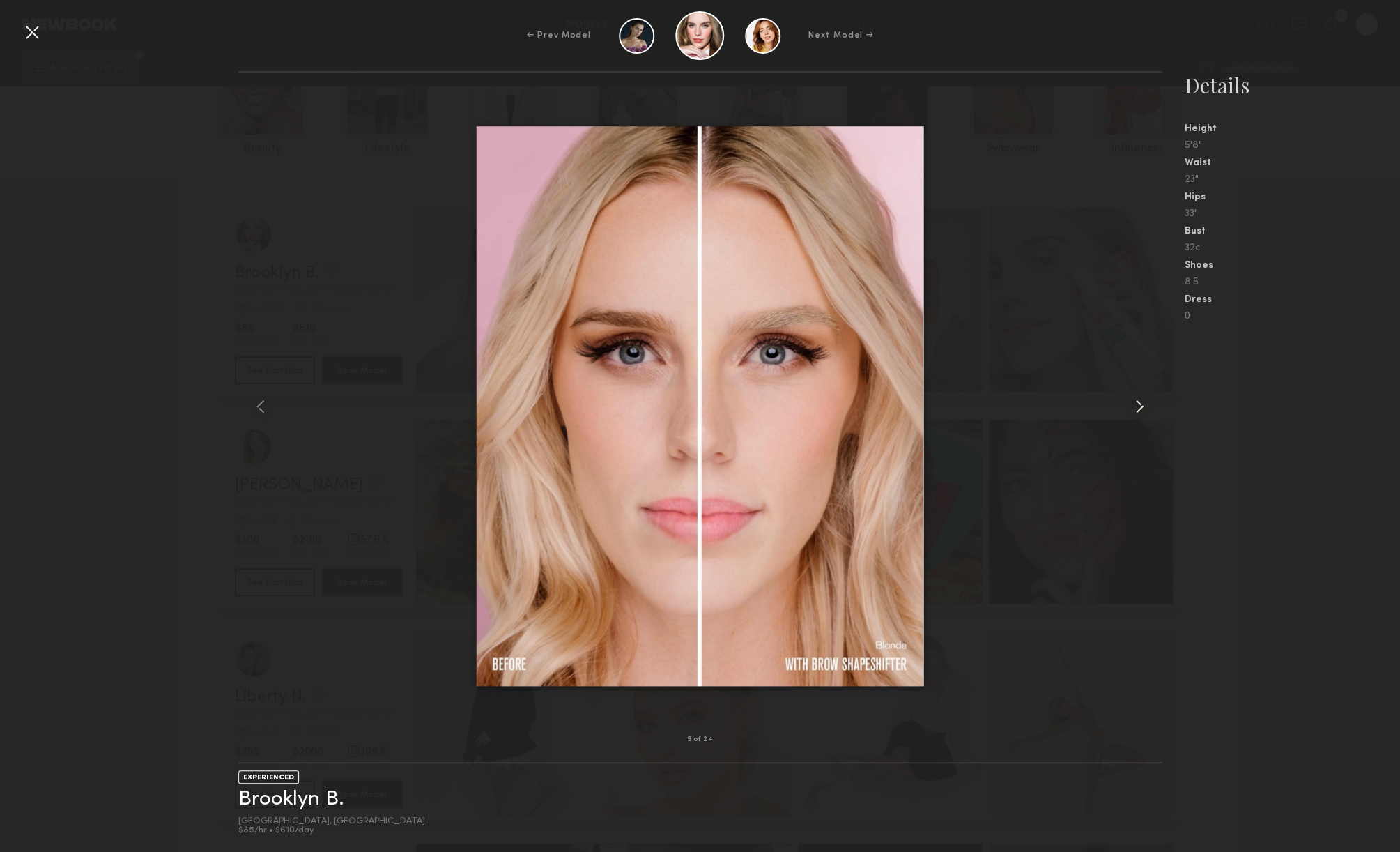
click at [1139, 407] on common-icon at bounding box center [1140, 407] width 22 height 22
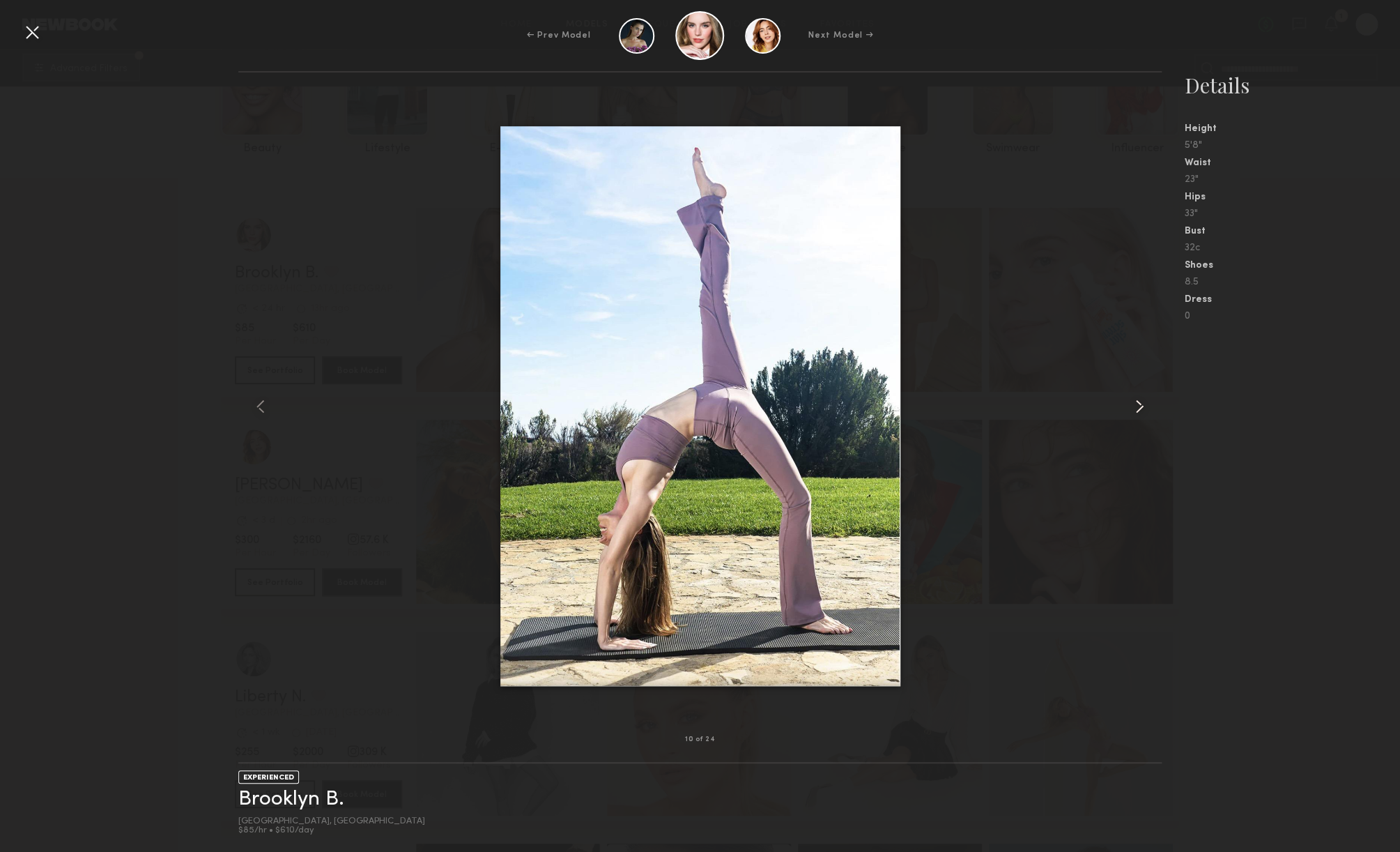
click at [1139, 407] on common-icon at bounding box center [1140, 407] width 22 height 22
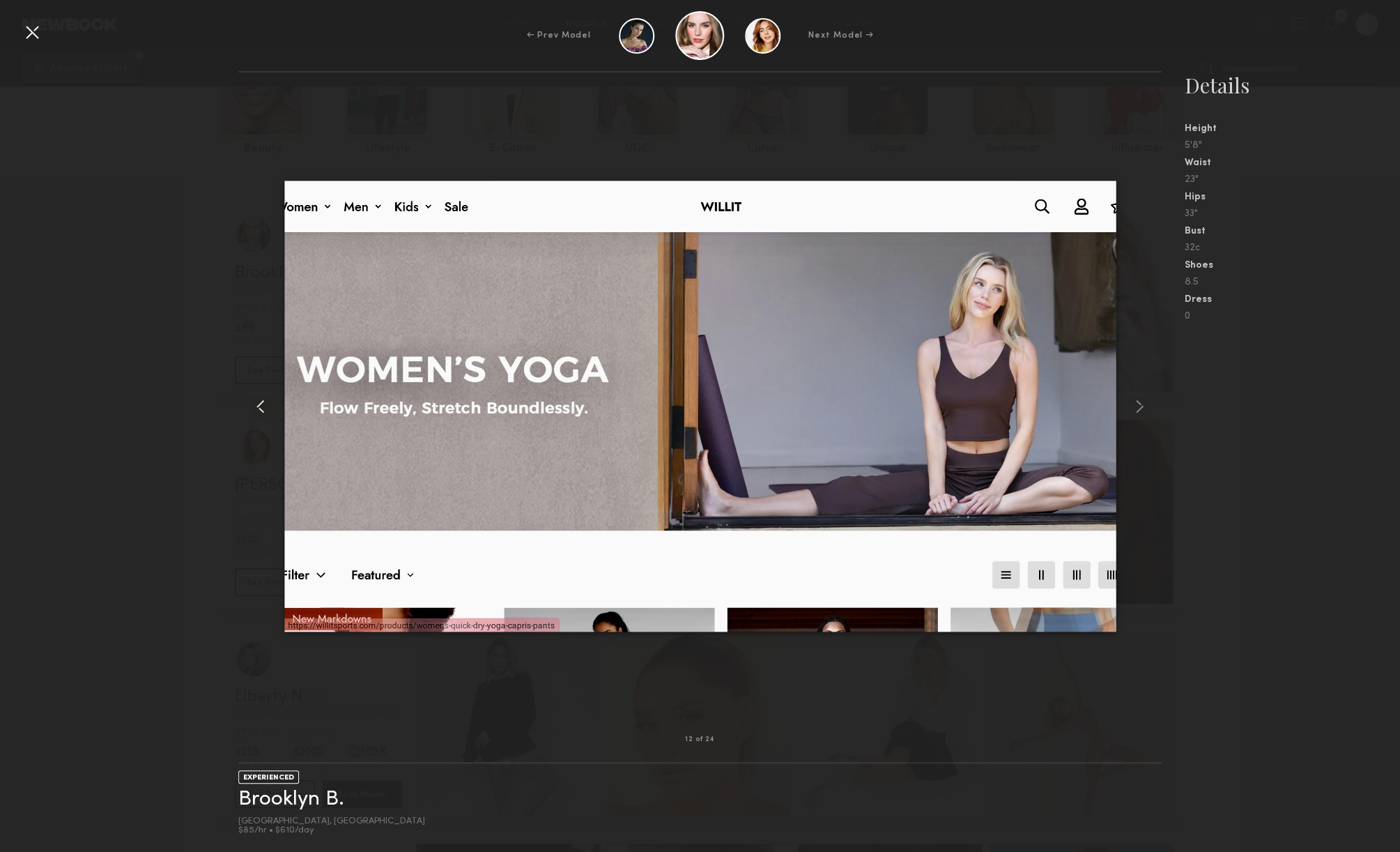
click at [265, 405] on common-icon at bounding box center [261, 407] width 22 height 22
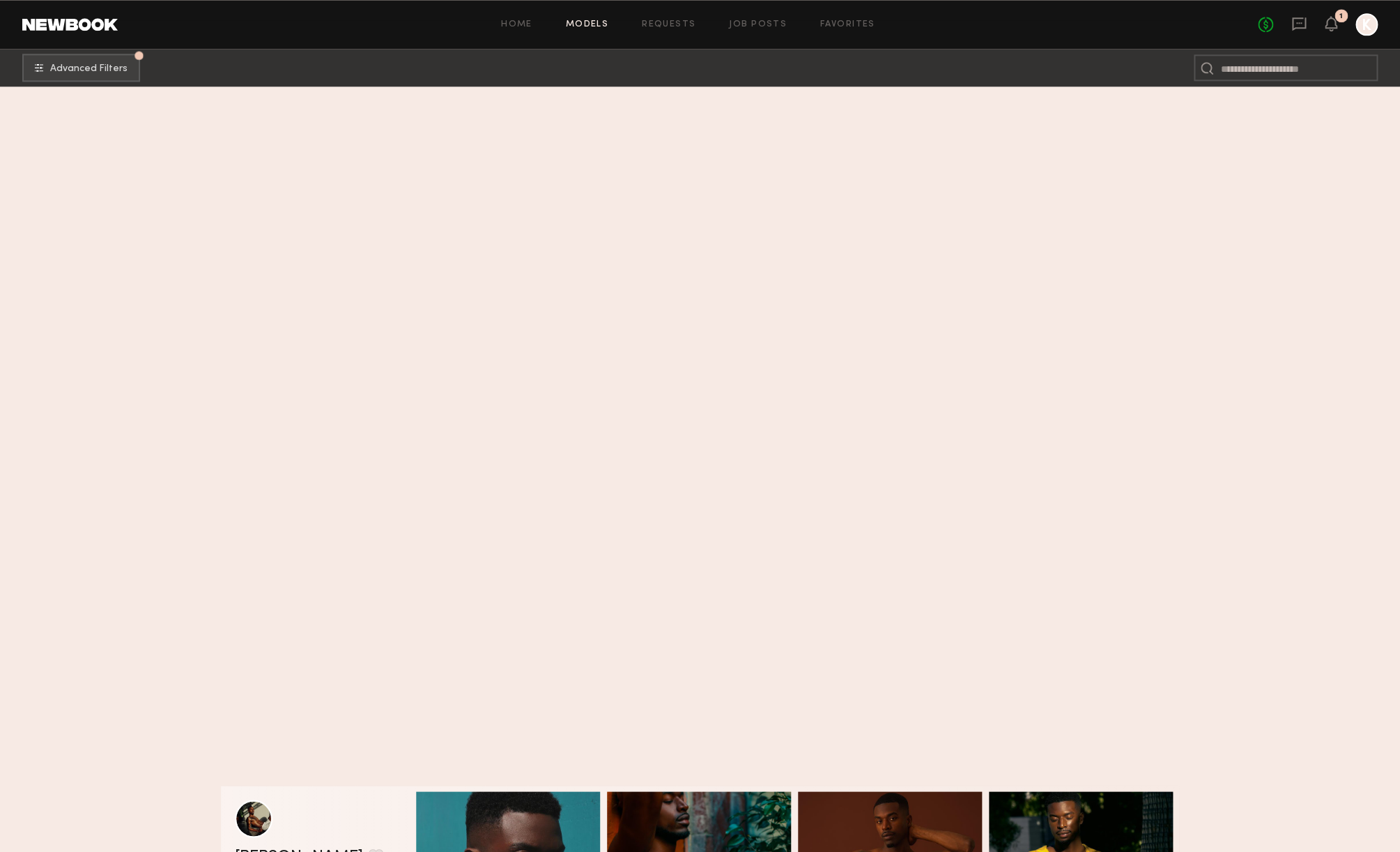
scroll to position [7627, 0]
